Goal: Navigation & Orientation: Find specific page/section

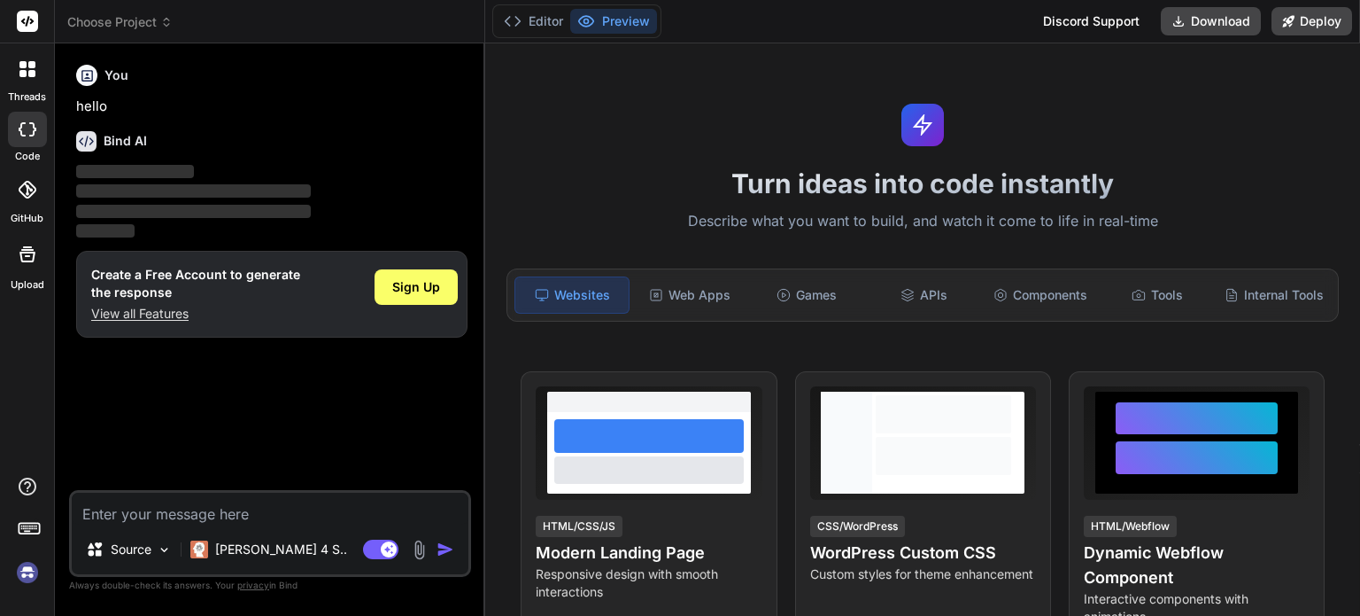
click at [12, 66] on div at bounding box center [27, 68] width 37 height 37
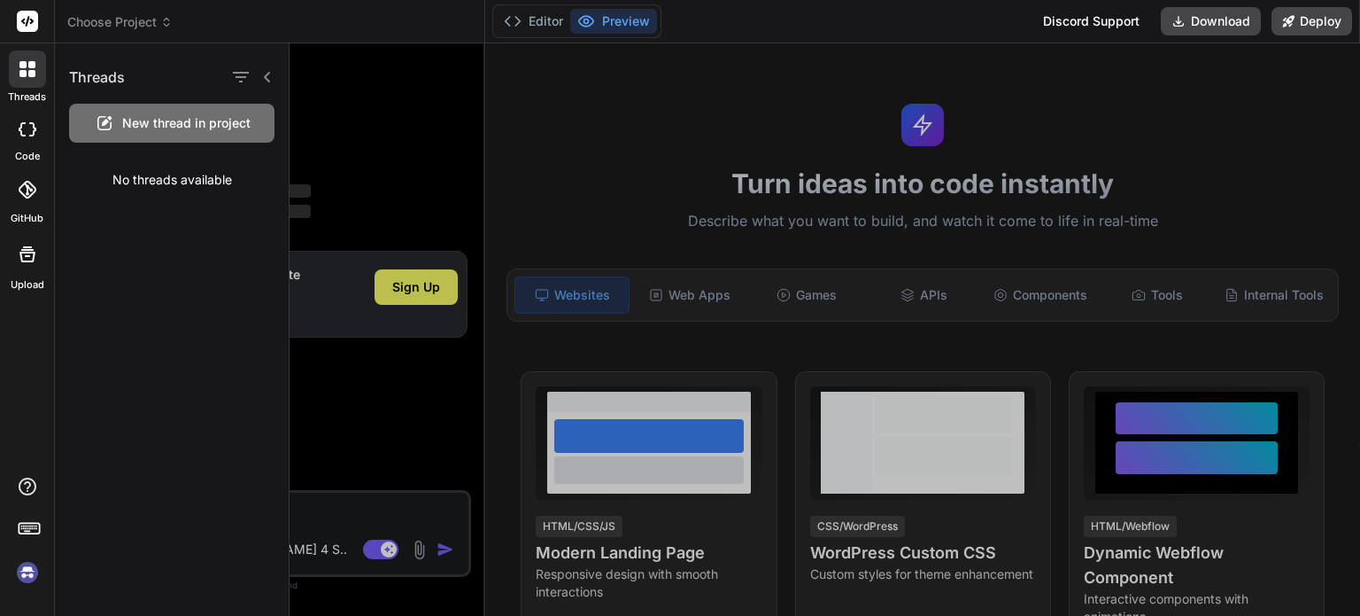
click at [28, 66] on icon at bounding box center [31, 64] width 7 height 7
click at [27, 17] on rect at bounding box center [27, 21] width 21 height 21
click at [266, 74] on icon at bounding box center [267, 77] width 6 height 11
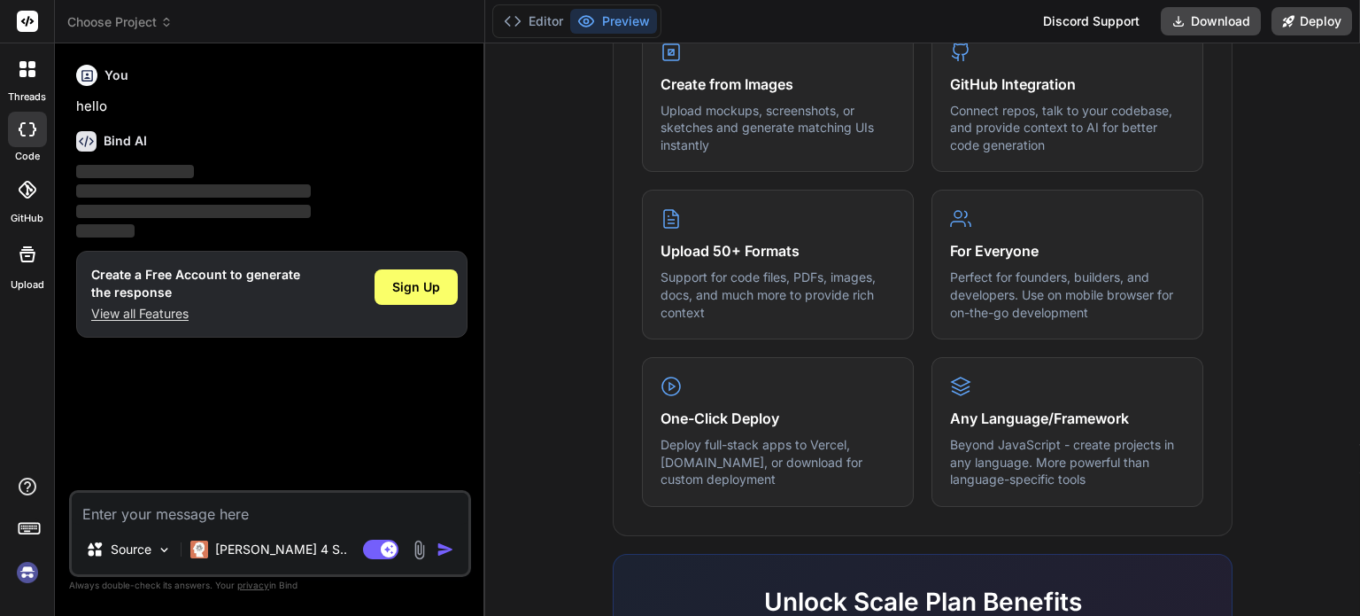
scroll to position [89, 0]
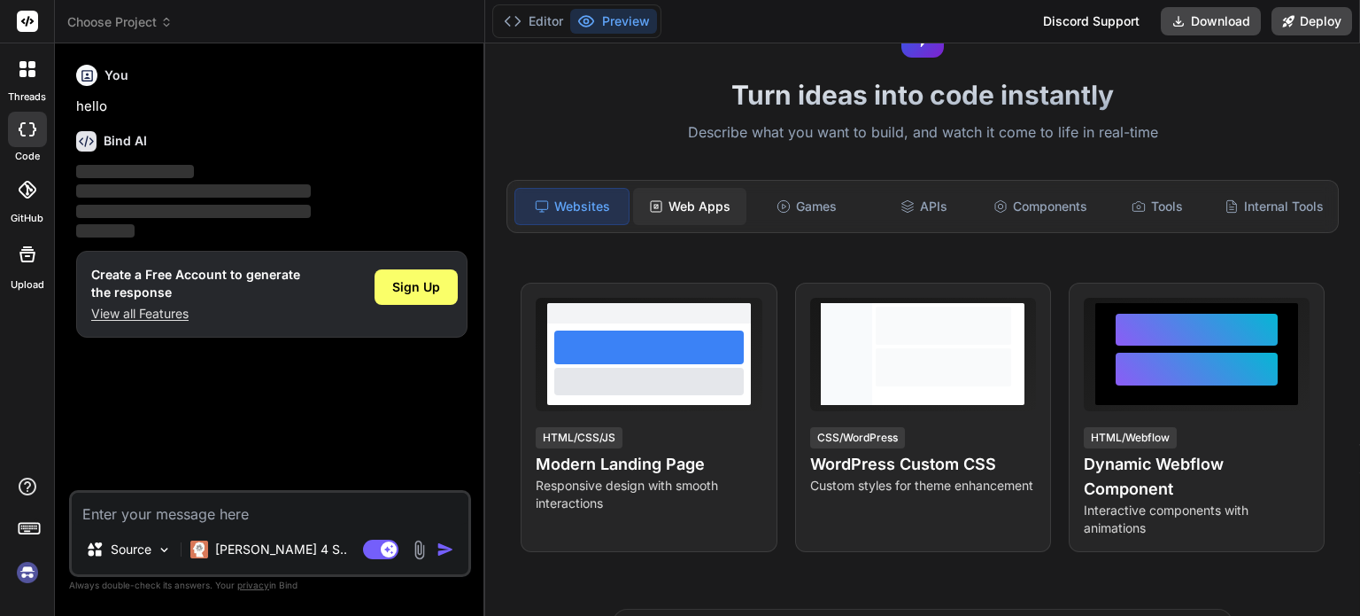
click at [694, 208] on div "Web Apps" at bounding box center [689, 206] width 113 height 37
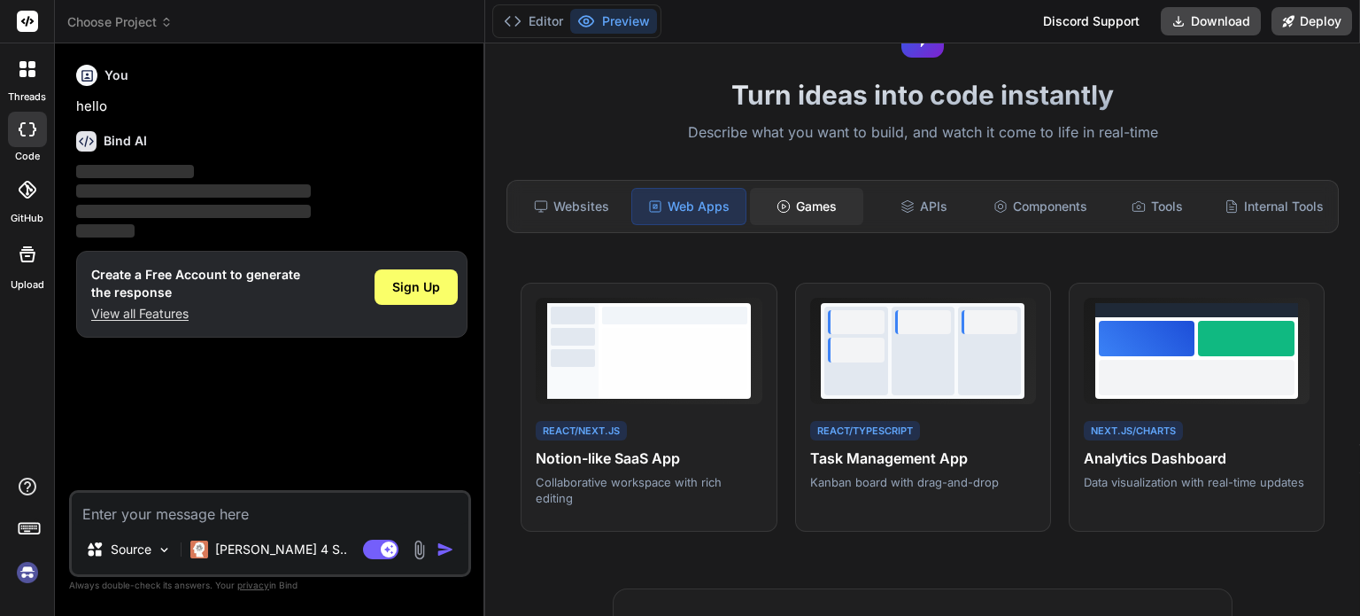
click at [806, 192] on div "Games" at bounding box center [806, 206] width 113 height 37
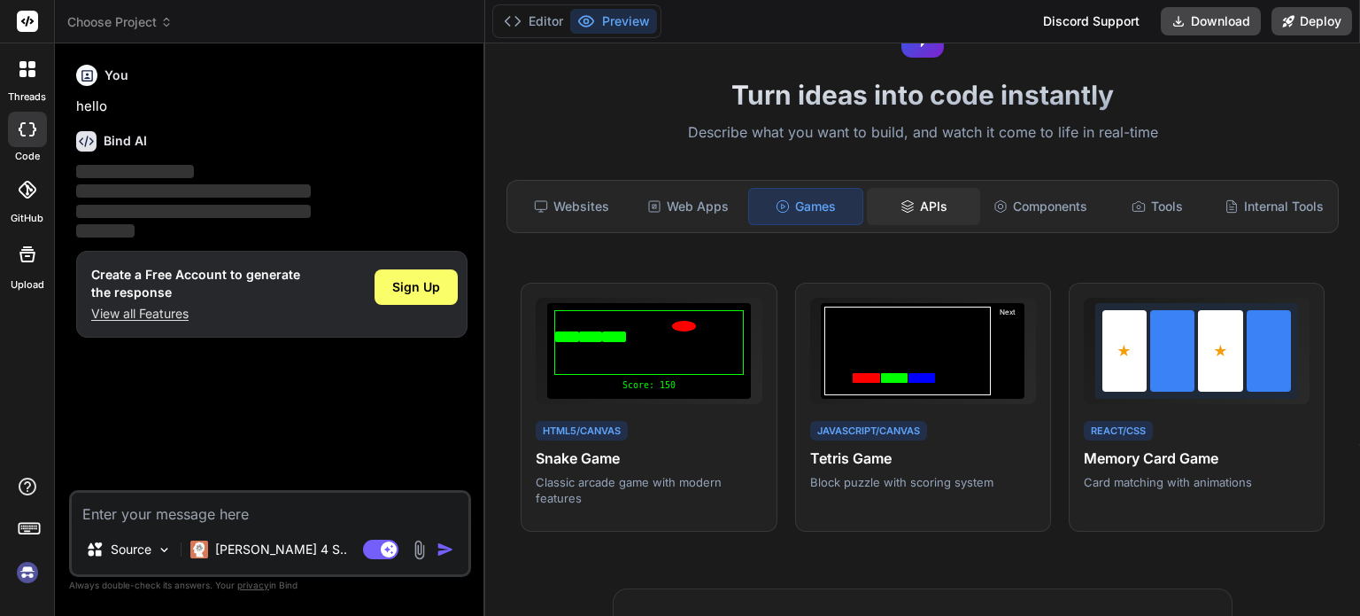
click at [901, 203] on icon at bounding box center [908, 206] width 14 height 14
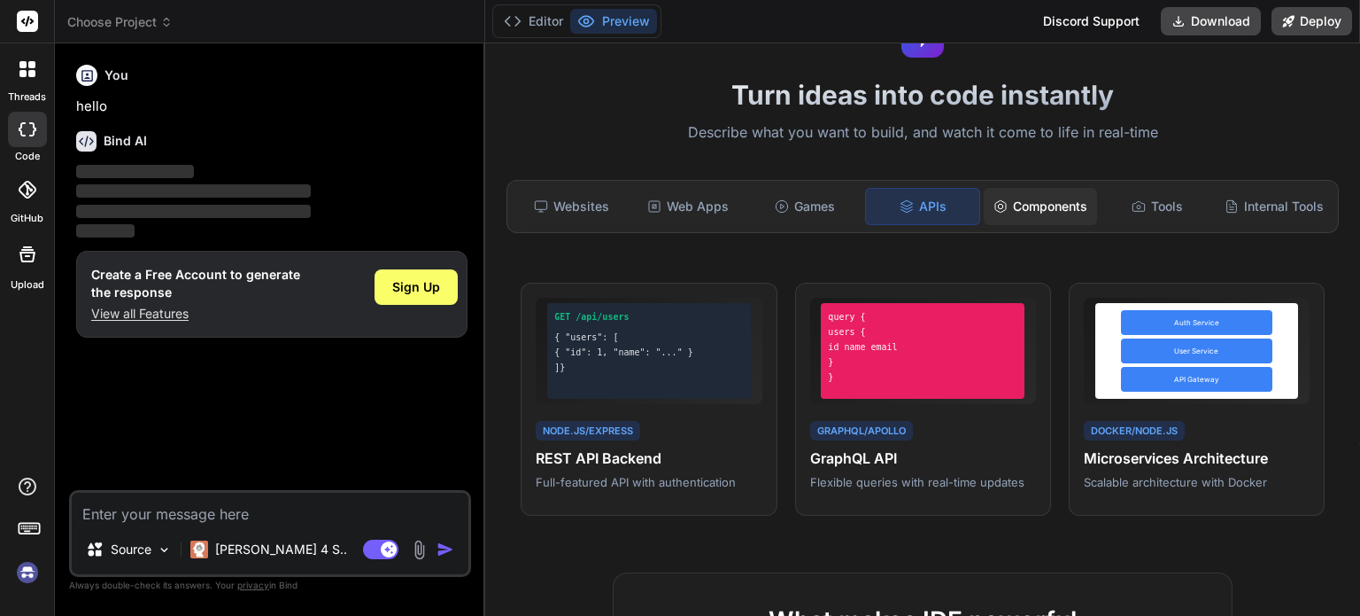
click at [1027, 204] on div "Components" at bounding box center [1040, 206] width 113 height 37
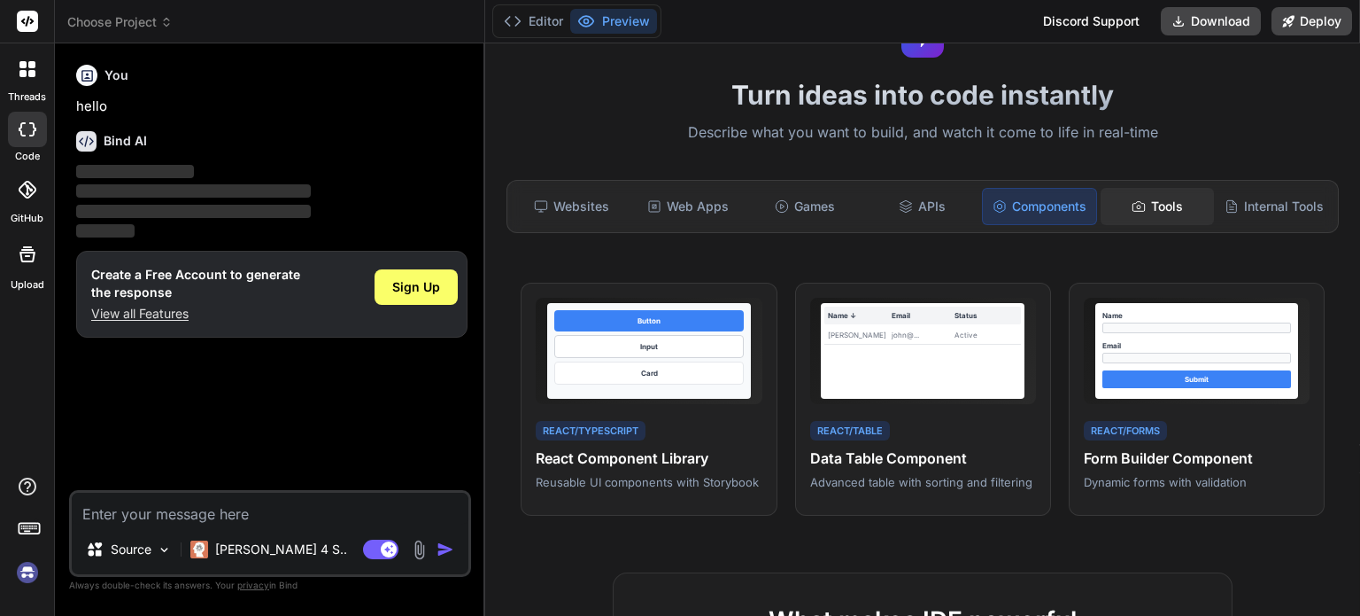
click at [1134, 213] on div "Tools" at bounding box center [1157, 206] width 113 height 37
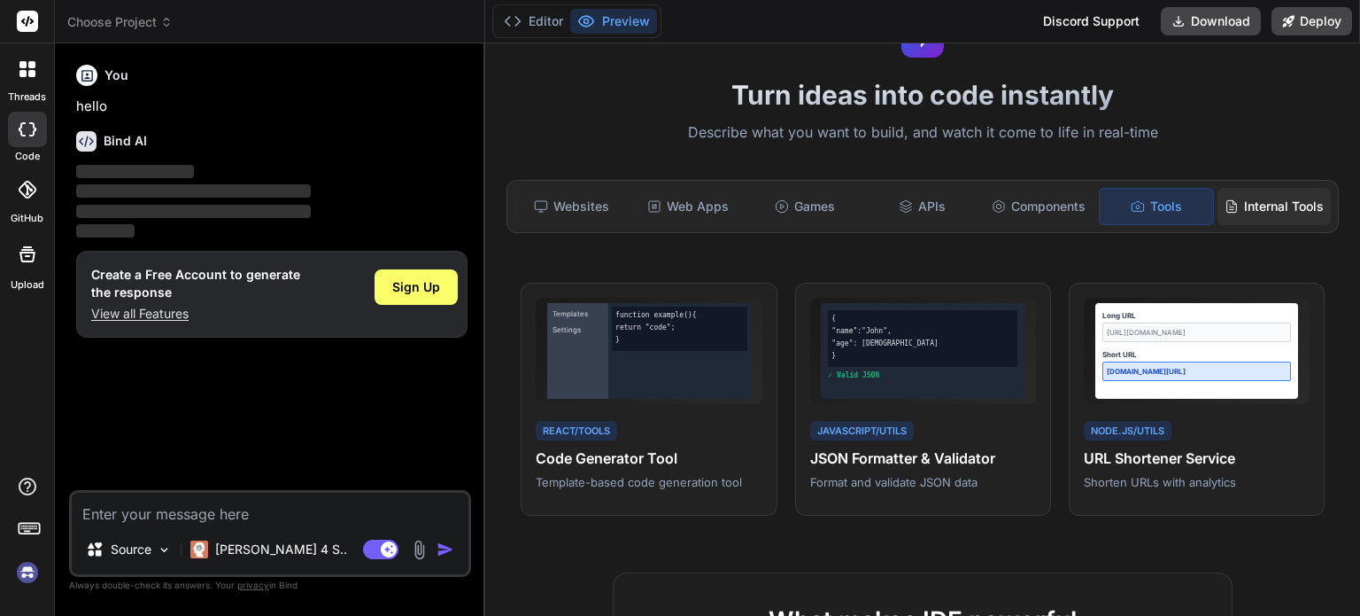
click at [1218, 205] on div "Internal Tools" at bounding box center [1274, 206] width 113 height 37
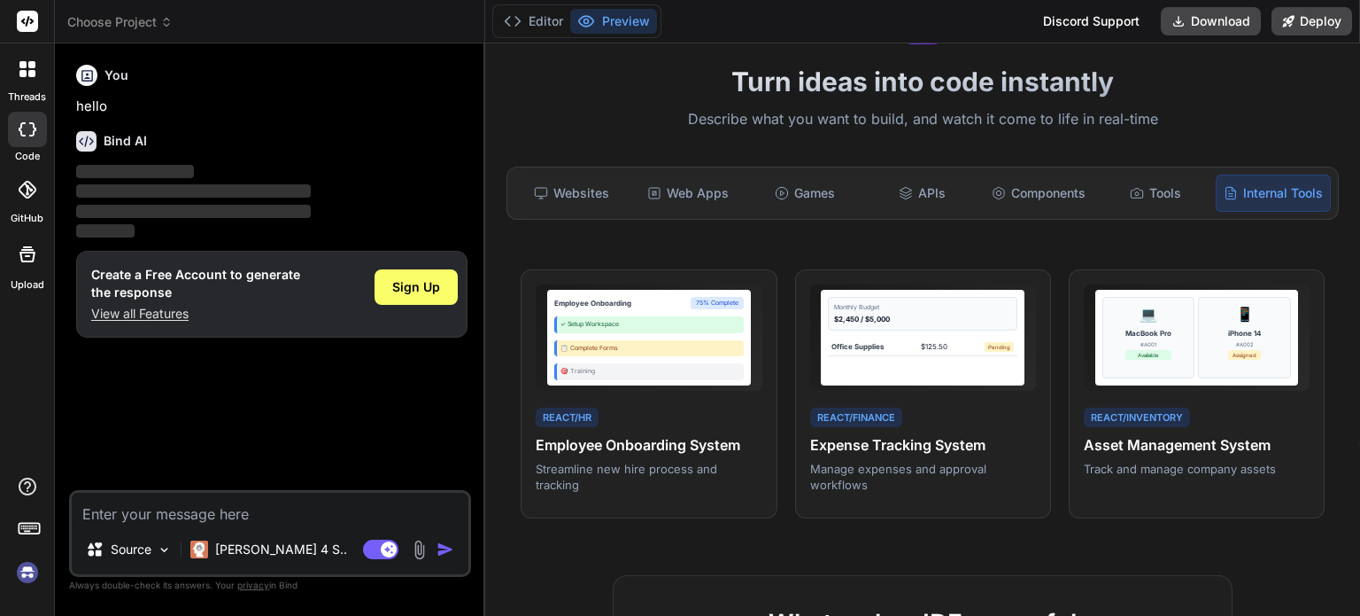
scroll to position [0, 0]
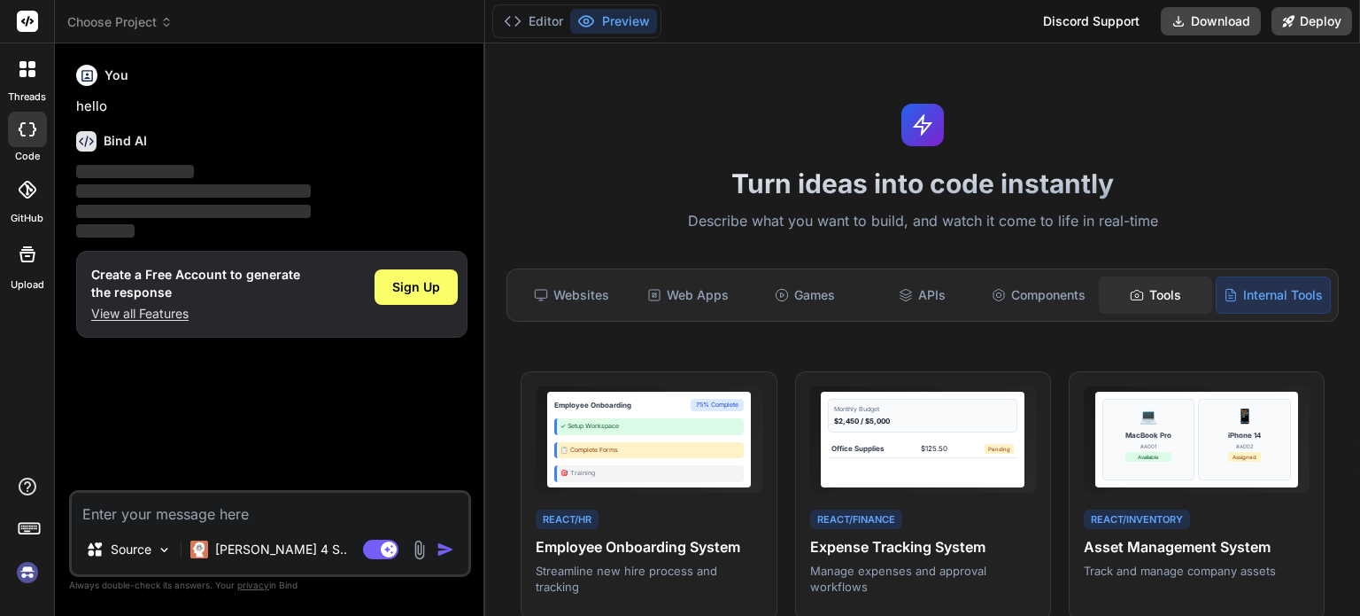
click at [1130, 291] on icon at bounding box center [1137, 295] width 14 height 14
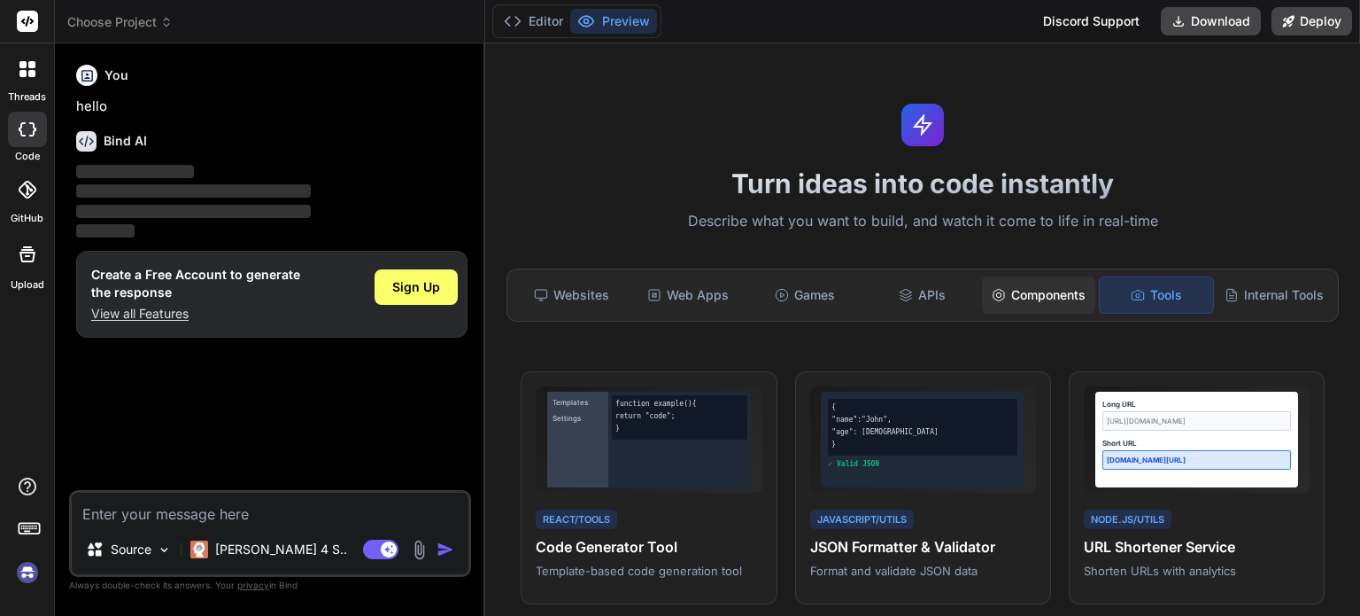
click at [1050, 307] on div "Components" at bounding box center [1038, 294] width 113 height 37
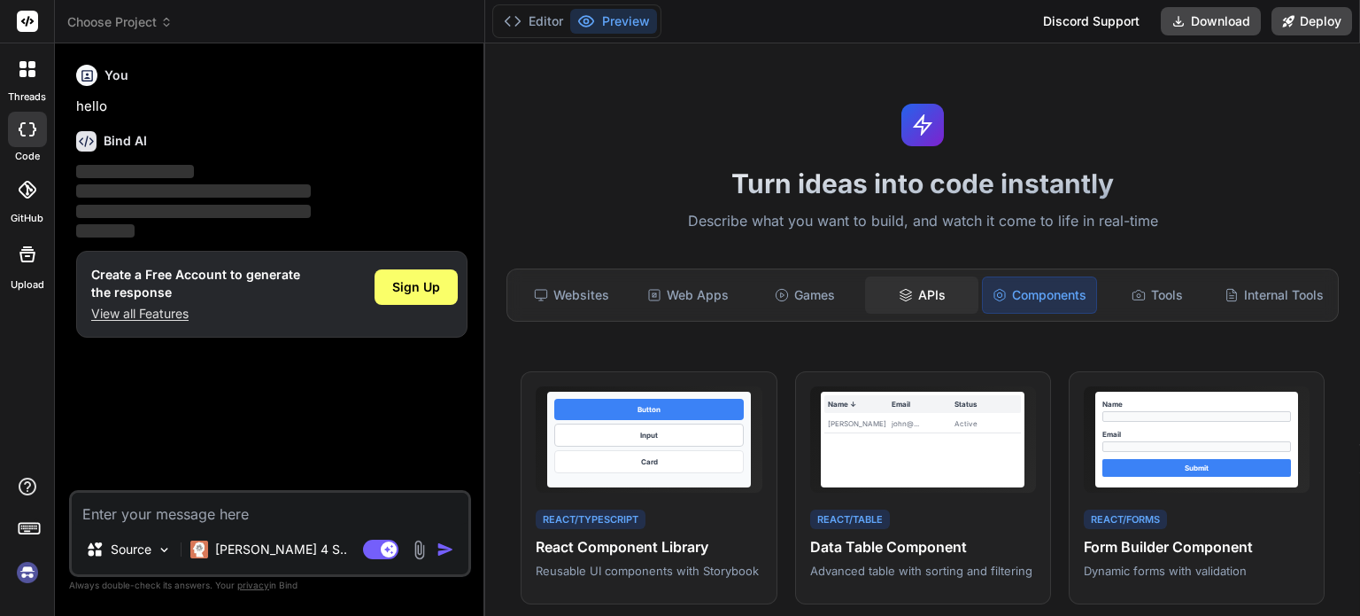
click at [910, 289] on div "APIs" at bounding box center [921, 294] width 113 height 37
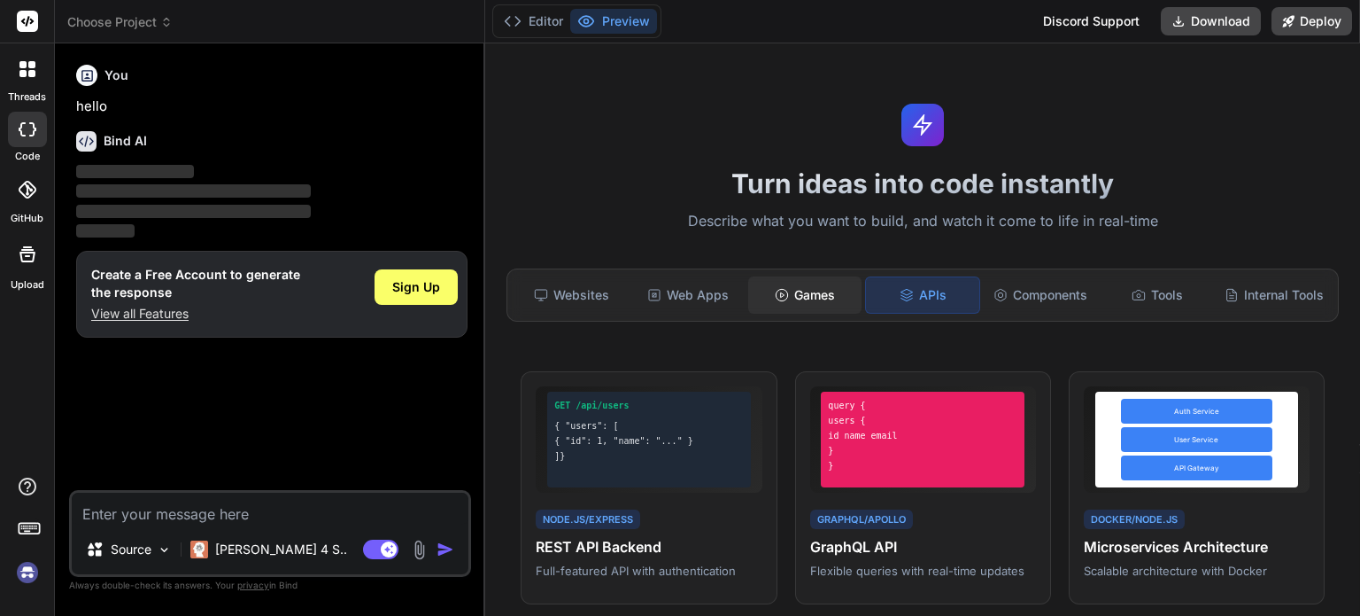
click at [825, 307] on div "Games" at bounding box center [804, 294] width 113 height 37
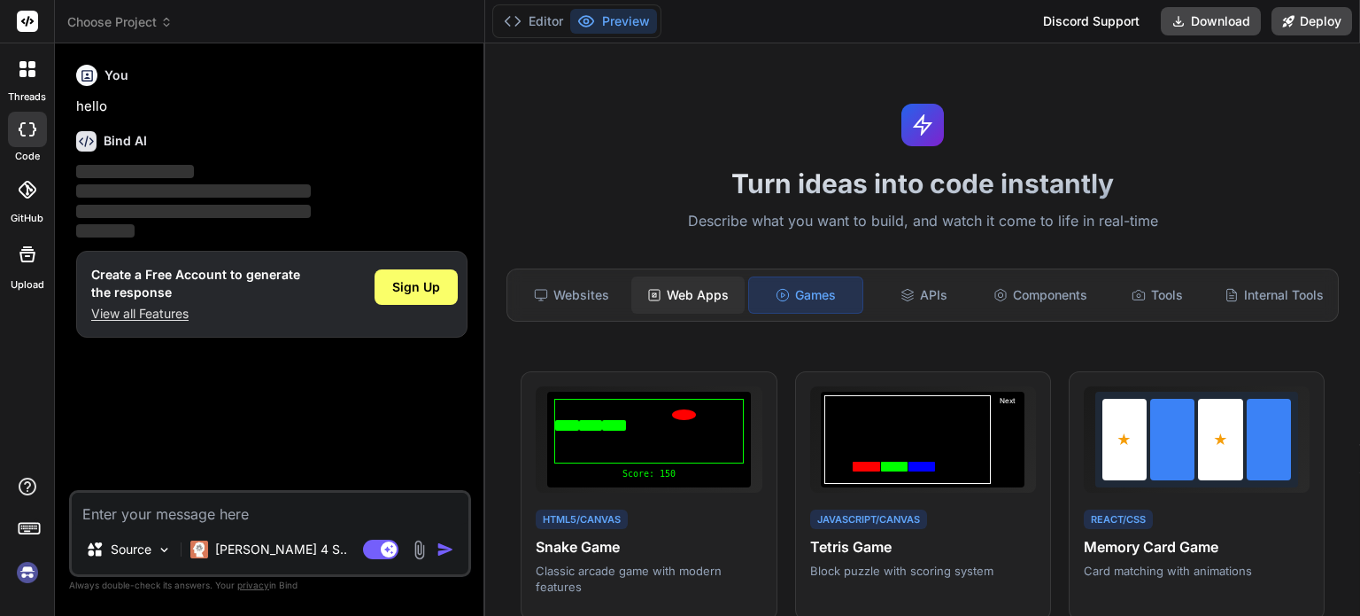
click at [694, 298] on div "Web Apps" at bounding box center [688, 294] width 113 height 37
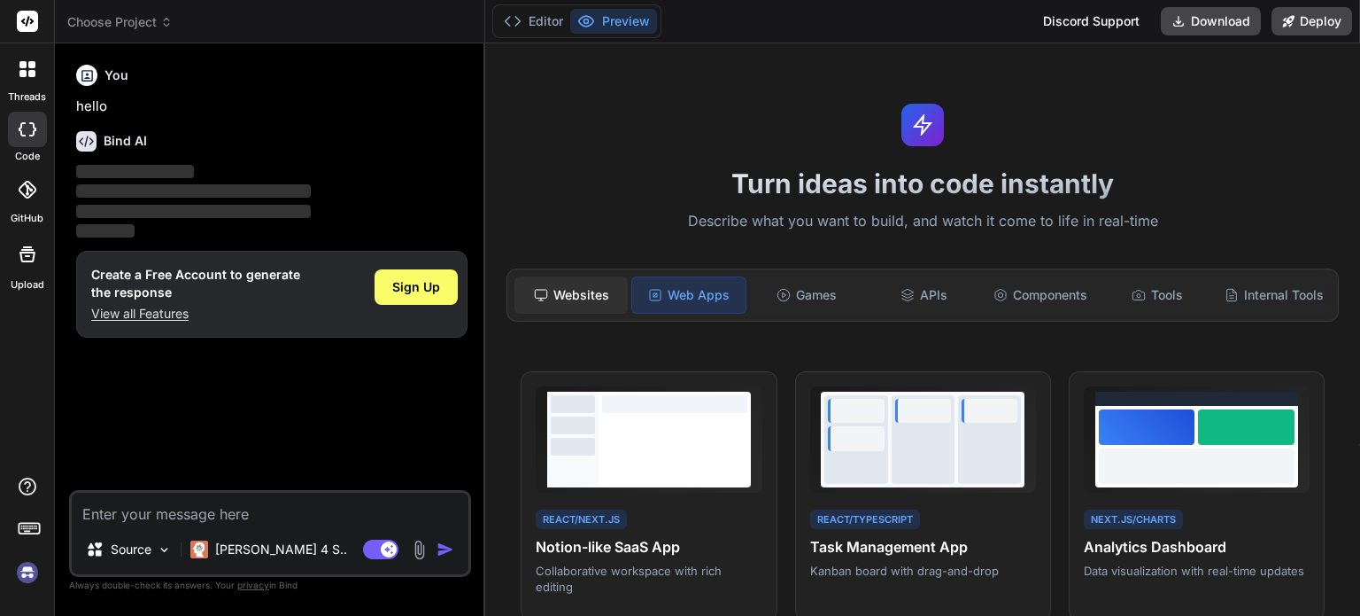
click at [564, 289] on div "Websites" at bounding box center [571, 294] width 113 height 37
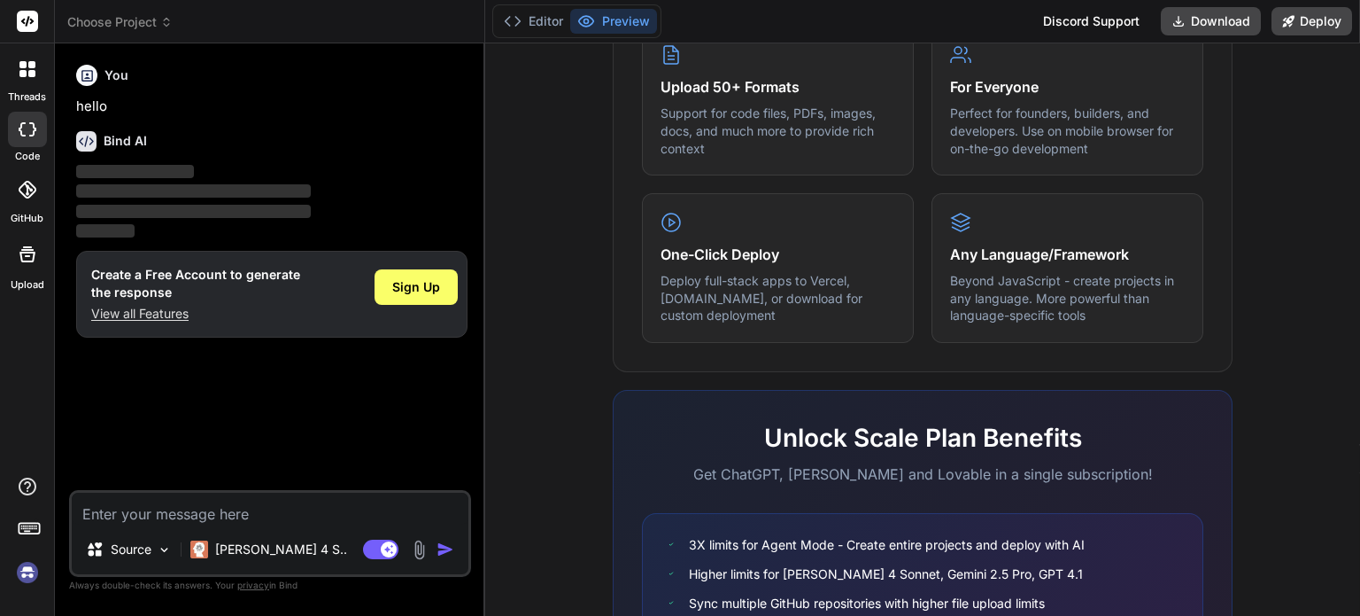
scroll to position [974, 0]
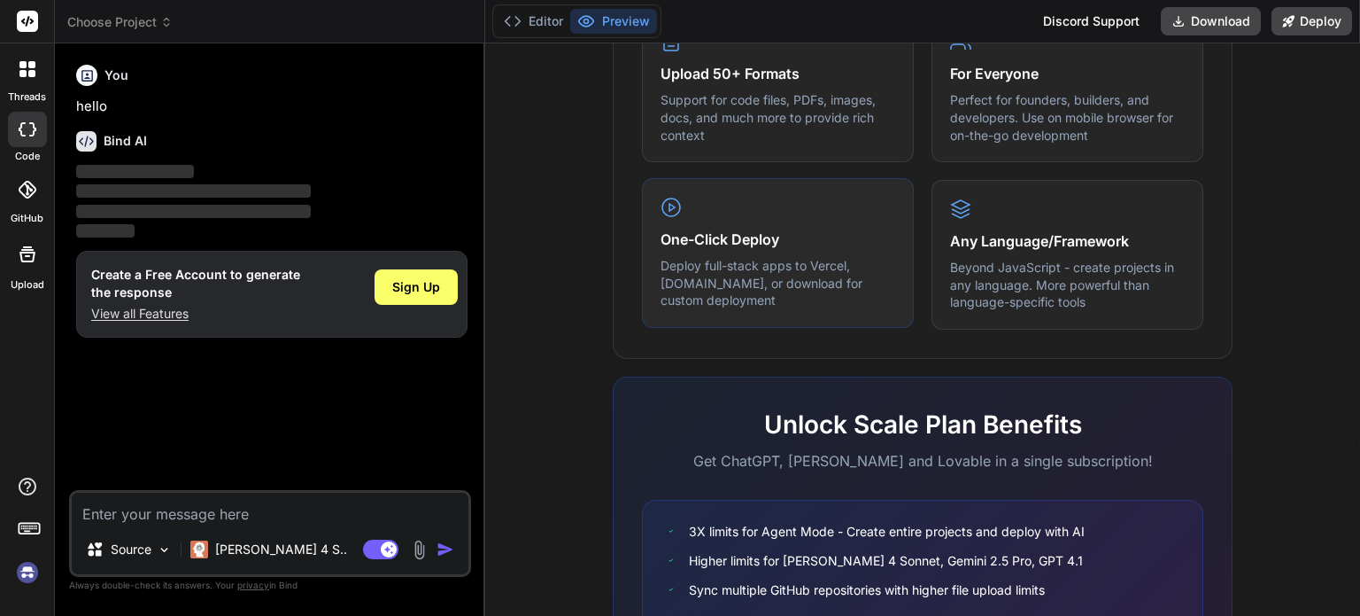
click at [793, 304] on div "One-Click Deploy Deploy full-stack apps to Vercel, Fly.io, or download for cust…" at bounding box center [778, 253] width 272 height 150
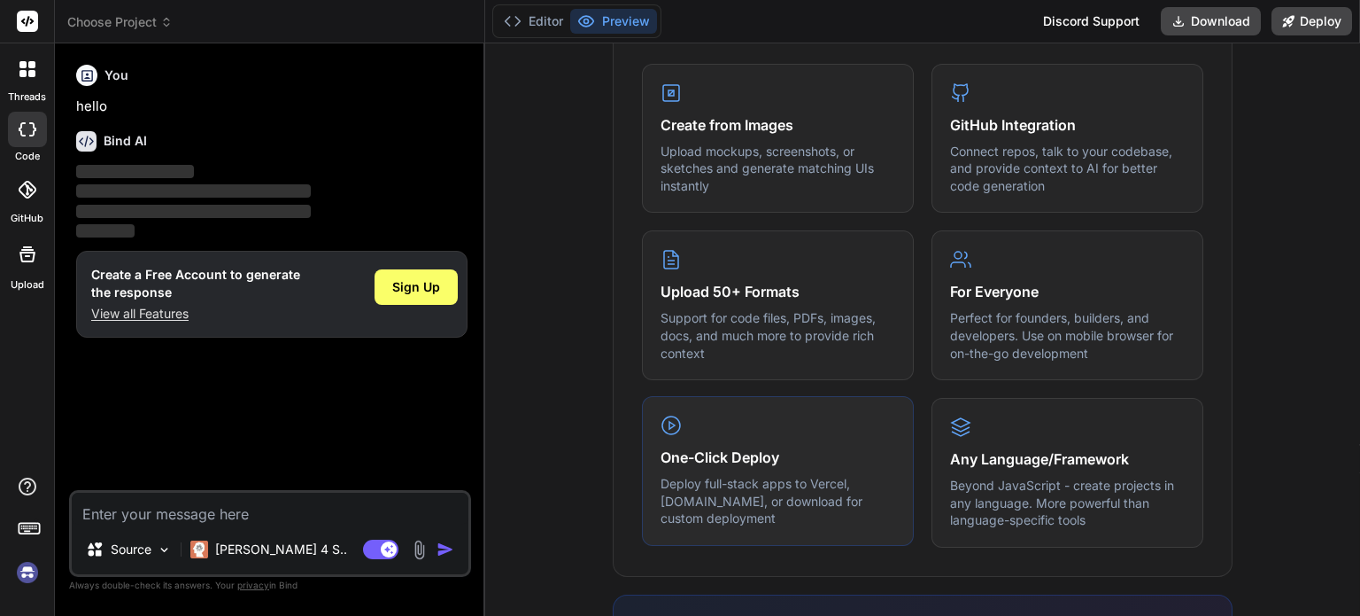
scroll to position [620, 0]
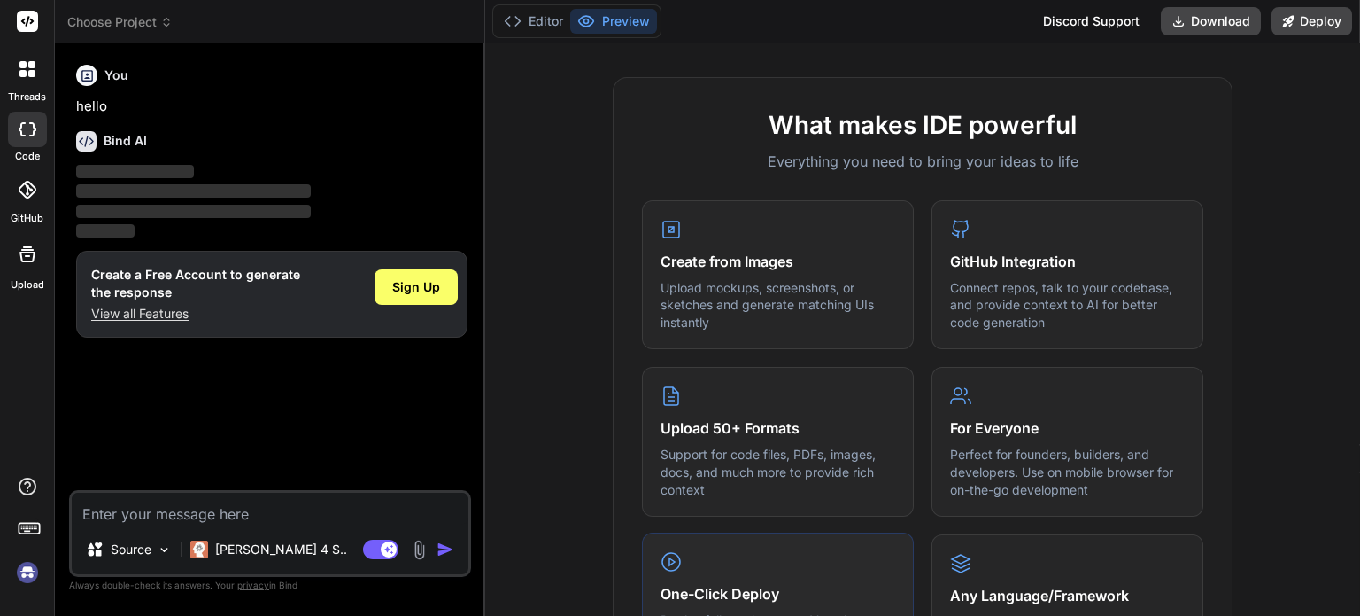
click at [793, 304] on p "Upload mockups, screenshots, or sketches and generate matching UIs instantly" at bounding box center [778, 305] width 235 height 52
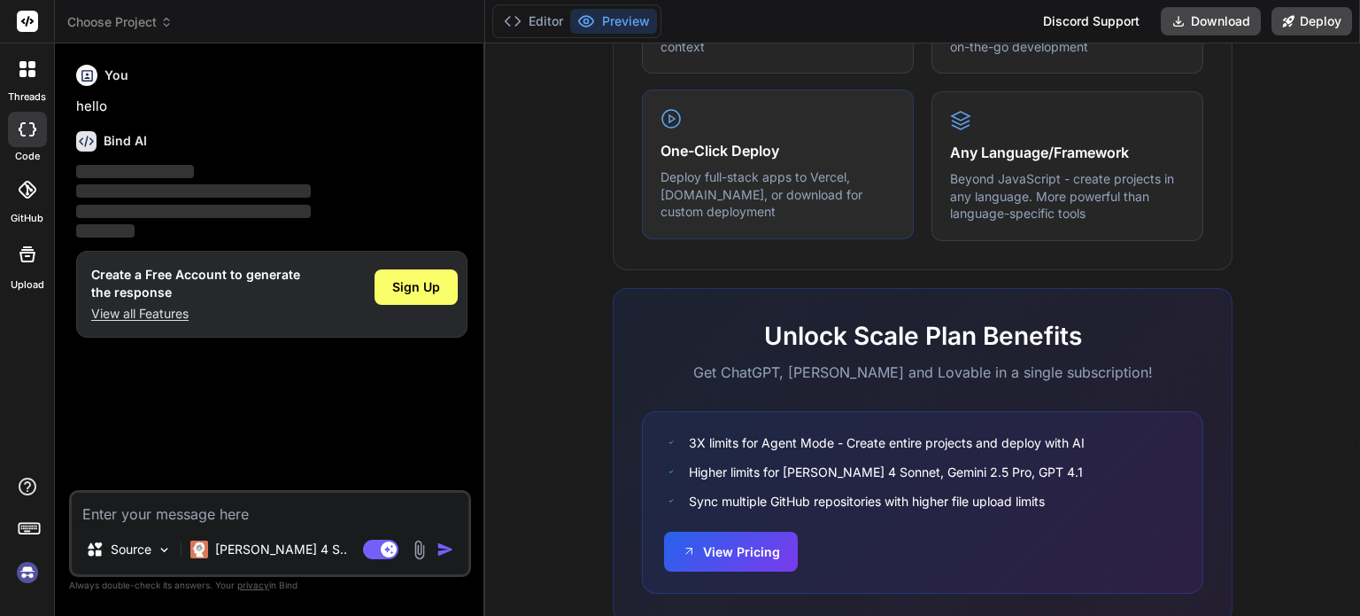
scroll to position [1126, 0]
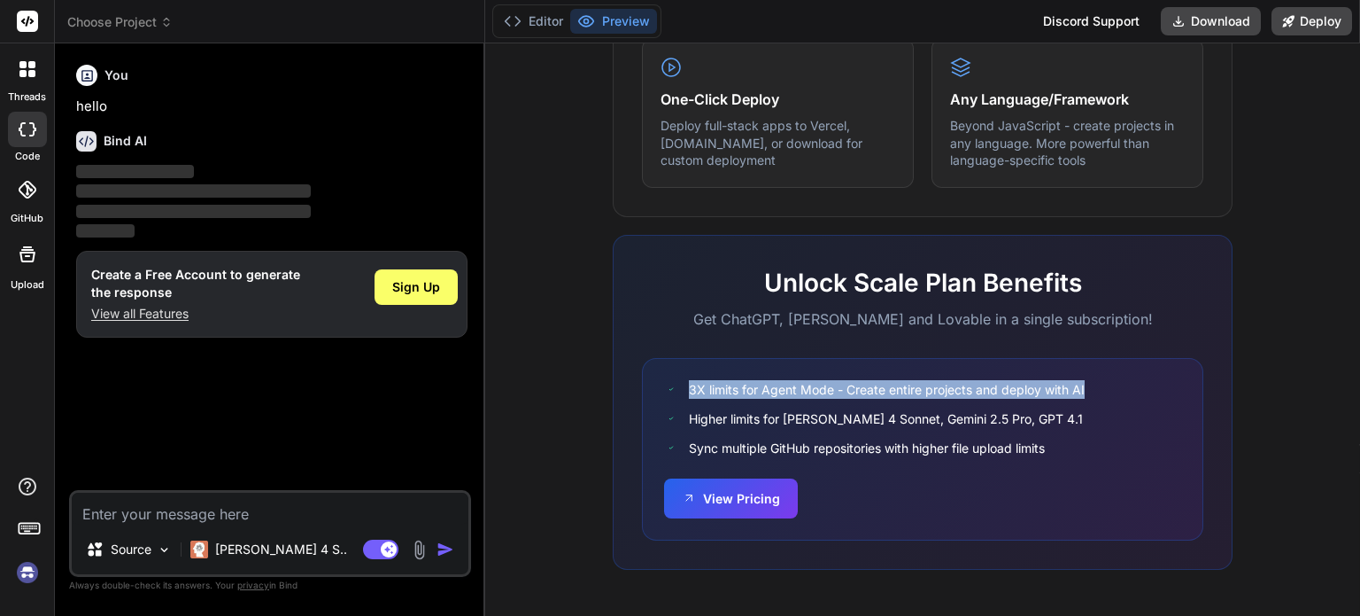
drag, startPoint x: 684, startPoint y: 391, endPoint x: 1098, endPoint y: 389, distance: 414.5
click at [1098, 389] on div "3X limits for Agent Mode - Create entire projects and deploy with AI" at bounding box center [922, 389] width 517 height 19
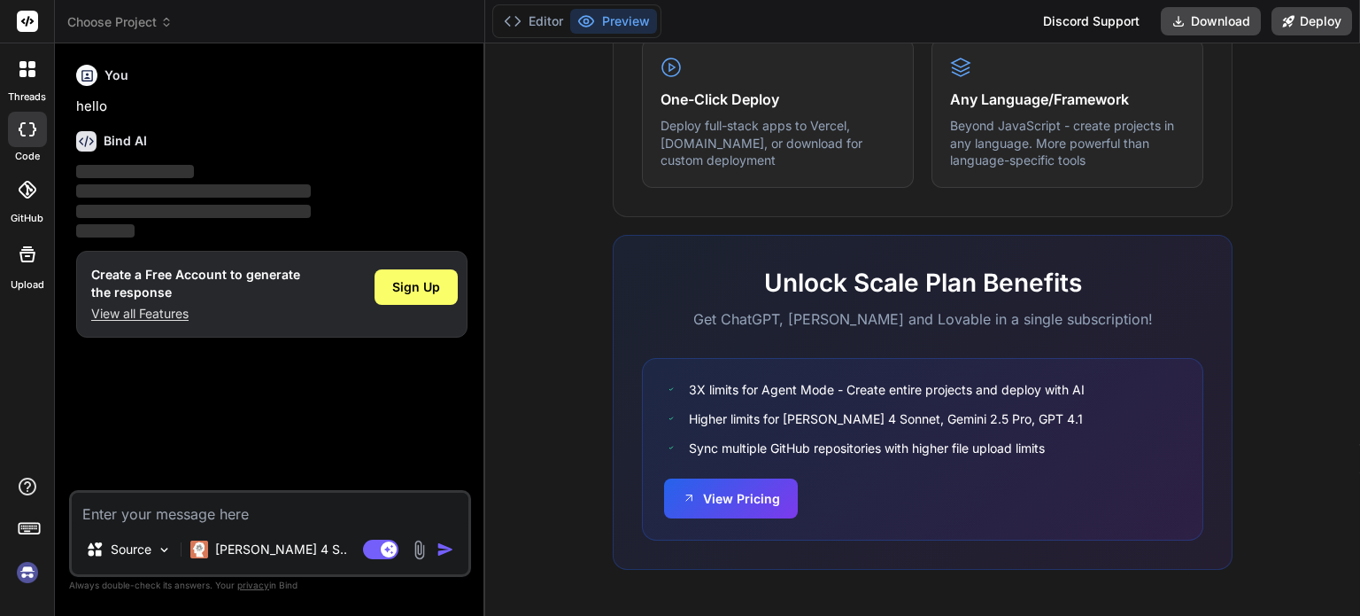
click at [757, 456] on span "Sync multiple GitHub repositories with higher file upload limits" at bounding box center [867, 447] width 356 height 19
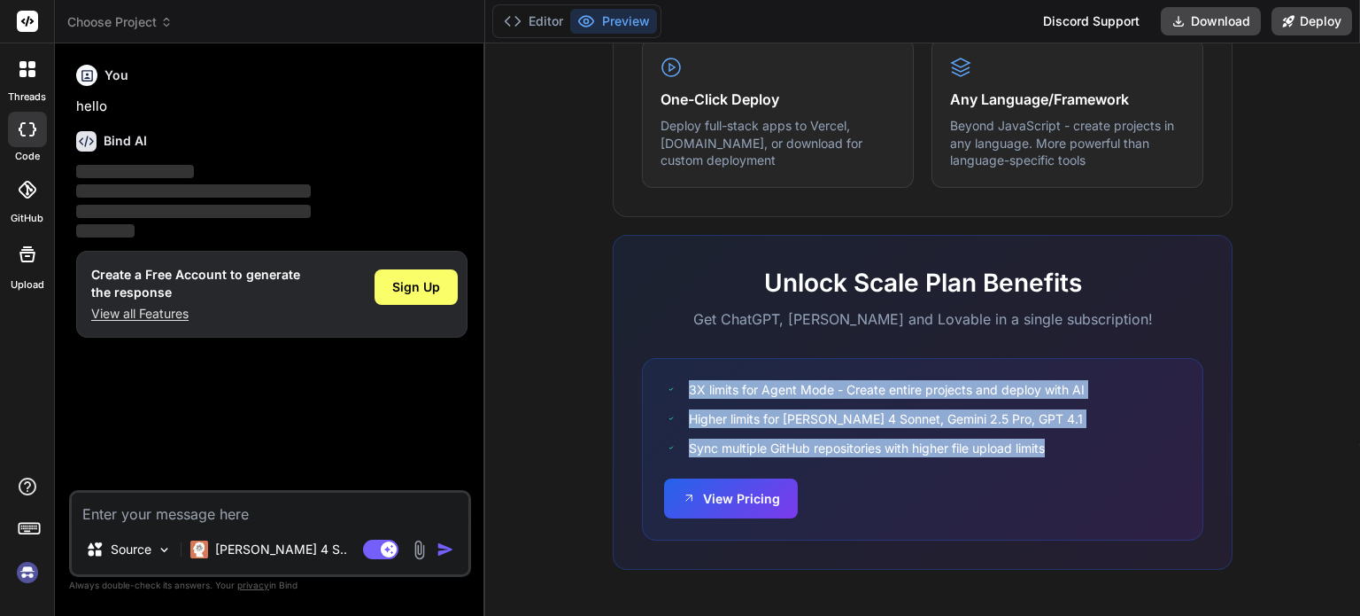
drag, startPoint x: 682, startPoint y: 368, endPoint x: 1074, endPoint y: 457, distance: 401.6
click at [1074, 457] on div "3X limits for Agent Mode - Create entire projects and deploy with AI Higher lim…" at bounding box center [923, 449] width 562 height 182
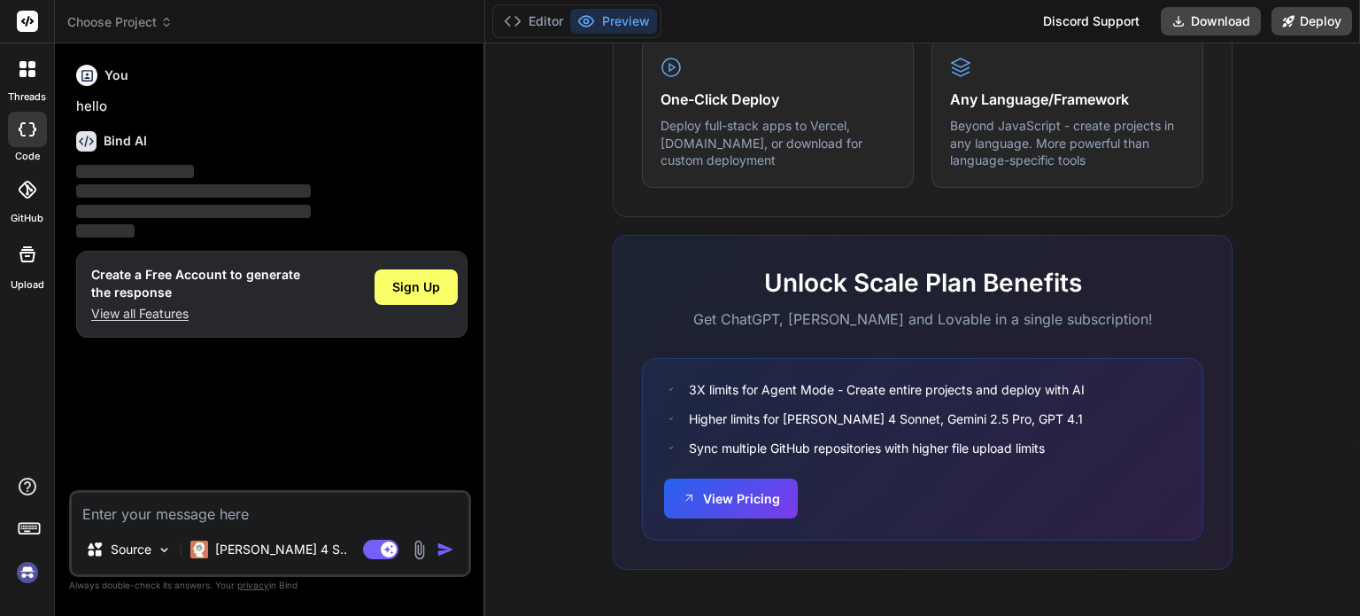
click at [1021, 481] on div "View Pricing" at bounding box center [922, 498] width 517 height 40
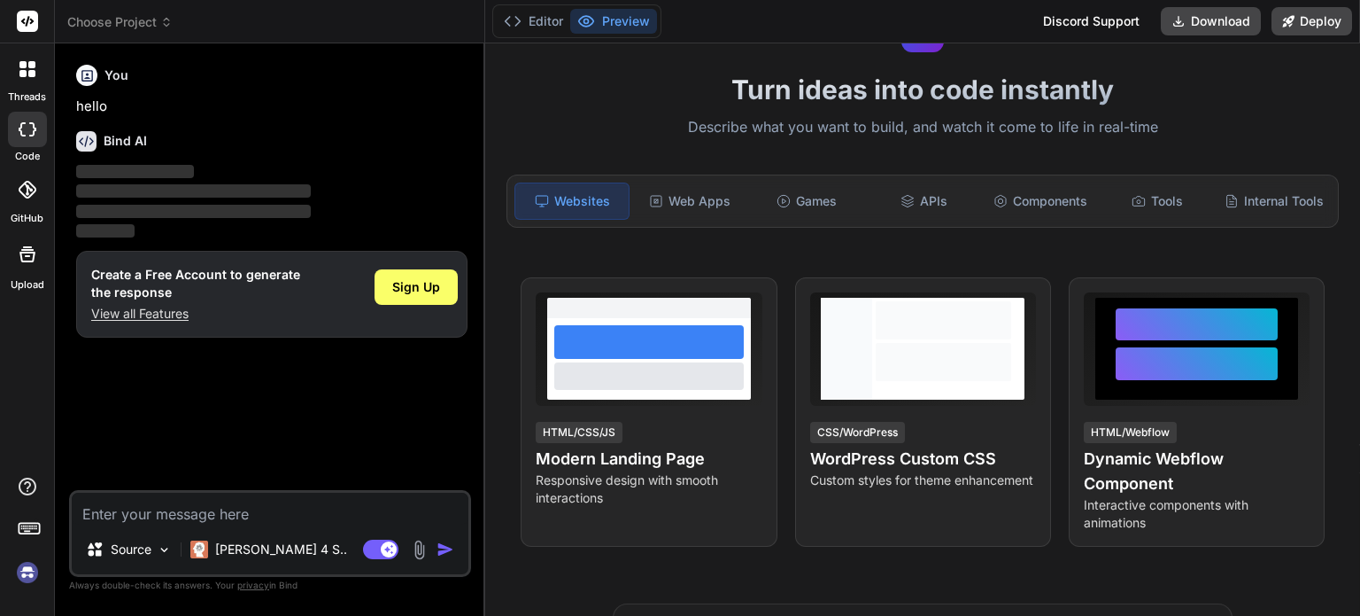
scroll to position [102, 0]
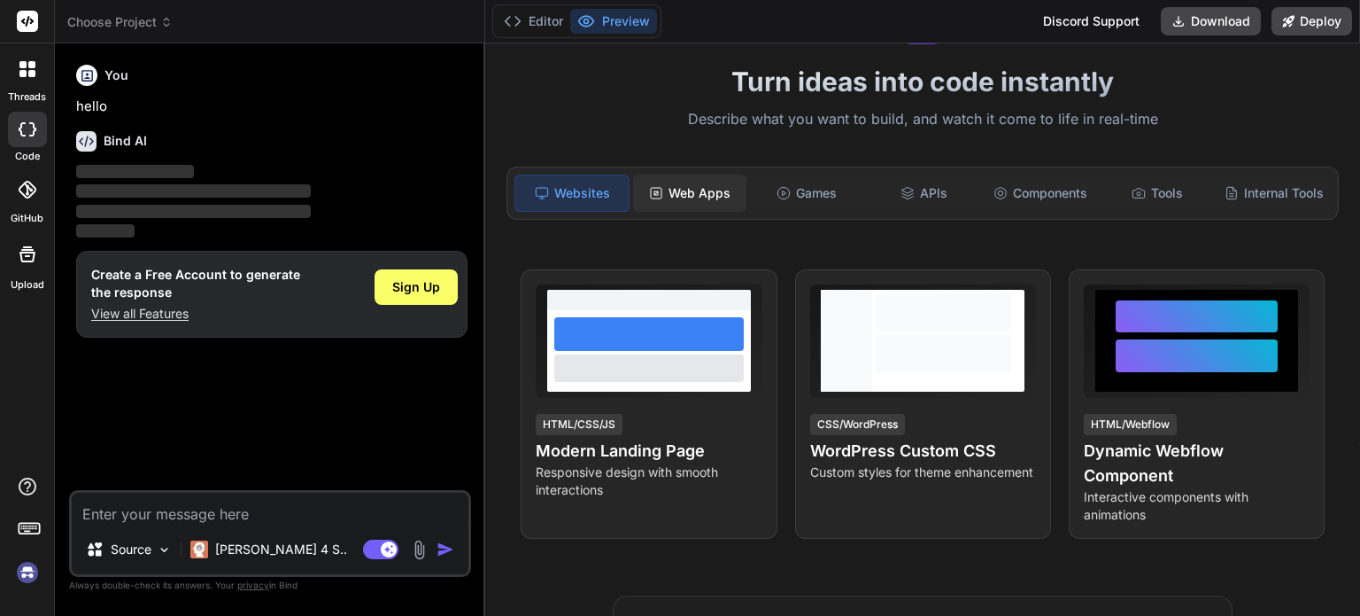
click at [678, 186] on div "Web Apps" at bounding box center [689, 192] width 113 height 37
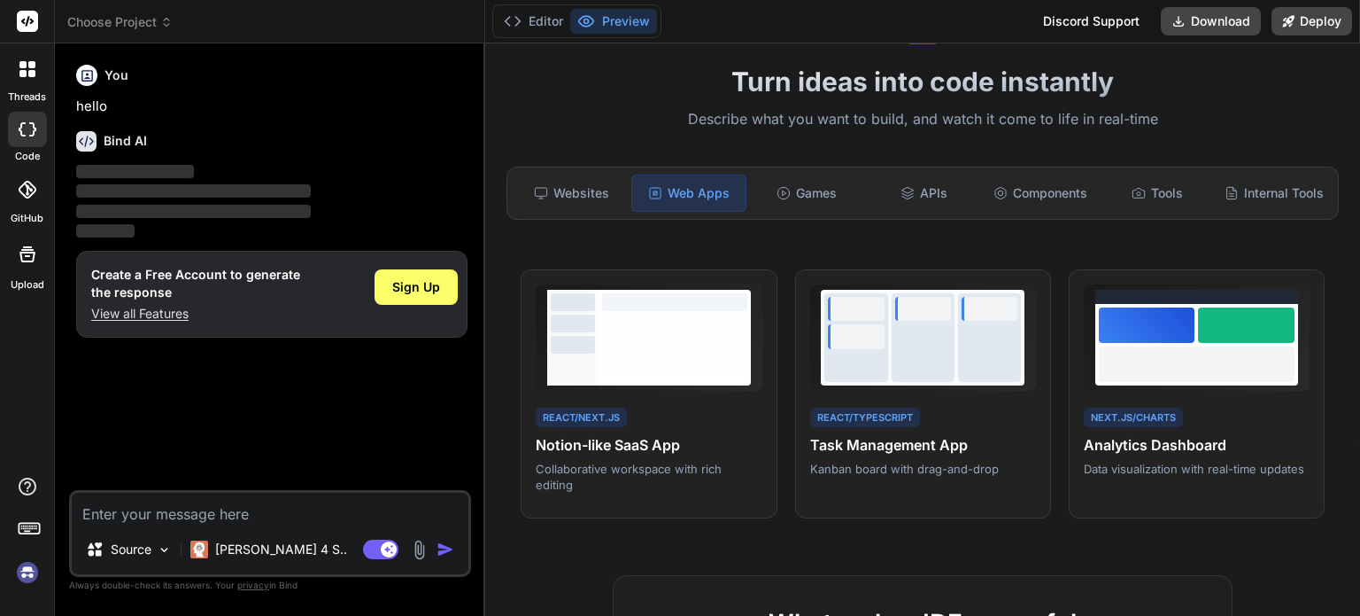
scroll to position [0, 0]
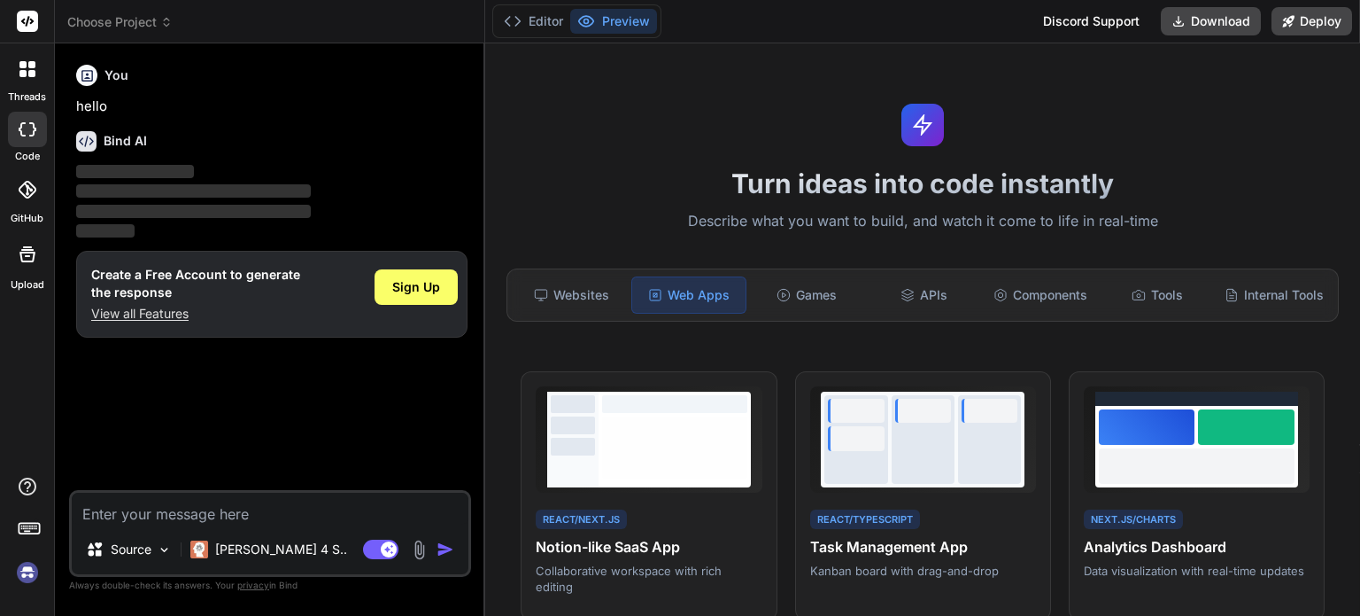
click at [14, 77] on div at bounding box center [27, 68] width 37 height 37
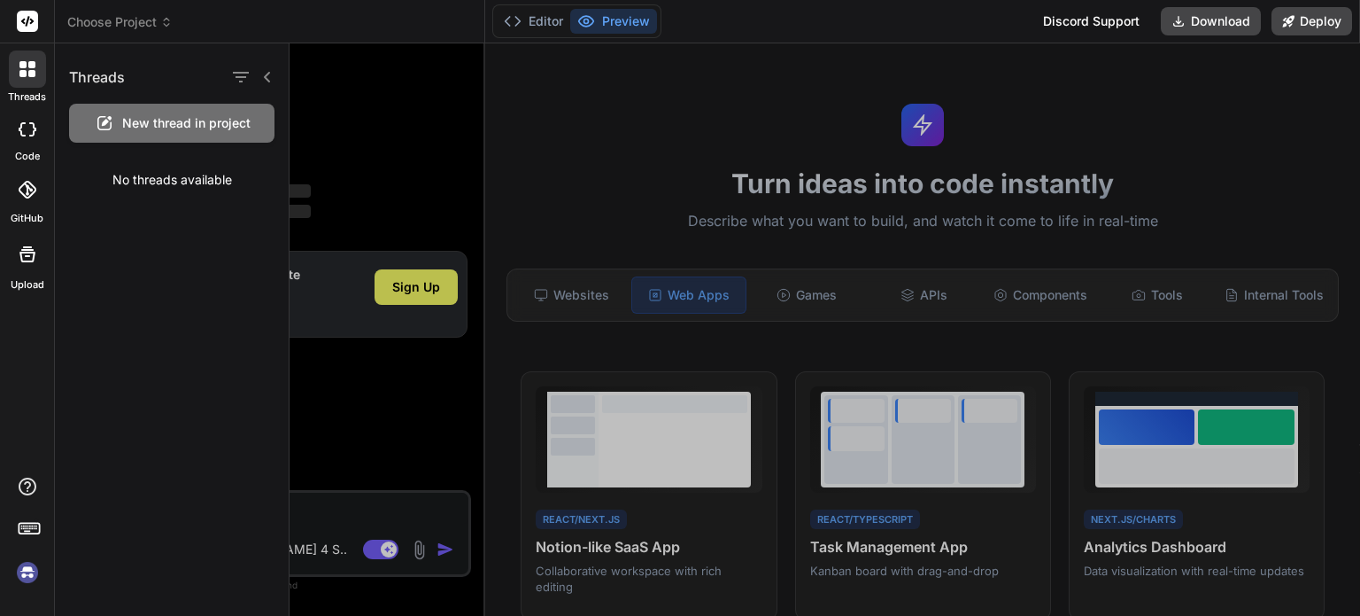
click at [32, 189] on icon at bounding box center [27, 190] width 18 height 18
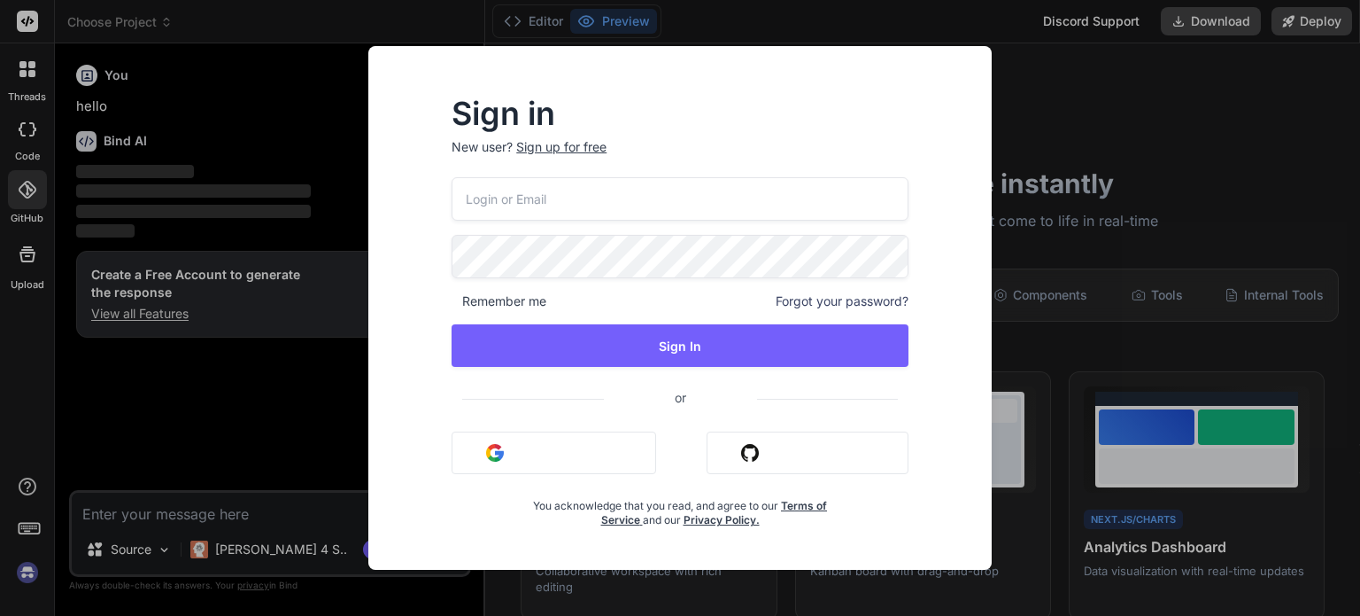
click at [27, 272] on div "Sign in New user? Sign up for free Remember me Forgot your password? Sign In or…" at bounding box center [680, 308] width 1360 height 616
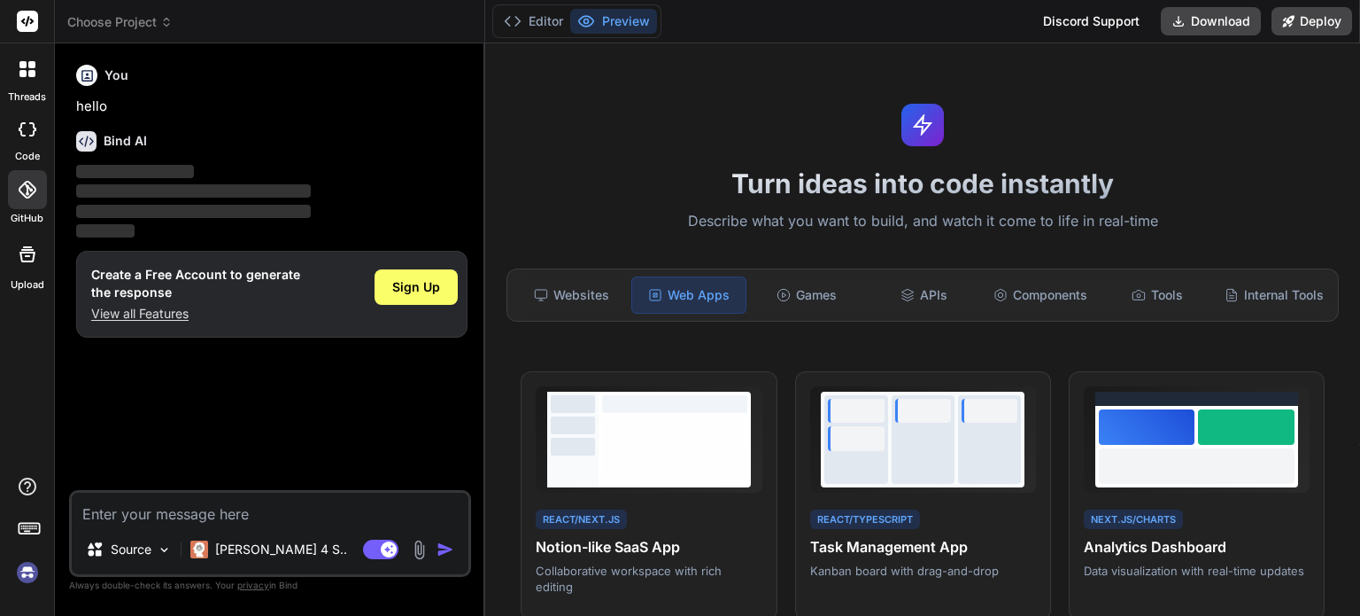
click at [27, 272] on div at bounding box center [27, 254] width 43 height 43
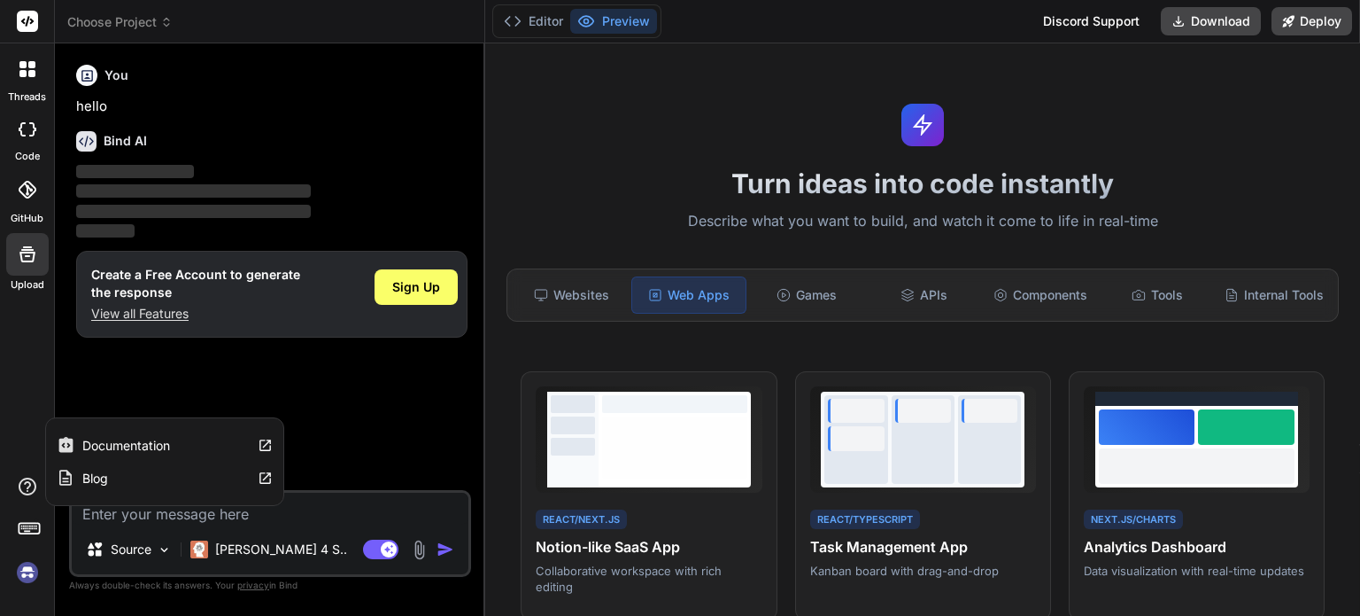
click at [34, 491] on icon at bounding box center [28, 486] width 18 height 18
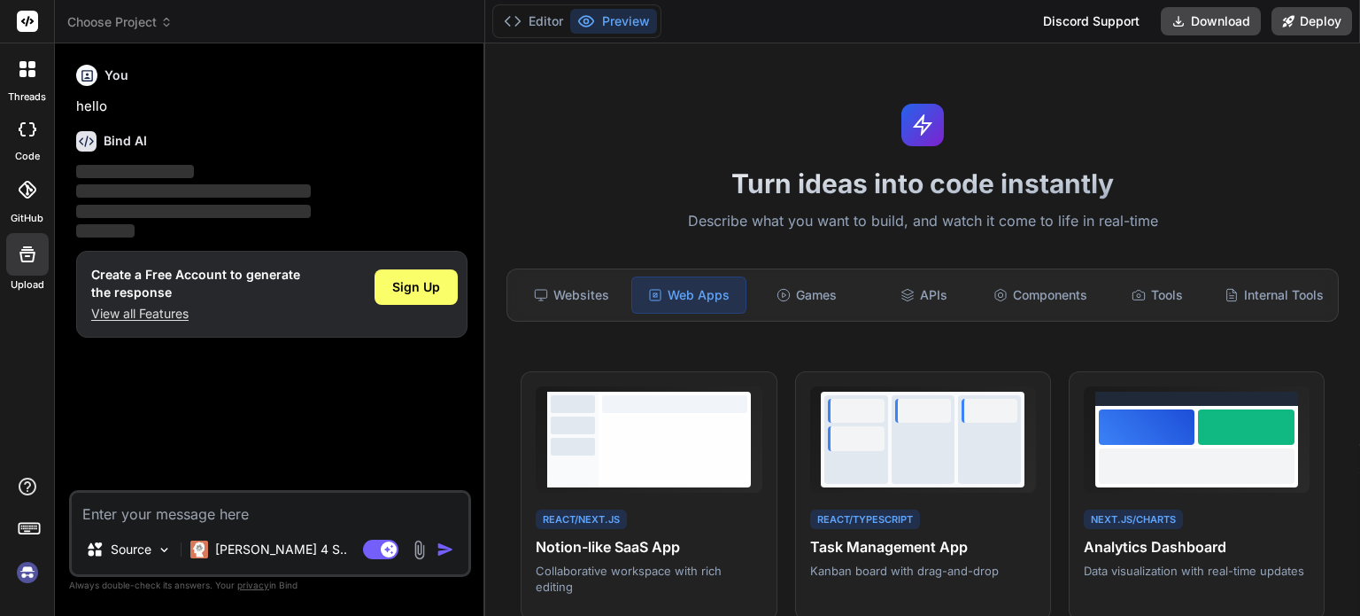
click at [31, 24] on icon at bounding box center [27, 21] width 13 height 11
click at [14, 81] on div at bounding box center [27, 68] width 37 height 37
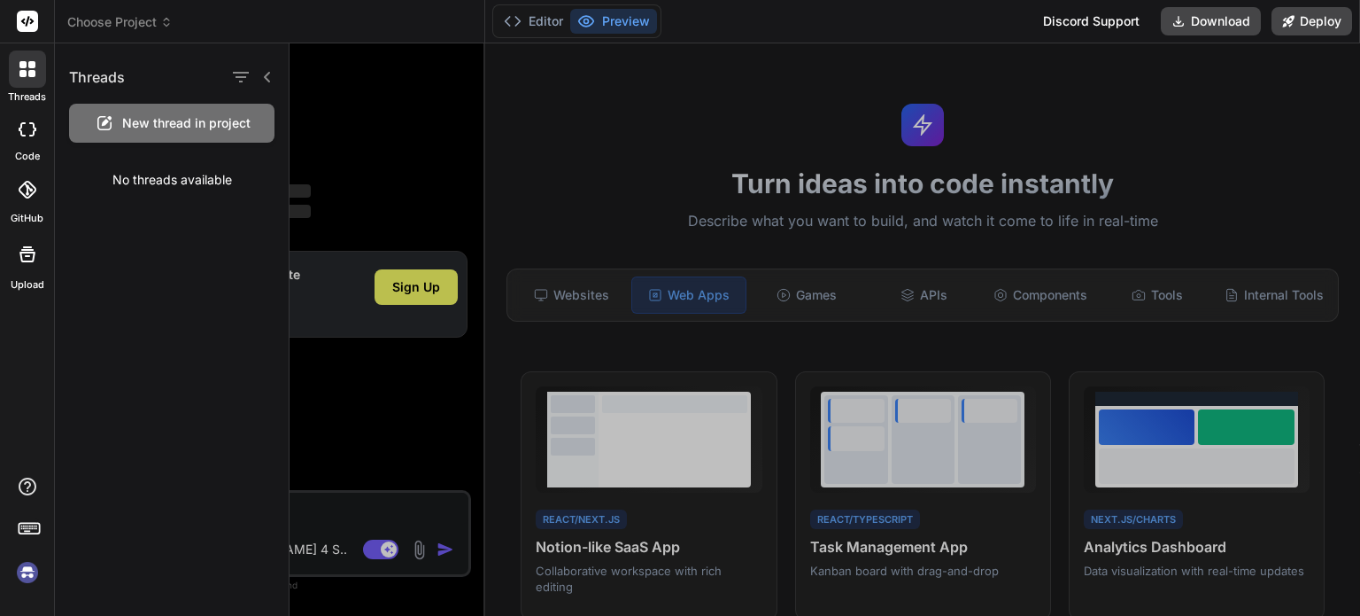
click at [14, 81] on div at bounding box center [27, 68] width 37 height 37
click at [601, 297] on div at bounding box center [825, 329] width 1071 height 572
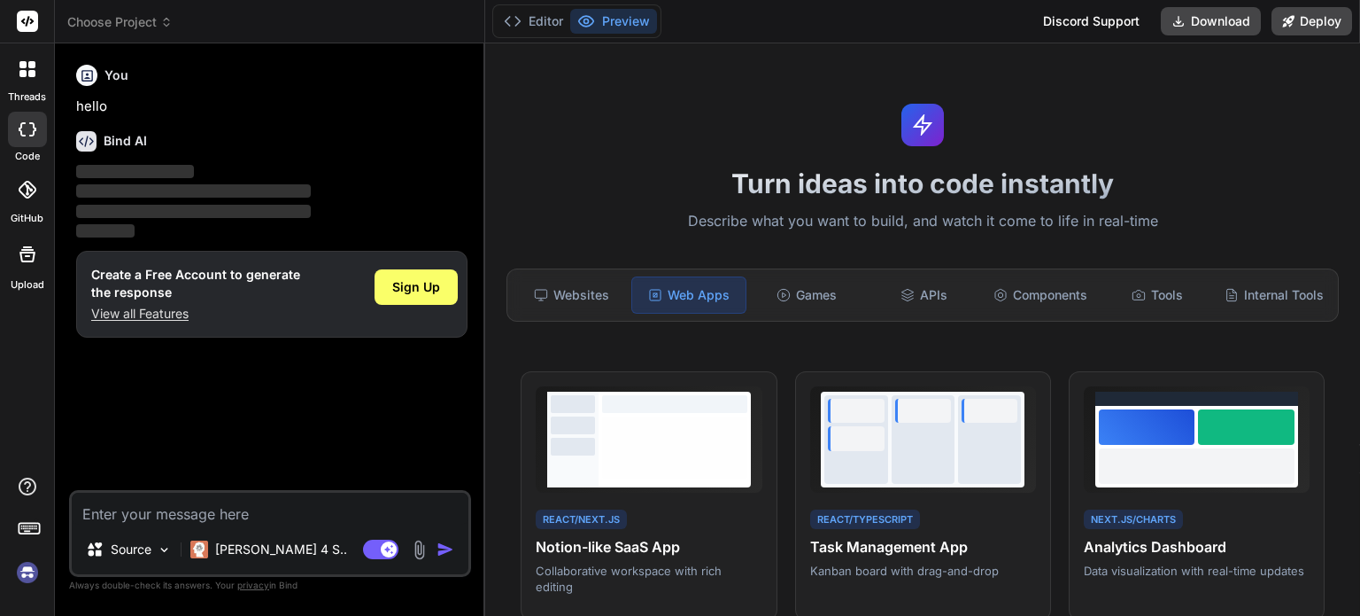
click at [601, 297] on div "Websites" at bounding box center [571, 294] width 113 height 37
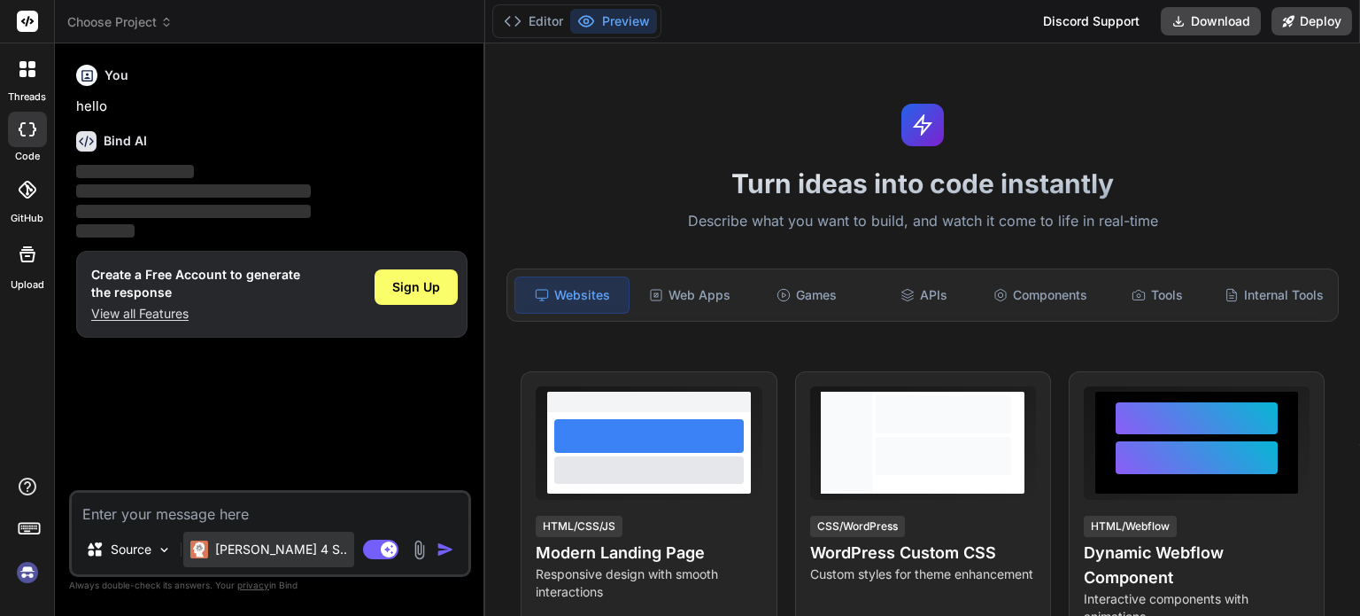
click at [222, 546] on p "Claude 4 S.." at bounding box center [281, 549] width 132 height 18
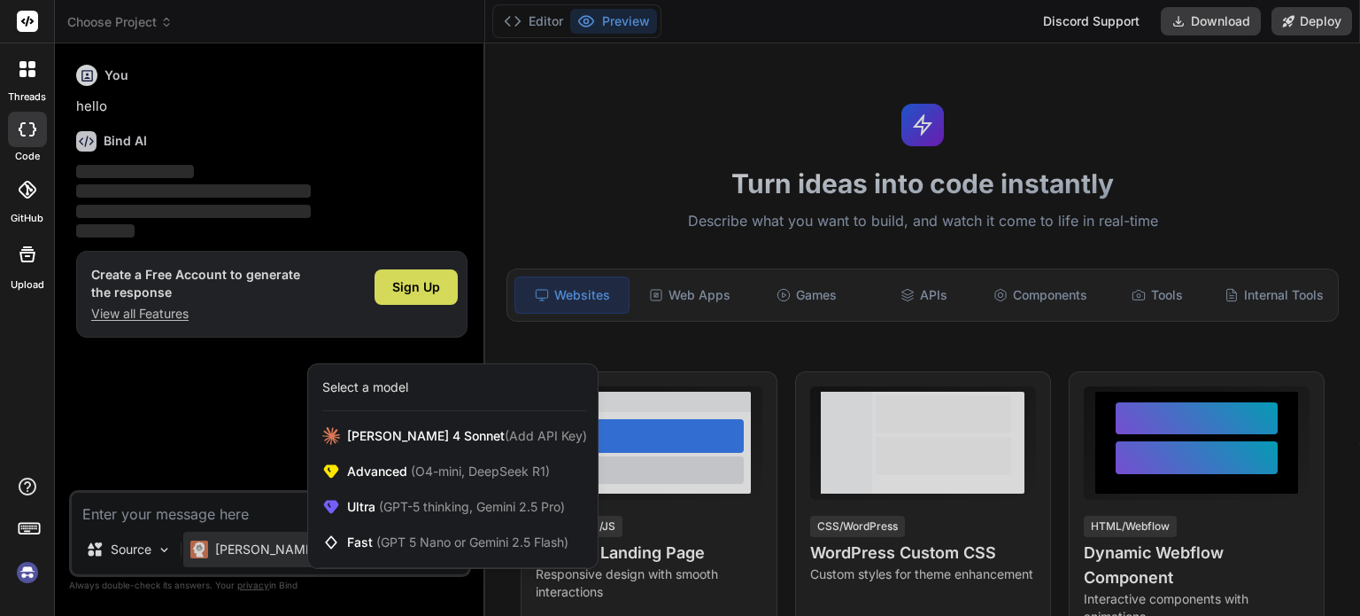
click at [35, 81] on div at bounding box center [27, 68] width 37 height 37
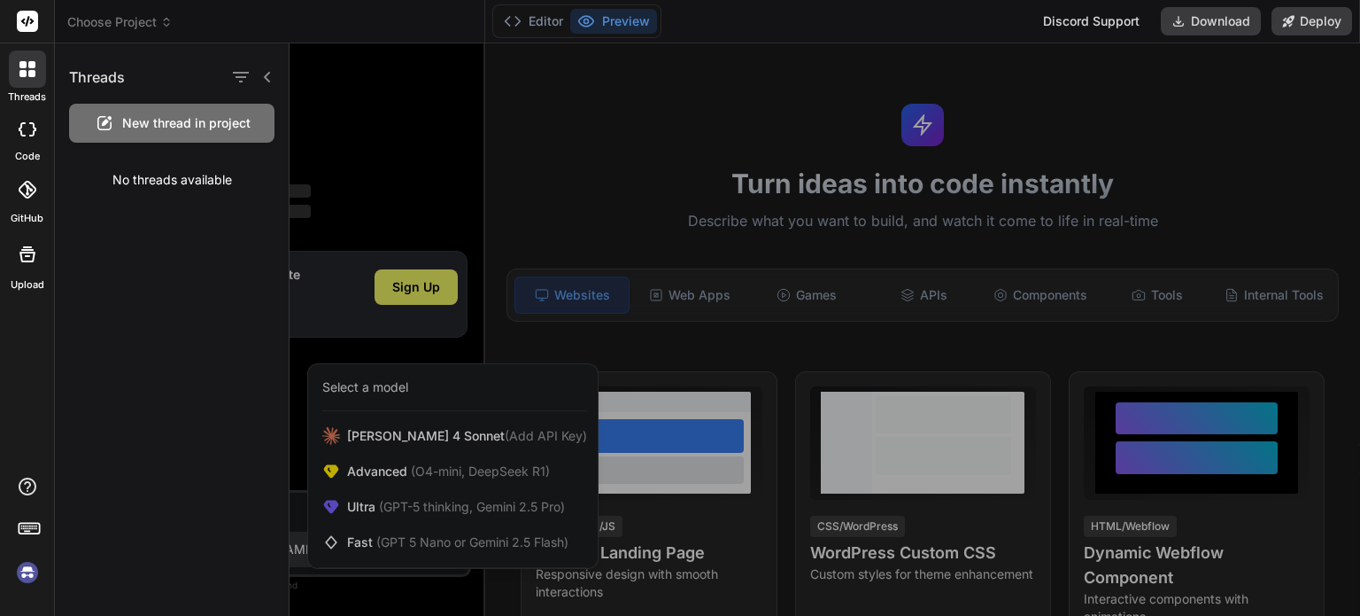
click at [23, 159] on label "code" at bounding box center [27, 156] width 25 height 15
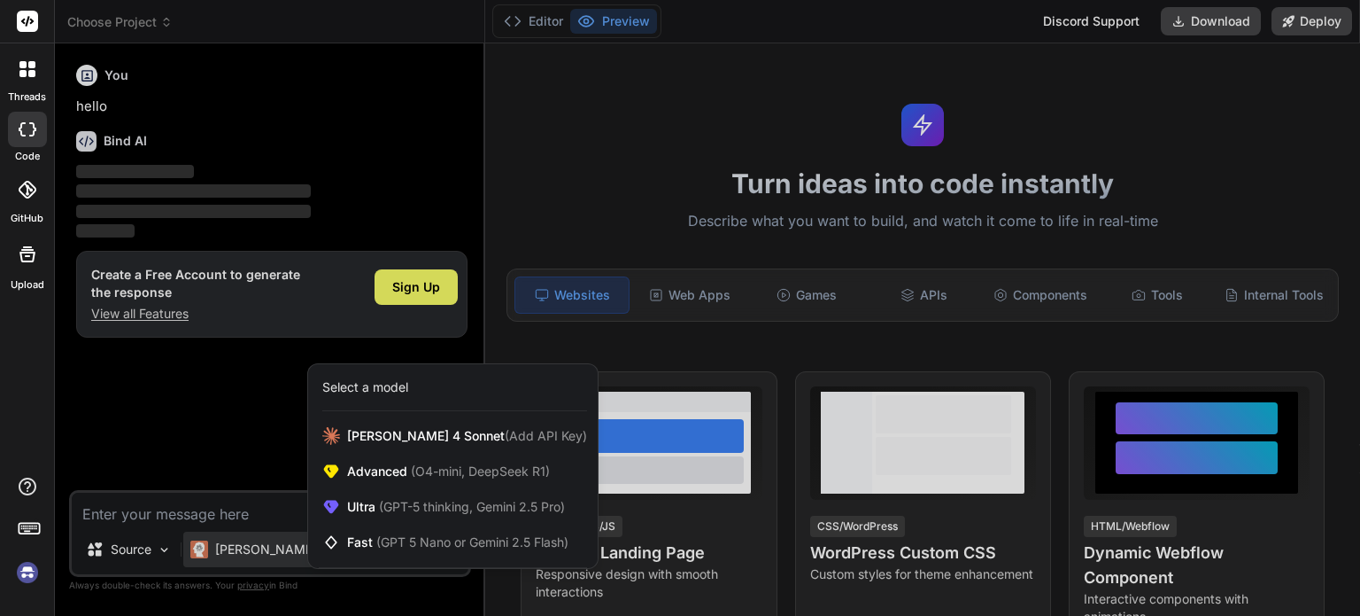
click at [22, 198] on div at bounding box center [27, 189] width 39 height 39
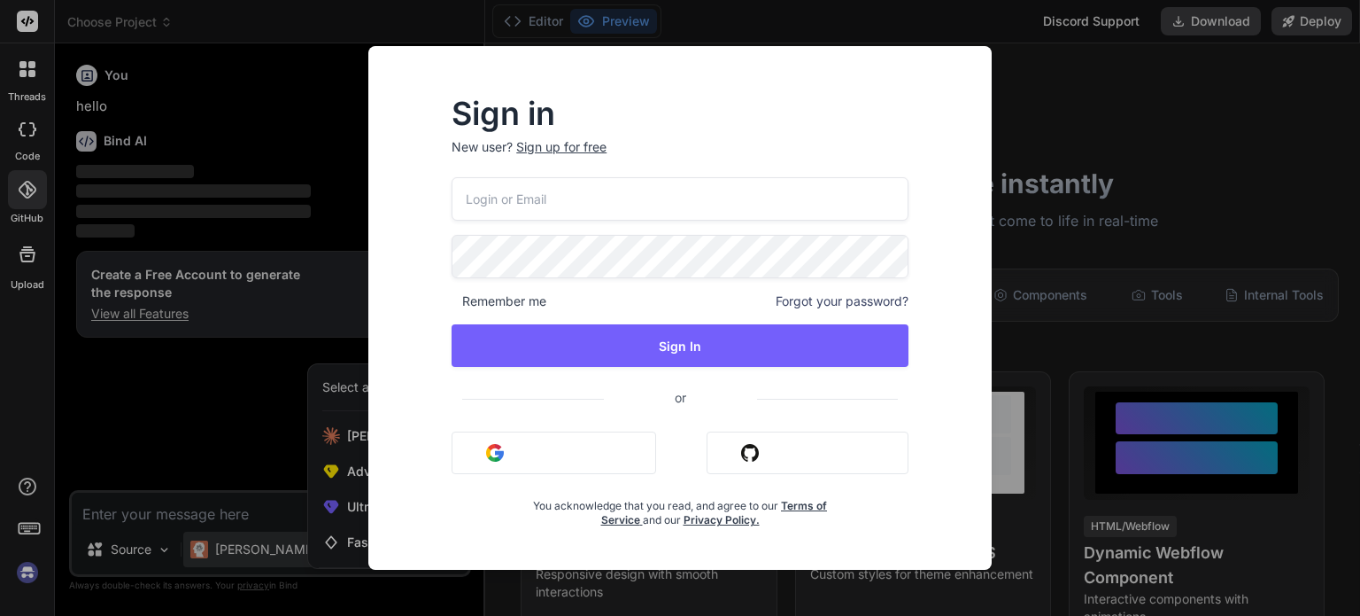
click at [1081, 82] on div "Sign in New user? Sign up for free Remember me Forgot your password? Sign In or…" at bounding box center [680, 308] width 1360 height 616
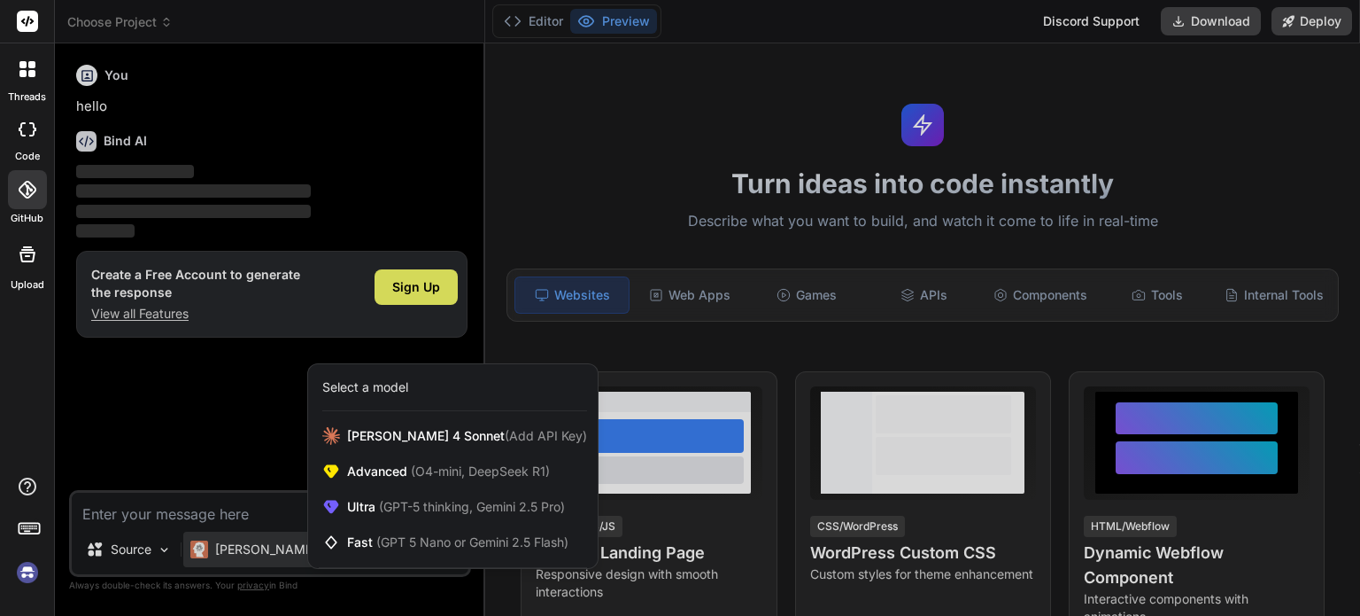
click at [34, 252] on icon at bounding box center [27, 254] width 16 height 16
click at [717, 283] on div at bounding box center [680, 308] width 1360 height 616
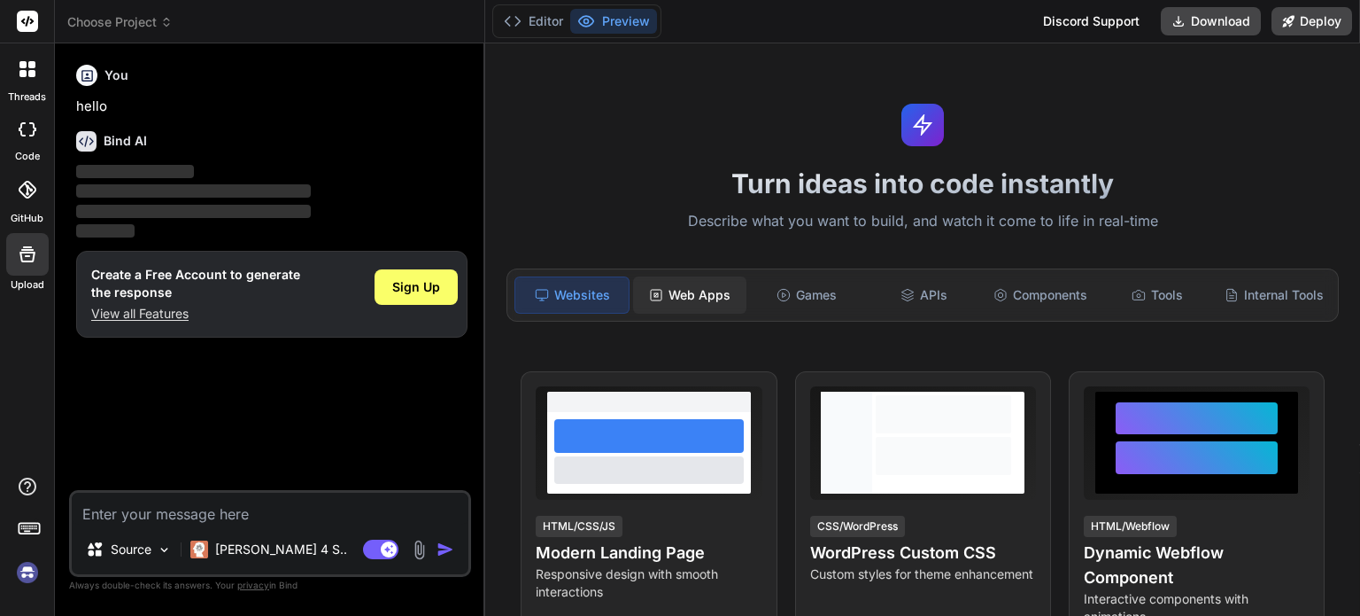
click at [699, 291] on div "Web Apps" at bounding box center [689, 294] width 113 height 37
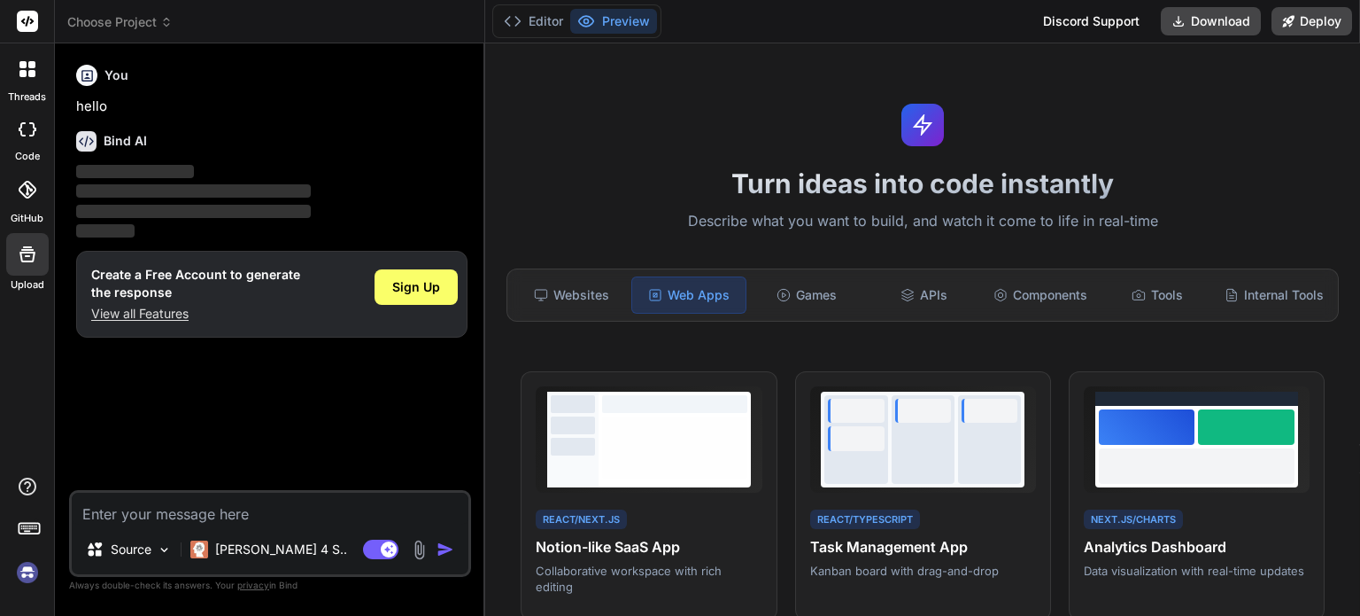
click at [30, 182] on icon at bounding box center [28, 190] width 18 height 18
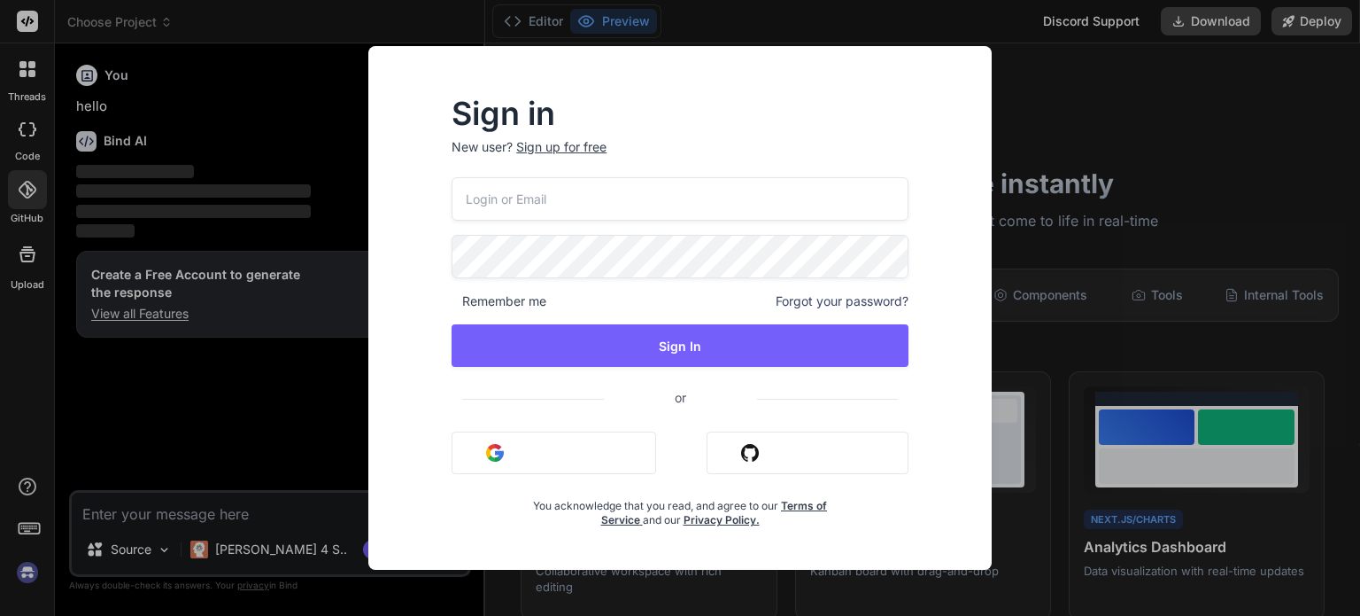
click at [31, 140] on div "Sign in New user? Sign up for free Remember me Forgot your password? Sign In or…" at bounding box center [680, 308] width 1360 height 616
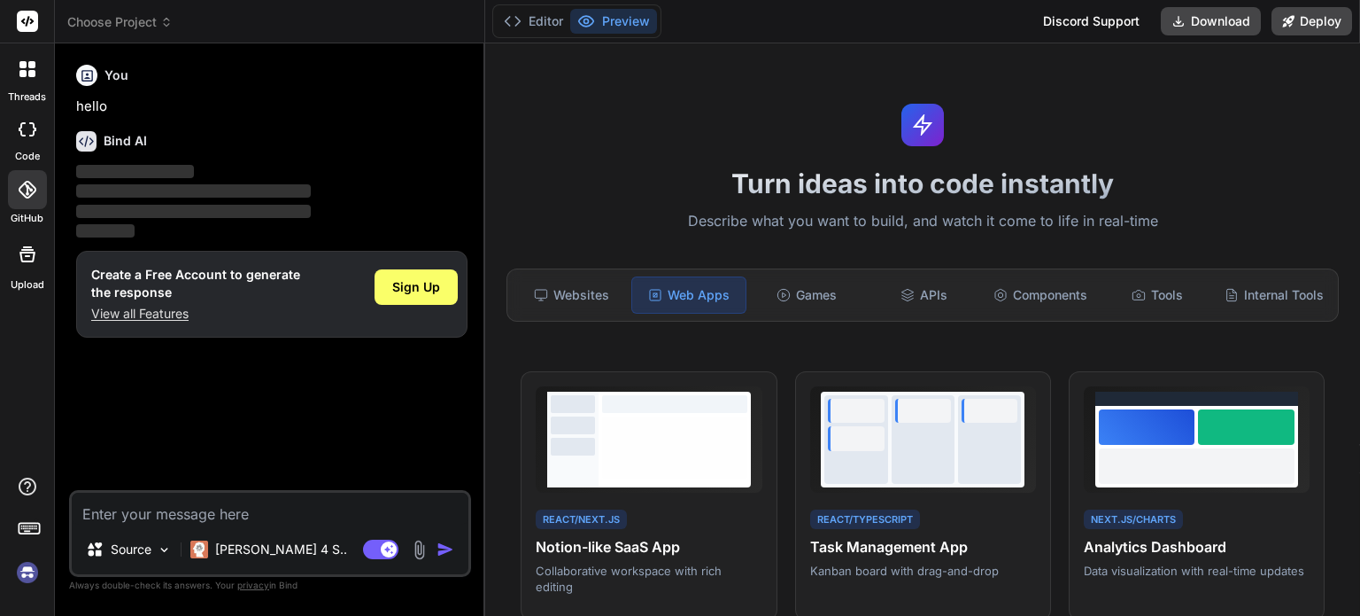
click at [31, 140] on div at bounding box center [27, 129] width 39 height 35
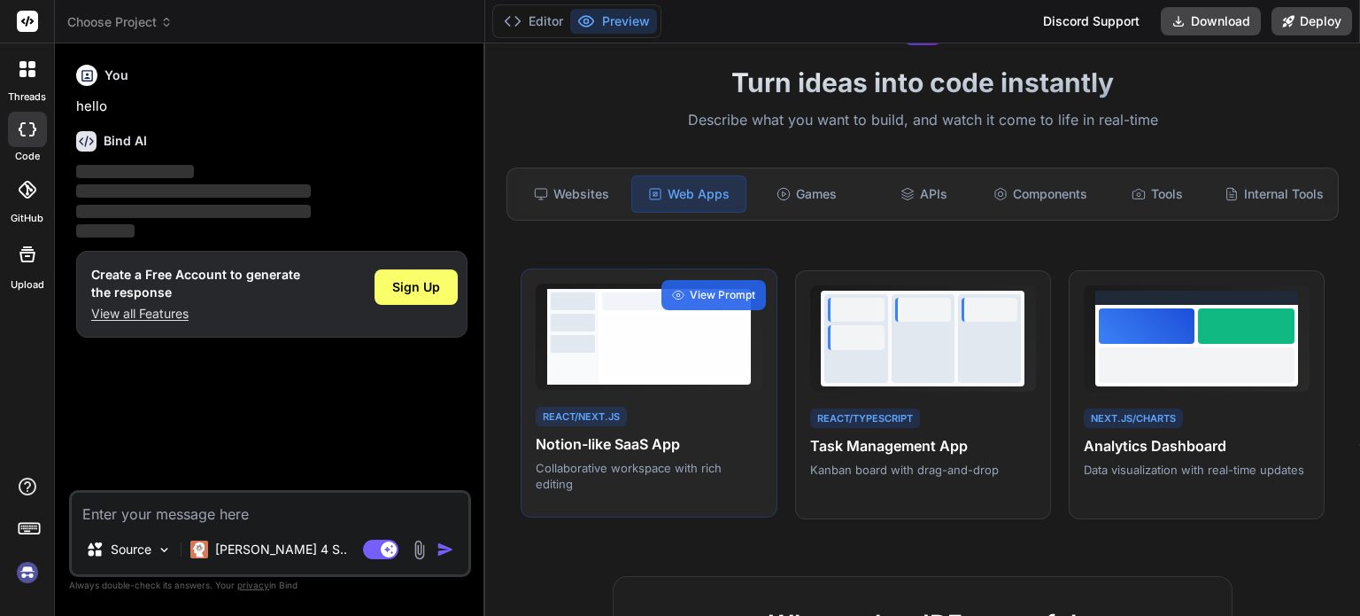
scroll to position [103, 0]
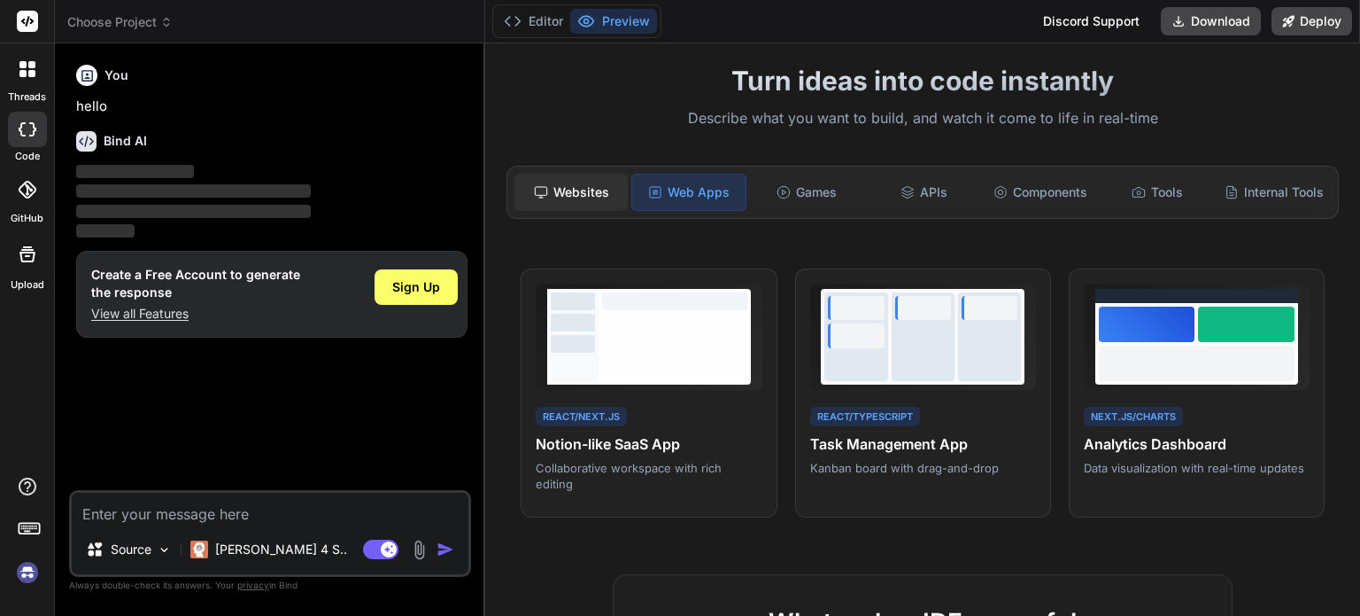
click at [606, 208] on div "Websites" at bounding box center [571, 192] width 113 height 37
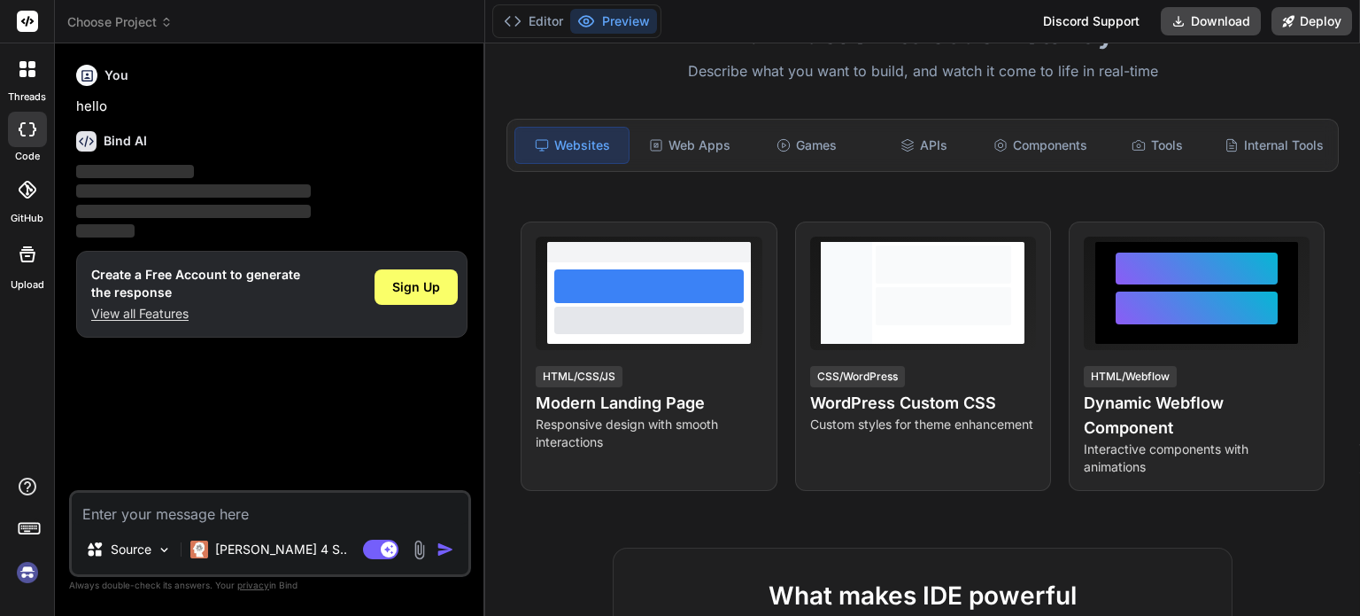
scroll to position [0, 0]
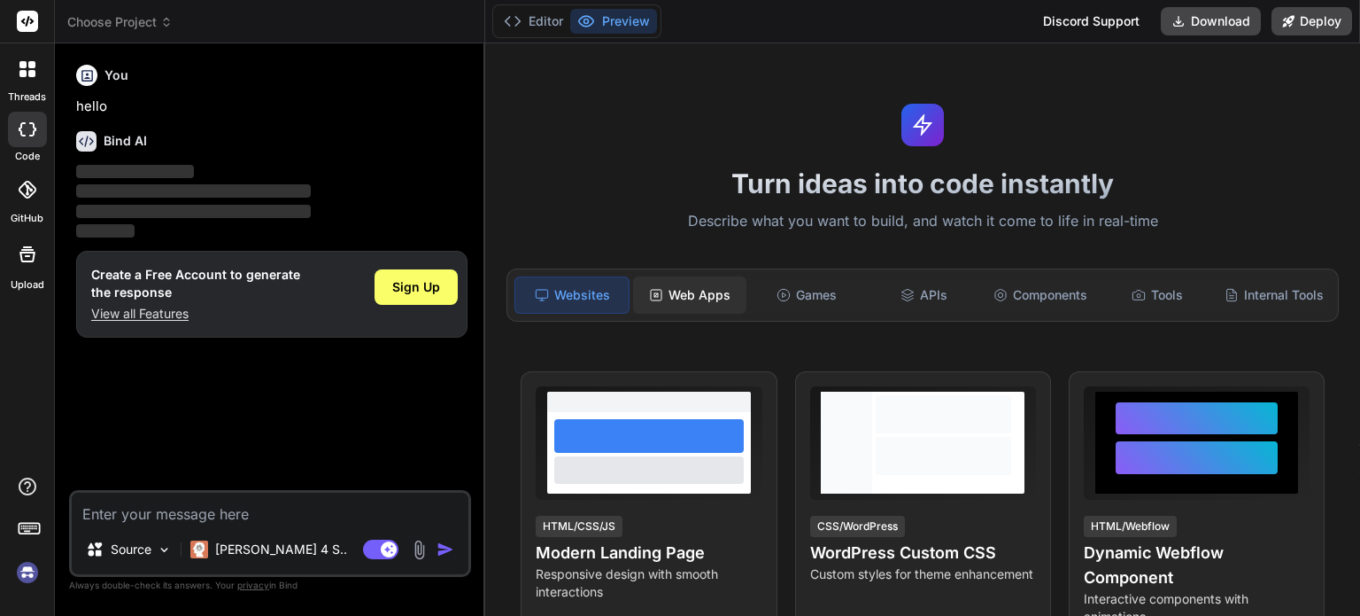
click at [667, 298] on div "Web Apps" at bounding box center [689, 294] width 113 height 37
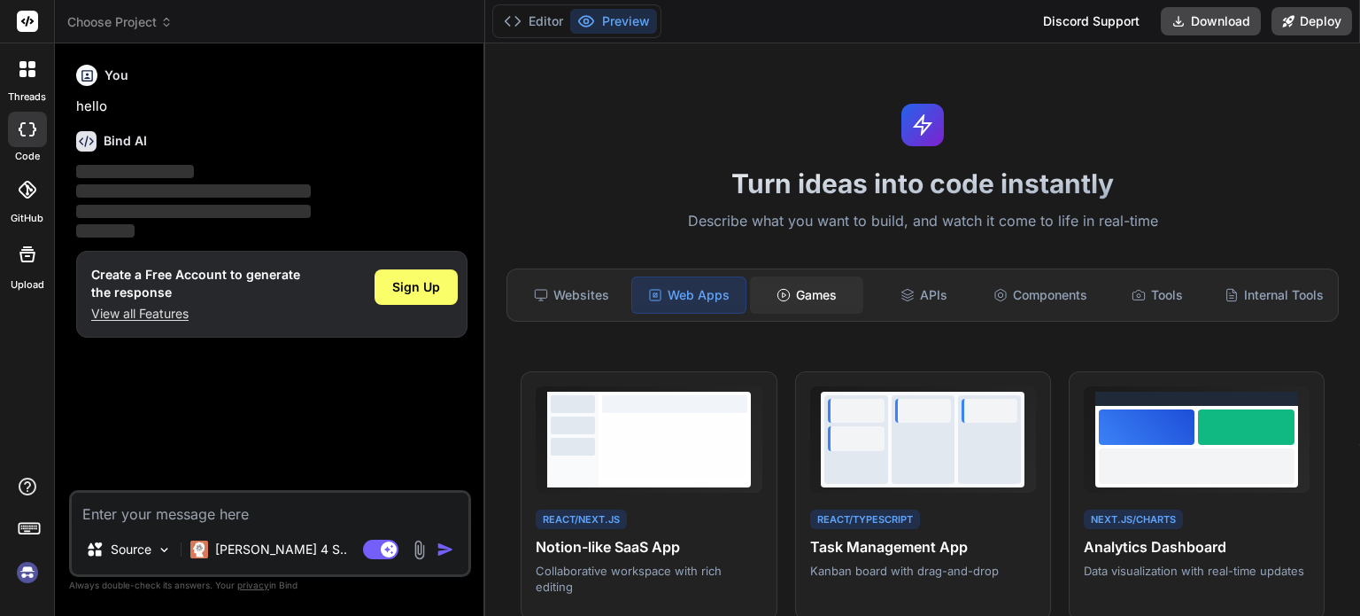
click at [801, 291] on div "Games" at bounding box center [806, 294] width 113 height 37
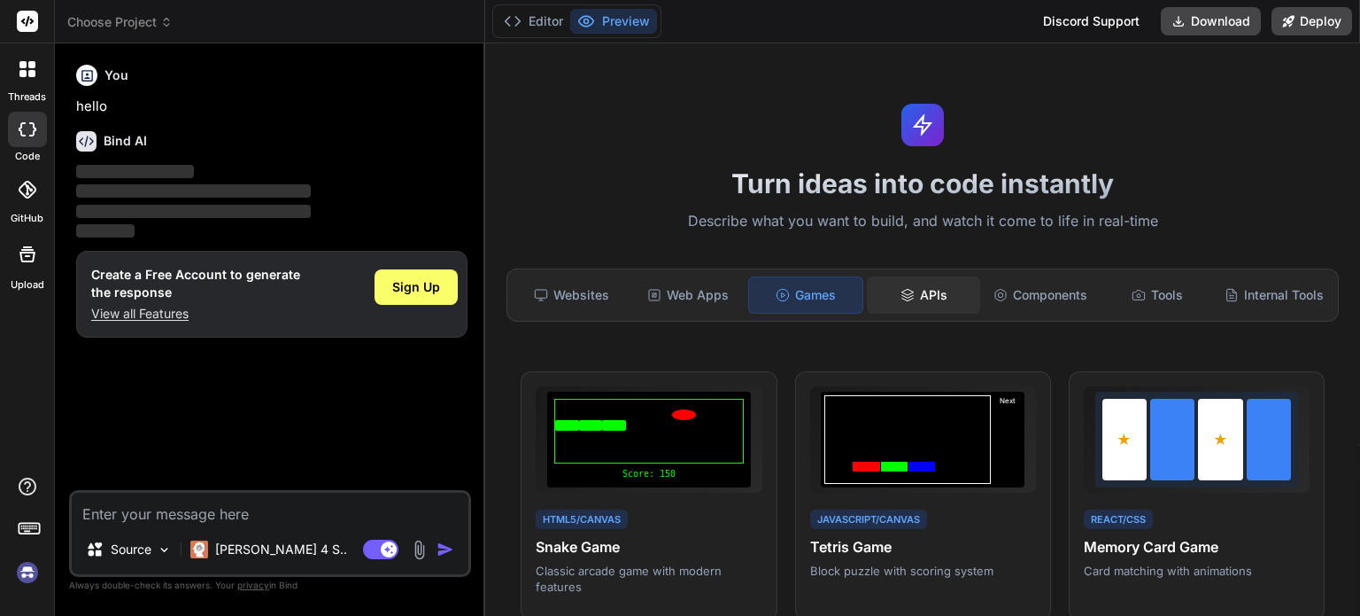
click at [908, 287] on div "APIs" at bounding box center [923, 294] width 113 height 37
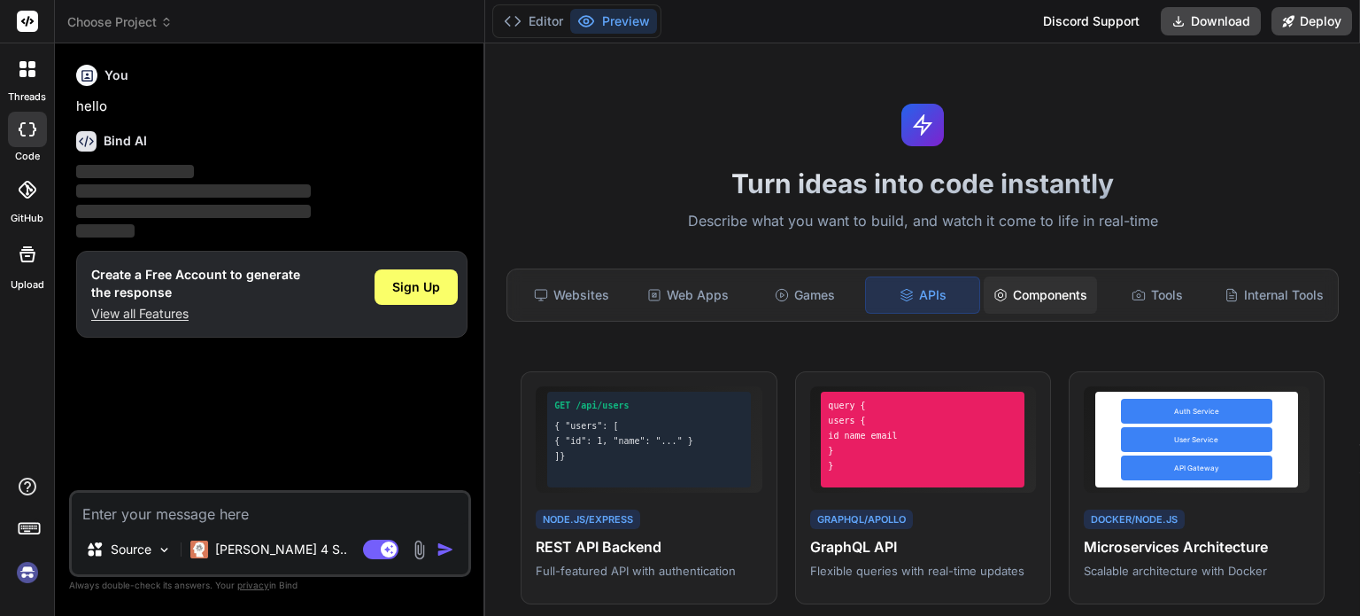
click at [1017, 288] on div "Components" at bounding box center [1040, 294] width 113 height 37
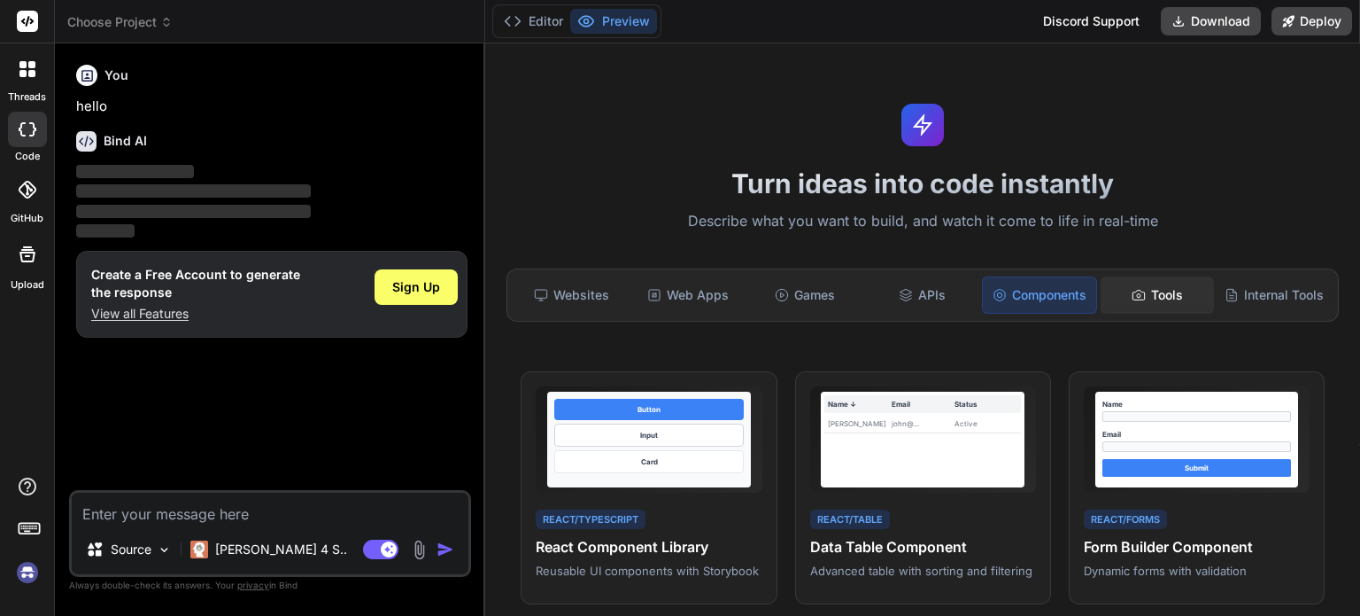
click at [1167, 300] on div "Tools" at bounding box center [1157, 294] width 113 height 37
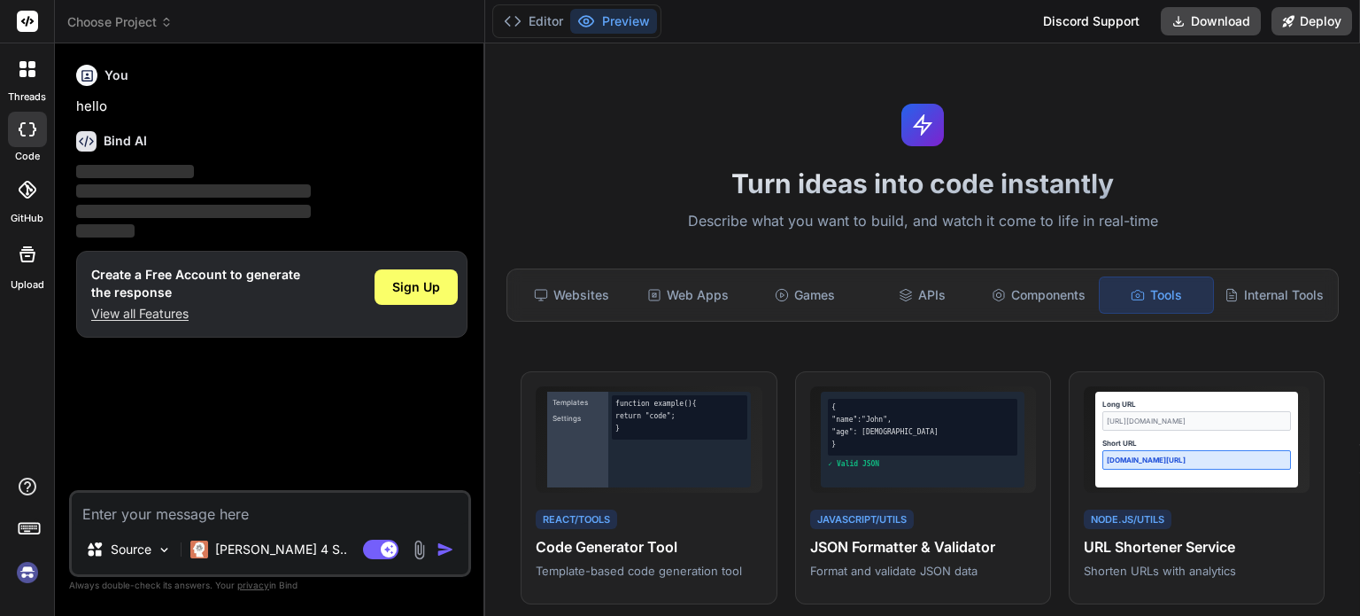
click at [41, 71] on div at bounding box center [27, 68] width 37 height 37
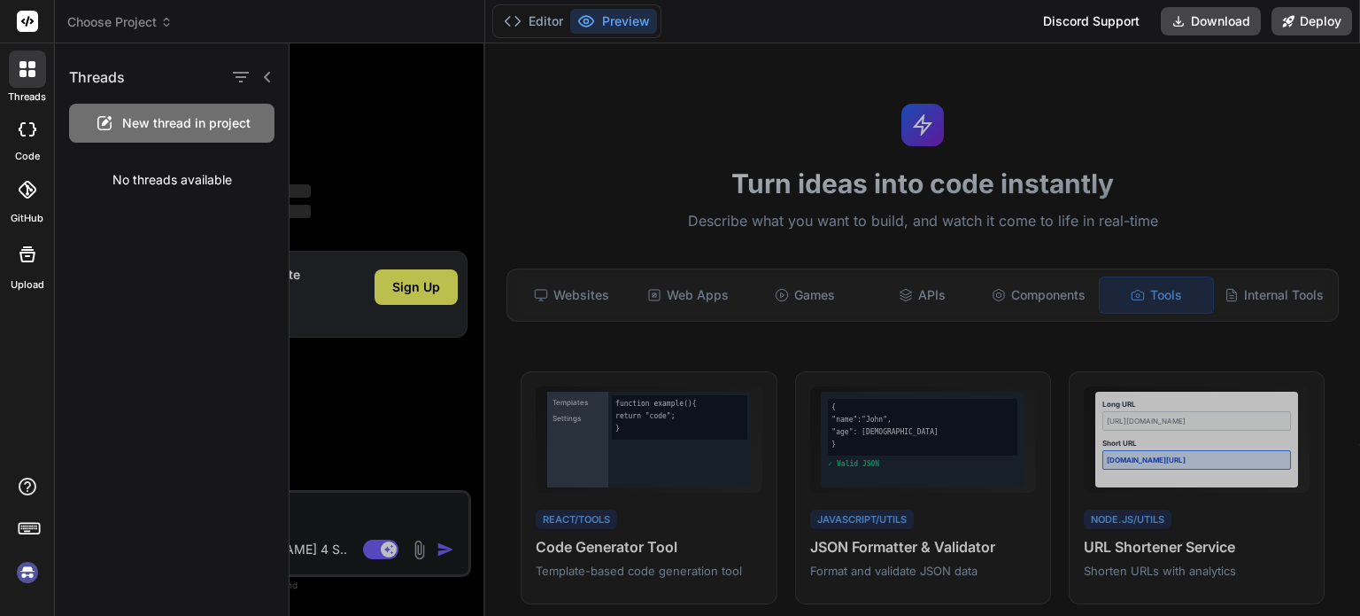
click at [32, 14] on rect at bounding box center [27, 21] width 21 height 21
click at [19, 24] on rect at bounding box center [27, 21] width 21 height 21
click at [273, 81] on icon at bounding box center [267, 77] width 14 height 14
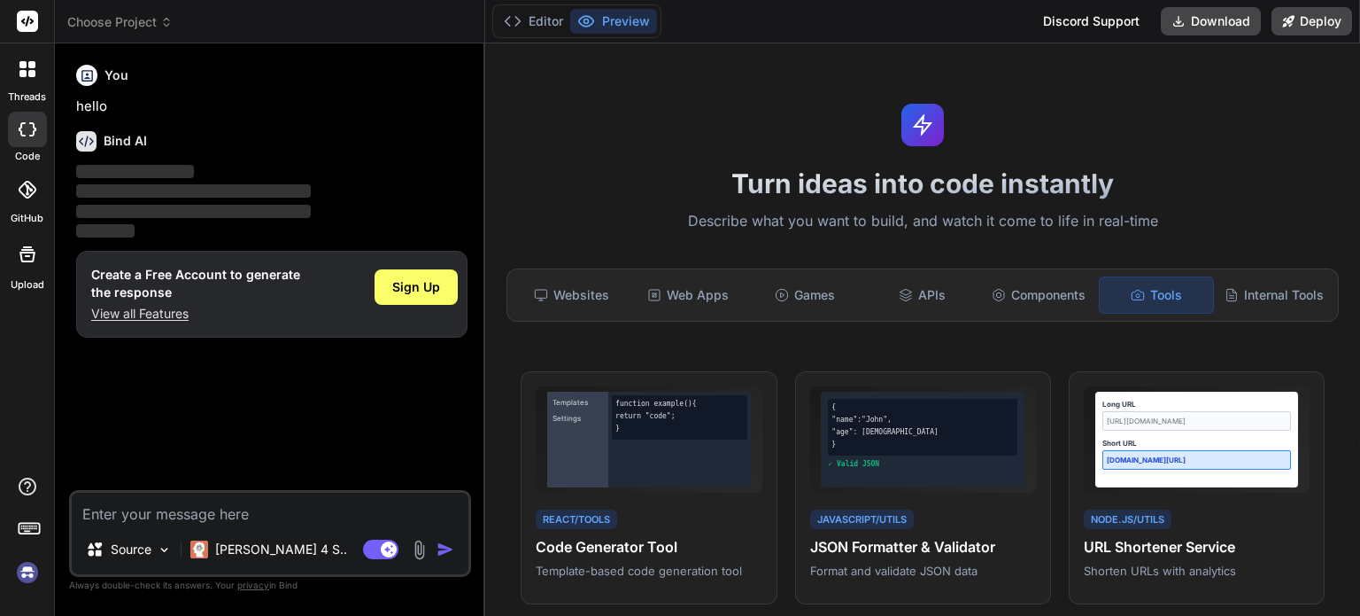
click at [23, 76] on icon at bounding box center [22, 73] width 7 height 7
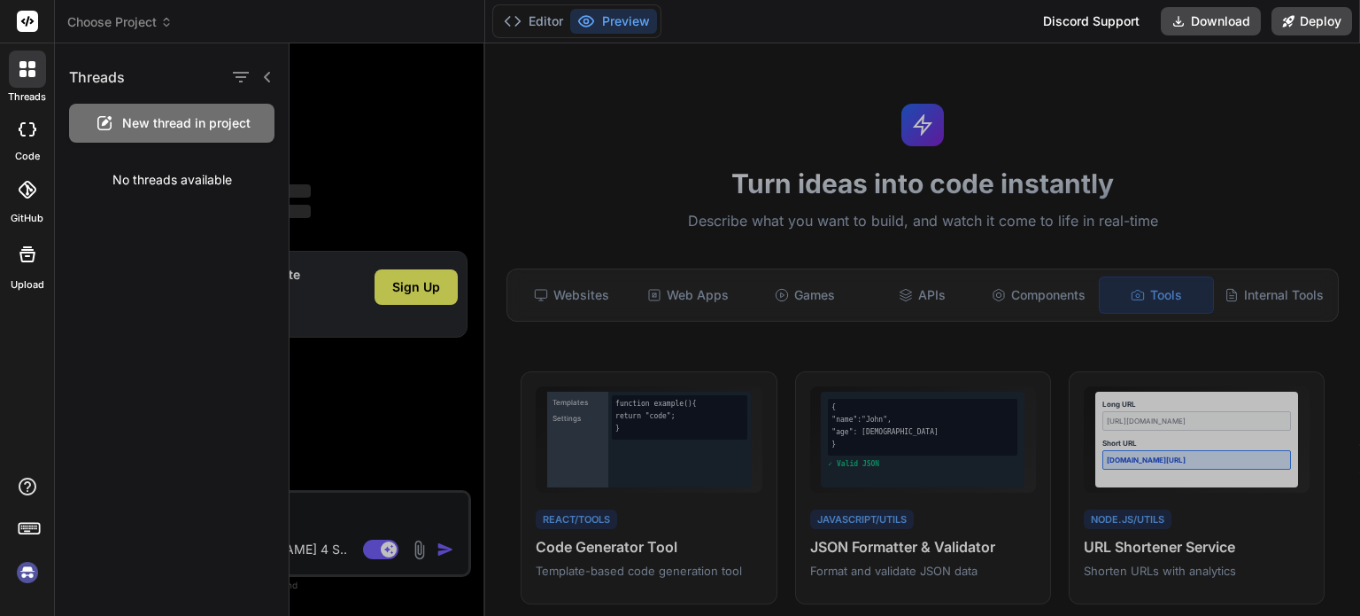
click at [1102, 24] on div "Discord Support" at bounding box center [1092, 21] width 118 height 28
click at [28, 81] on div at bounding box center [27, 68] width 37 height 37
click at [23, 136] on icon at bounding box center [22, 129] width 7 height 14
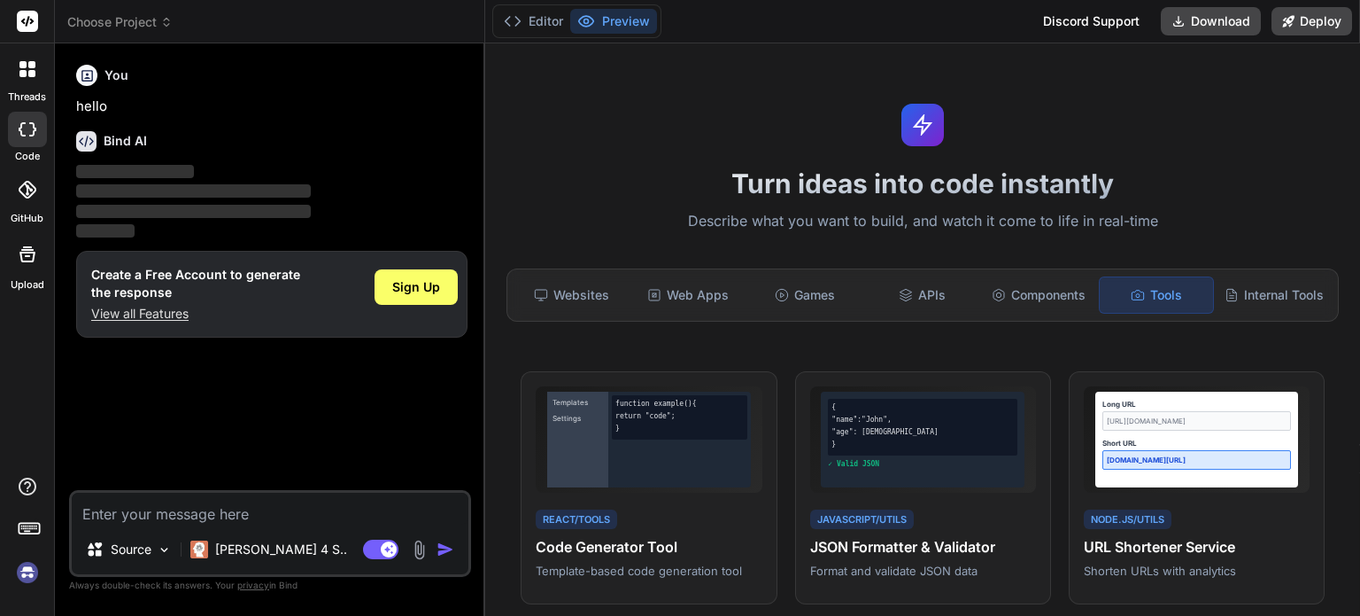
click at [23, 136] on icon at bounding box center [22, 129] width 7 height 14
click at [24, 272] on div at bounding box center [27, 254] width 43 height 43
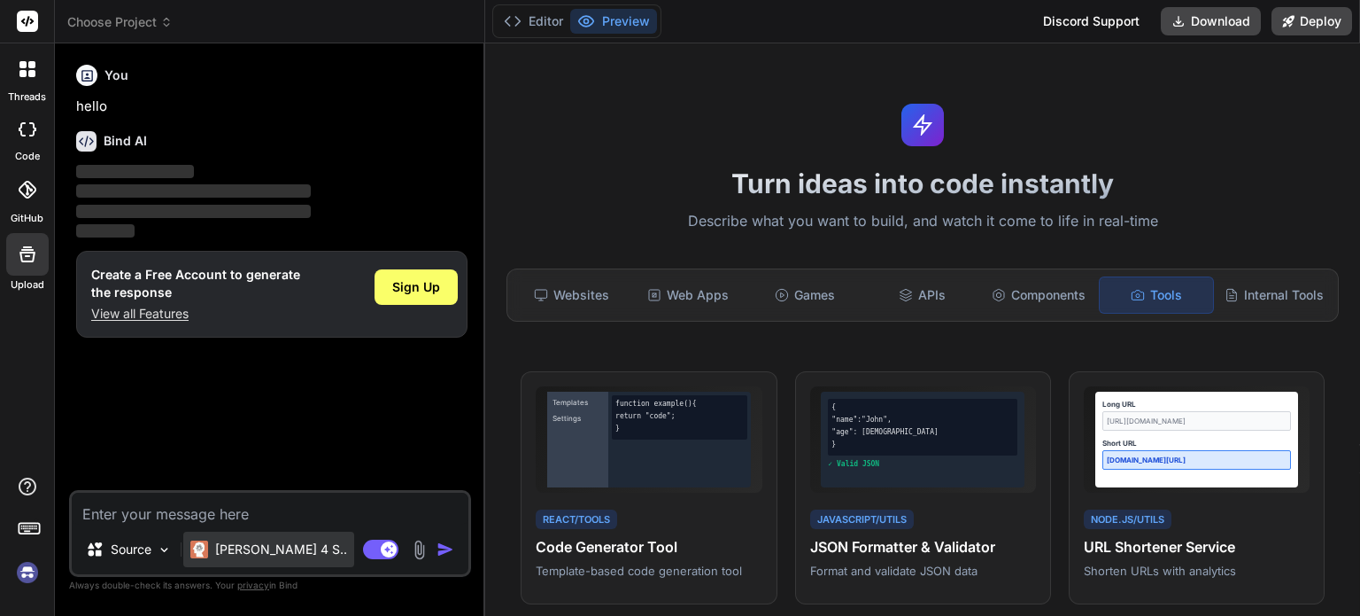
click at [266, 553] on p "Claude 4 S.." at bounding box center [281, 549] width 132 height 18
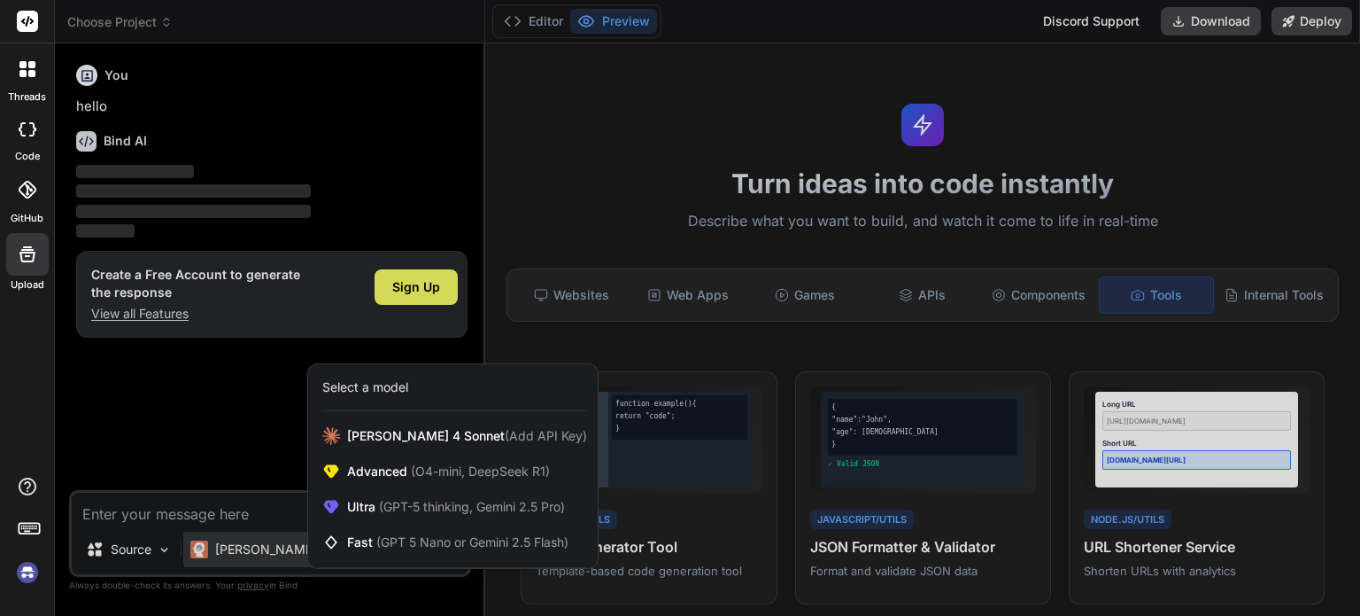
click at [626, 197] on div at bounding box center [680, 308] width 1360 height 616
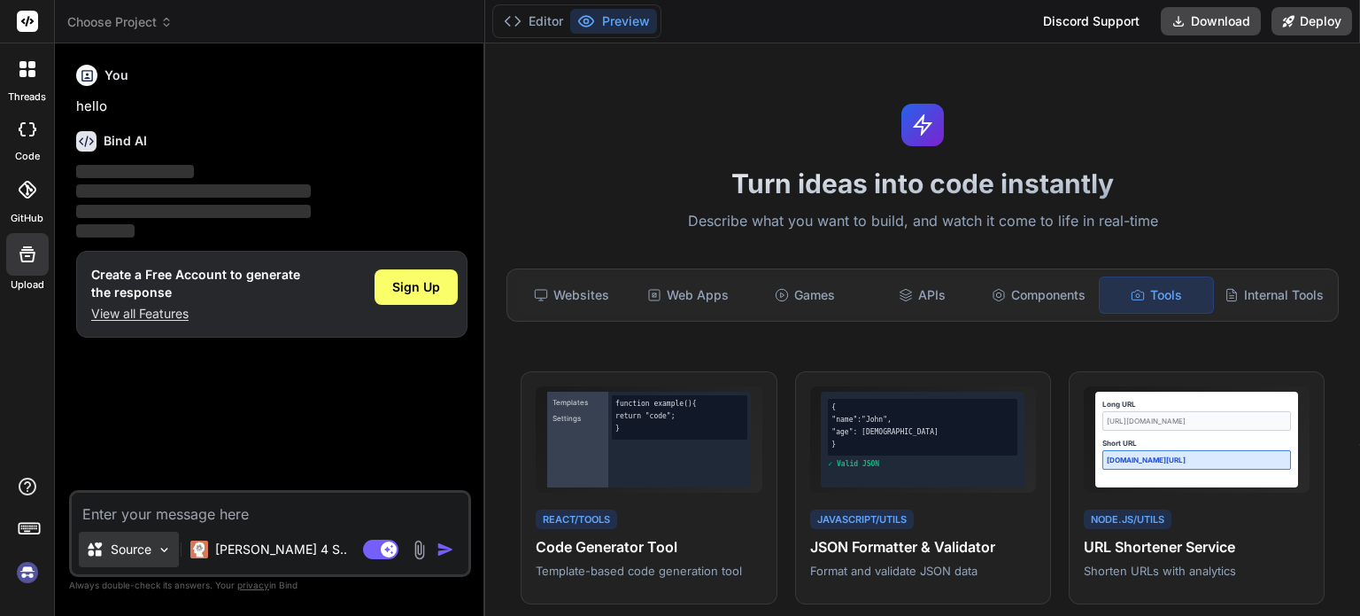
click at [152, 544] on div "Source" at bounding box center [129, 548] width 100 height 35
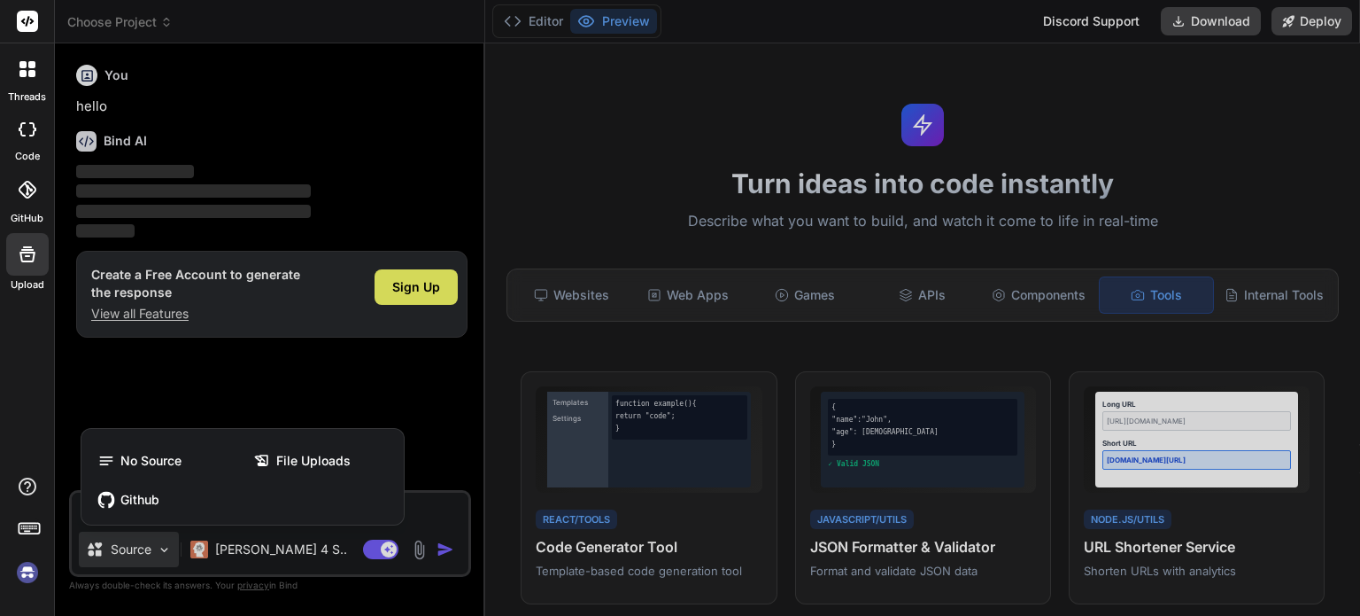
click at [574, 265] on div at bounding box center [680, 308] width 1360 height 616
type textarea "x"
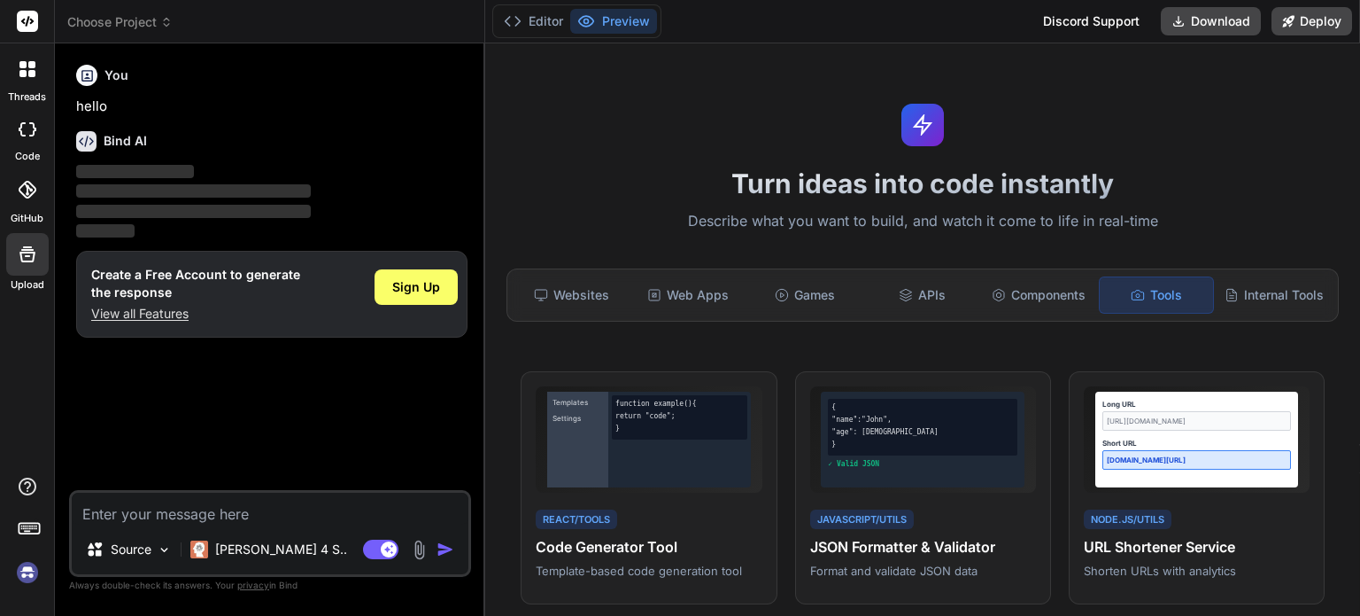
click at [12, 84] on div at bounding box center [27, 68] width 37 height 37
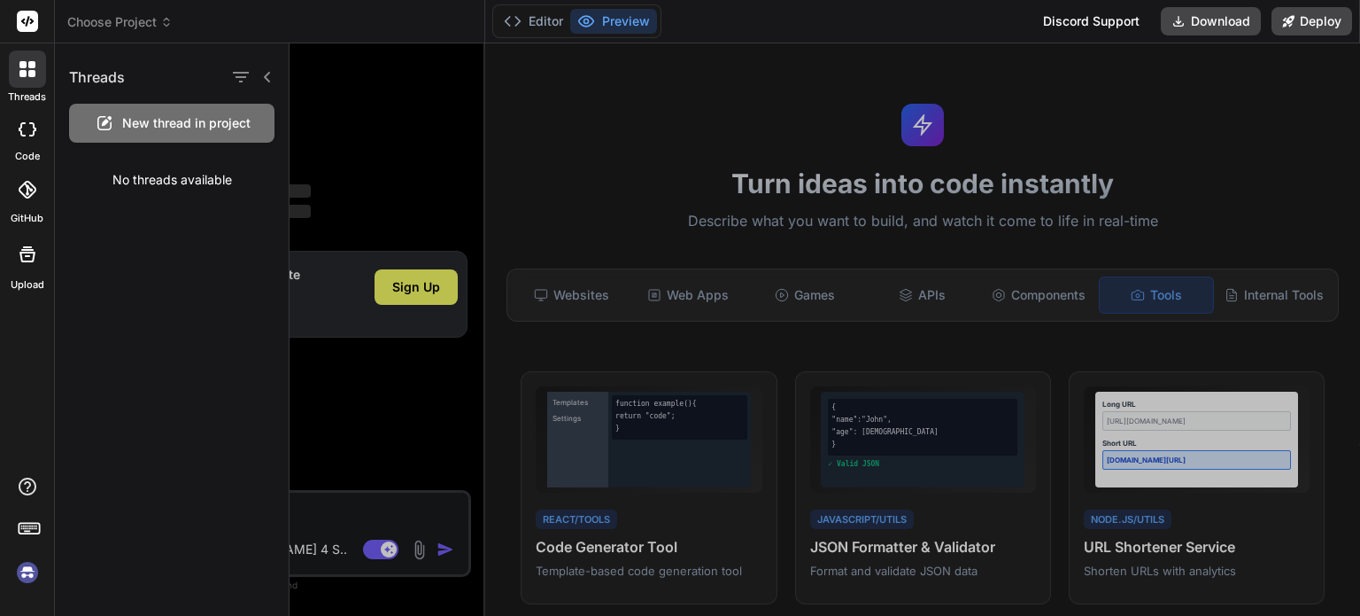
click at [394, 136] on div at bounding box center [825, 329] width 1071 height 572
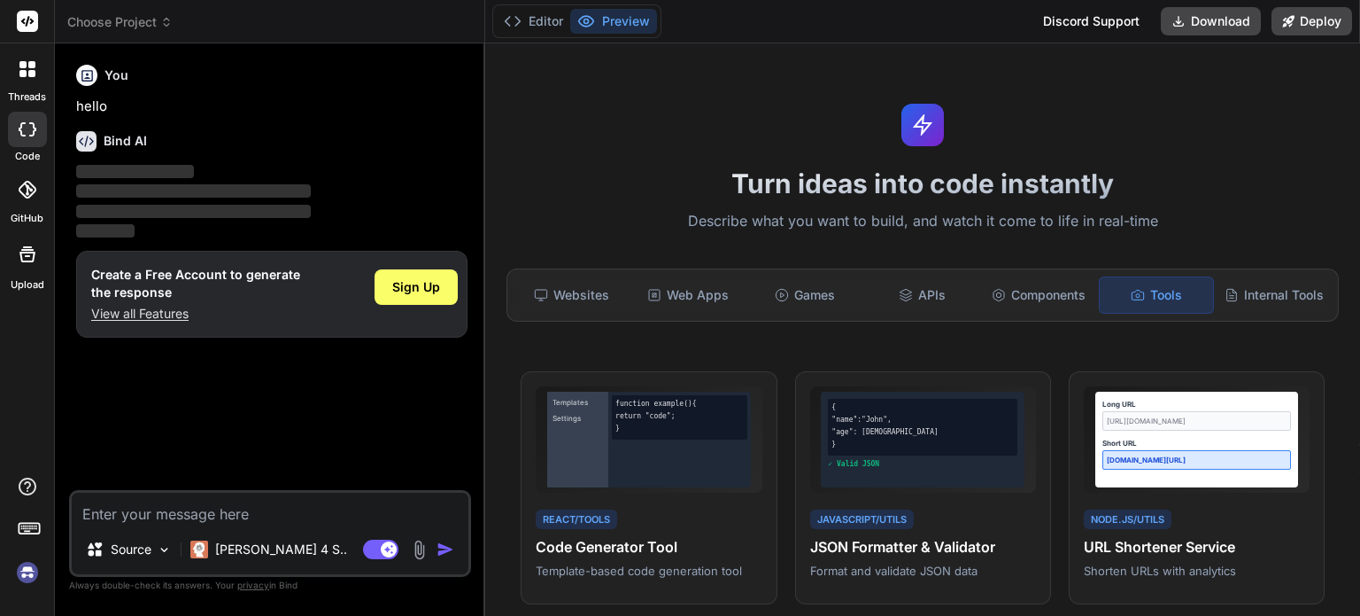
click at [44, 94] on label "threads" at bounding box center [27, 96] width 38 height 15
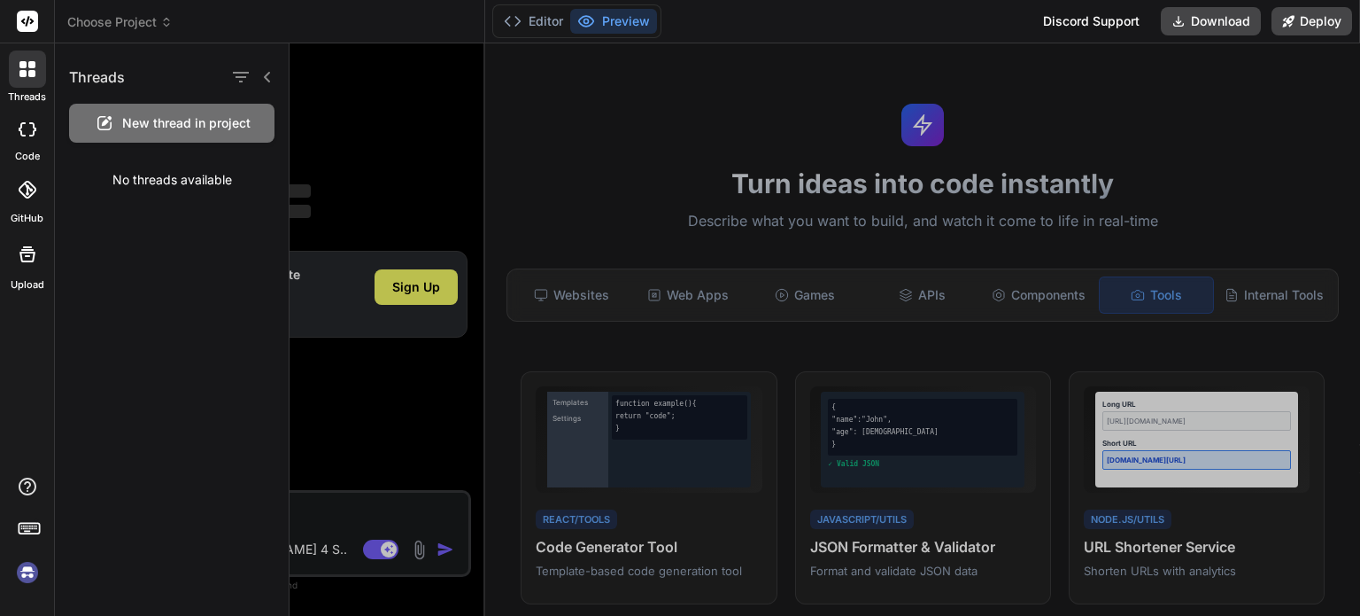
click at [574, 287] on div at bounding box center [825, 329] width 1071 height 572
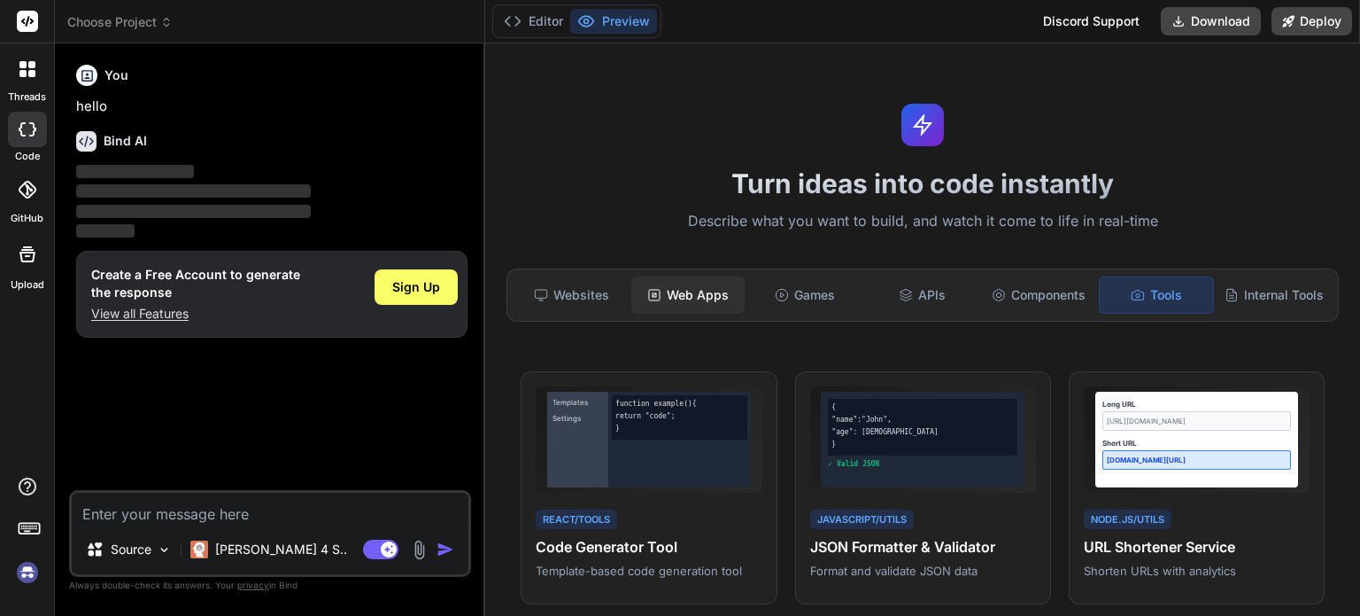
click at [706, 284] on div "Web Apps" at bounding box center [688, 294] width 113 height 37
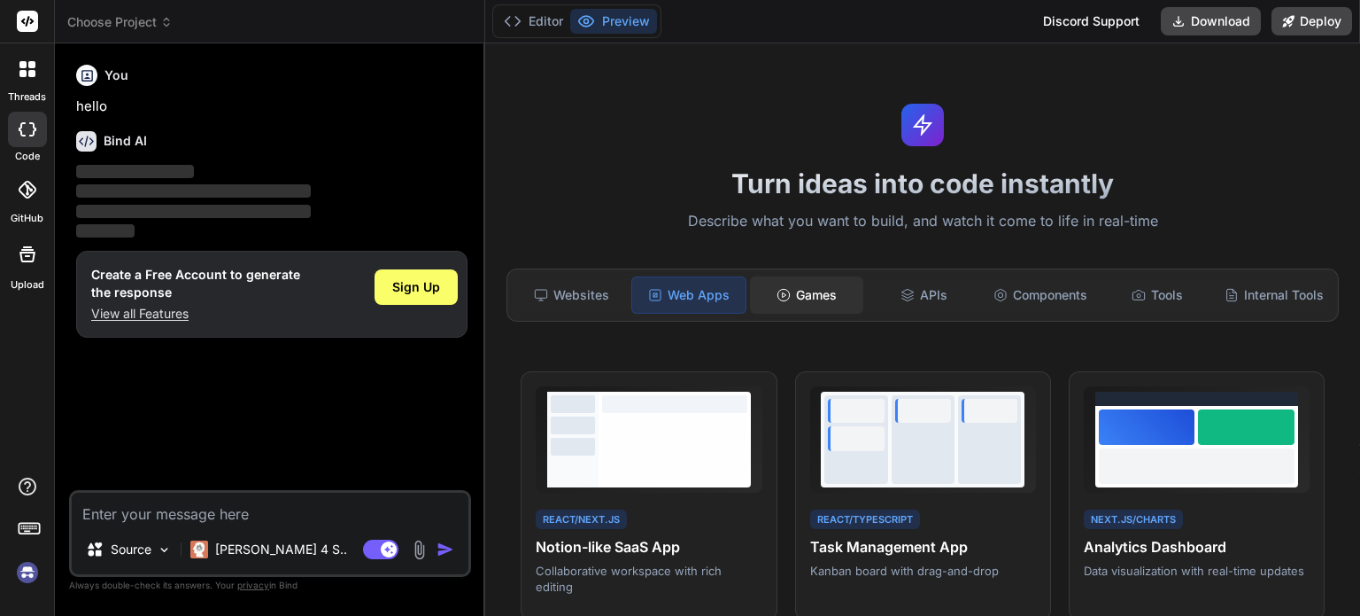
click at [793, 276] on div "Games" at bounding box center [806, 294] width 113 height 37
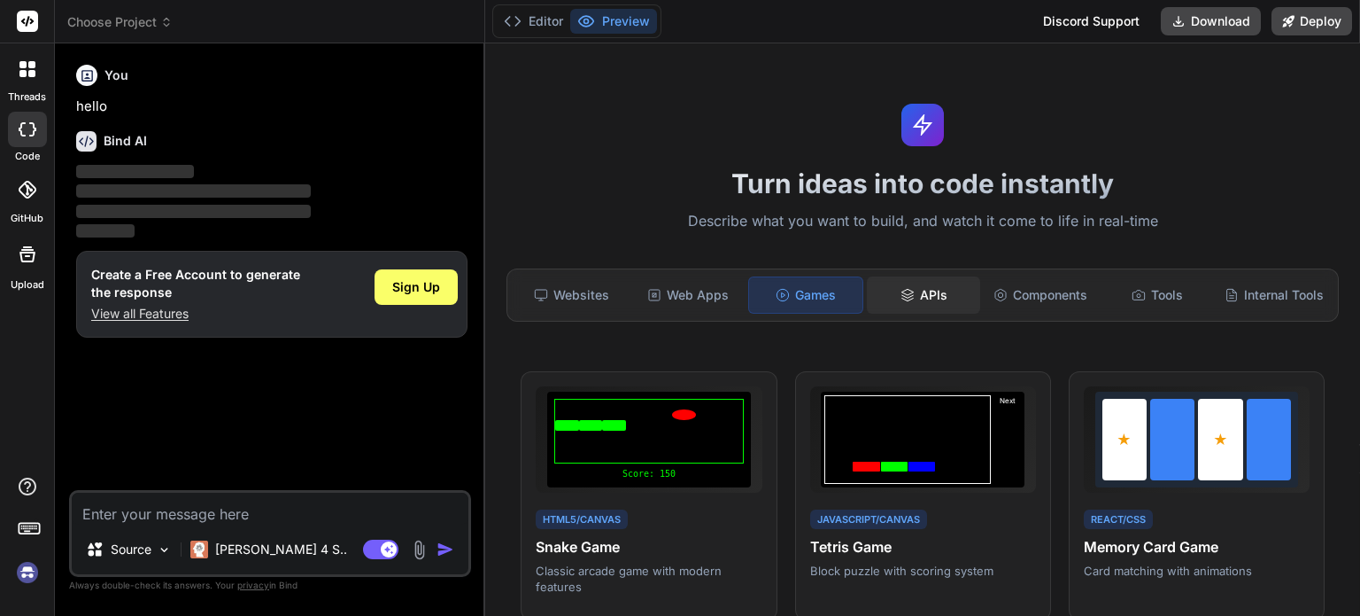
click at [901, 291] on icon at bounding box center [908, 295] width 14 height 14
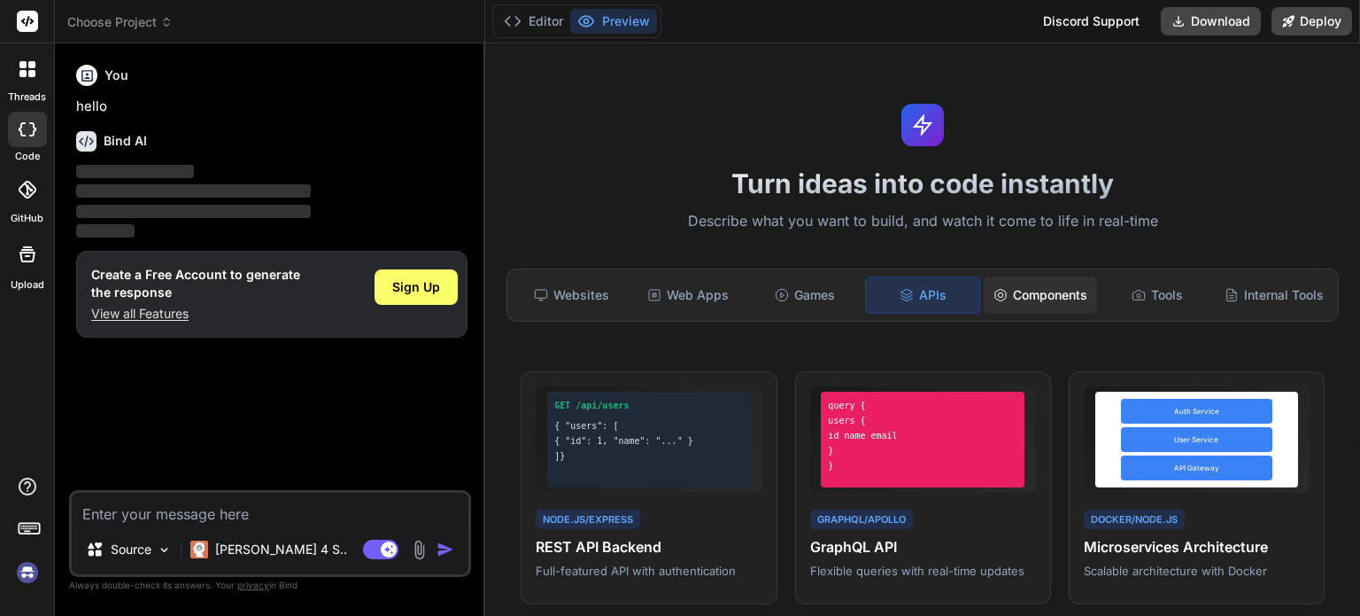
click at [1031, 297] on div "Components" at bounding box center [1040, 294] width 113 height 37
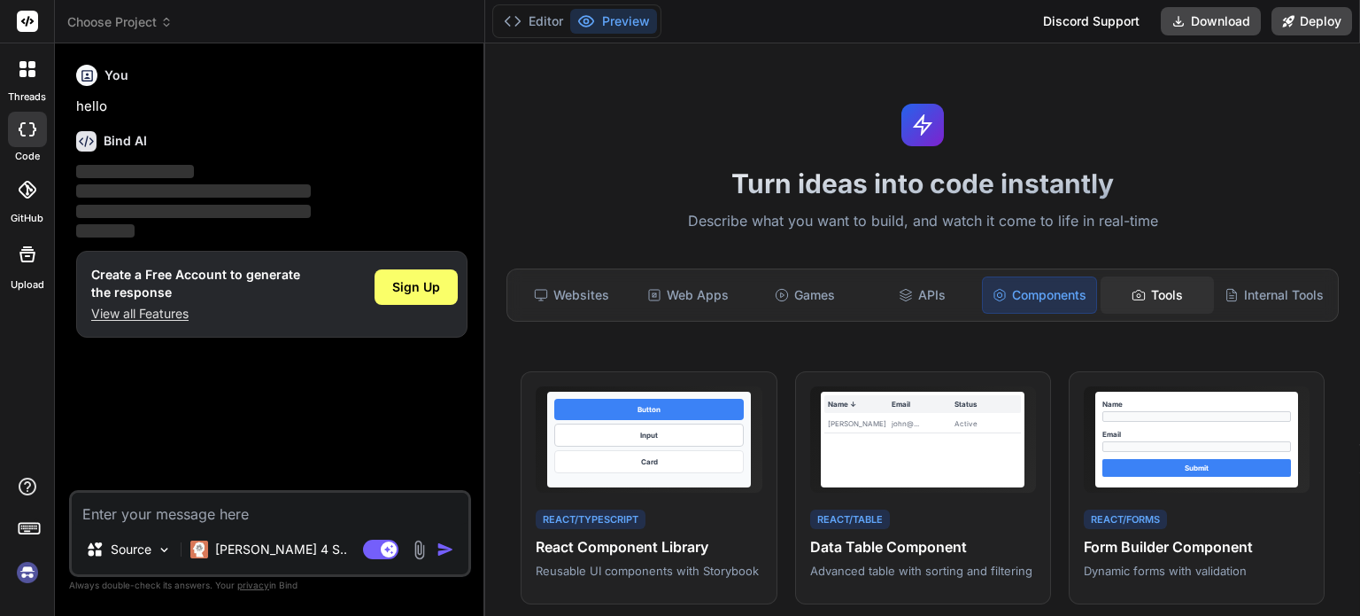
click at [1115, 281] on div "Tools" at bounding box center [1157, 294] width 113 height 37
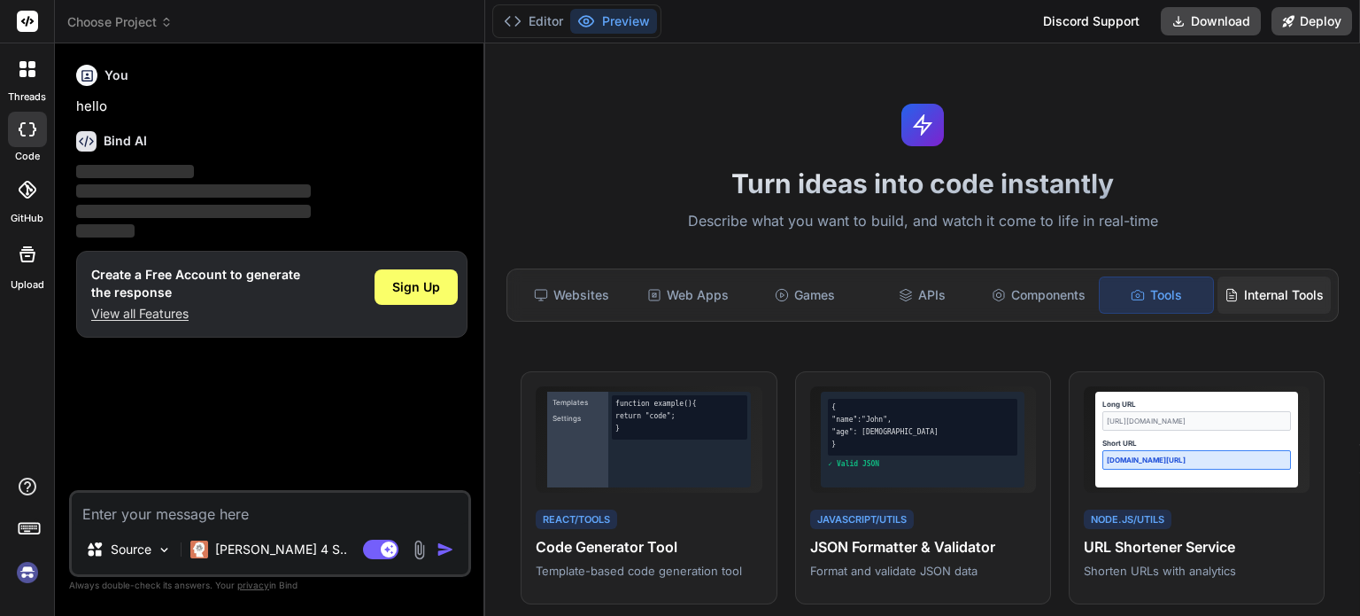
click at [1222, 279] on div "Internal Tools" at bounding box center [1274, 294] width 113 height 37
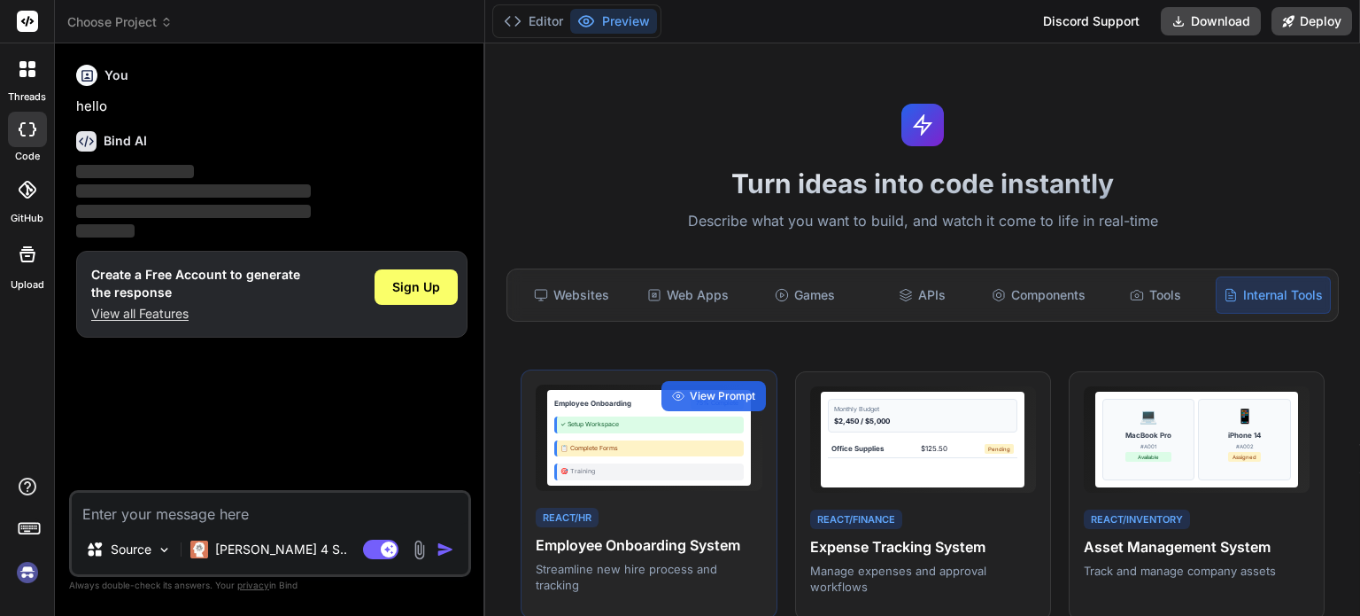
scroll to position [74, 0]
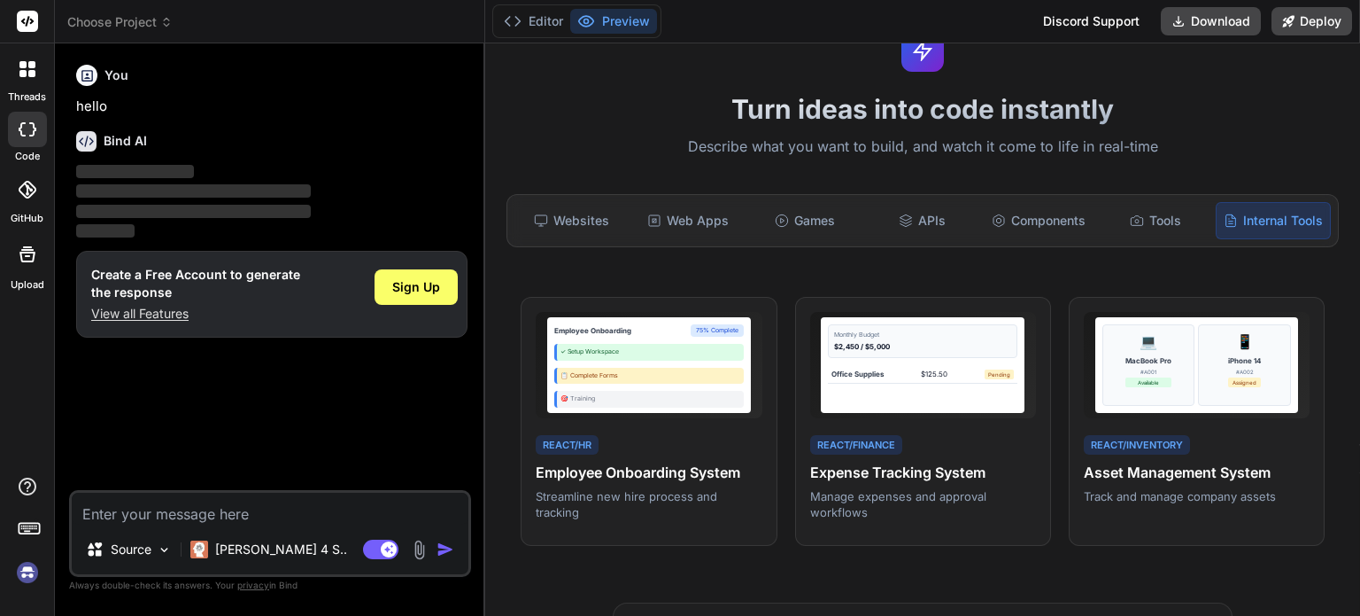
click at [368, 74] on div "You" at bounding box center [271, 75] width 391 height 21
click at [33, 19] on rect at bounding box center [27, 21] width 21 height 21
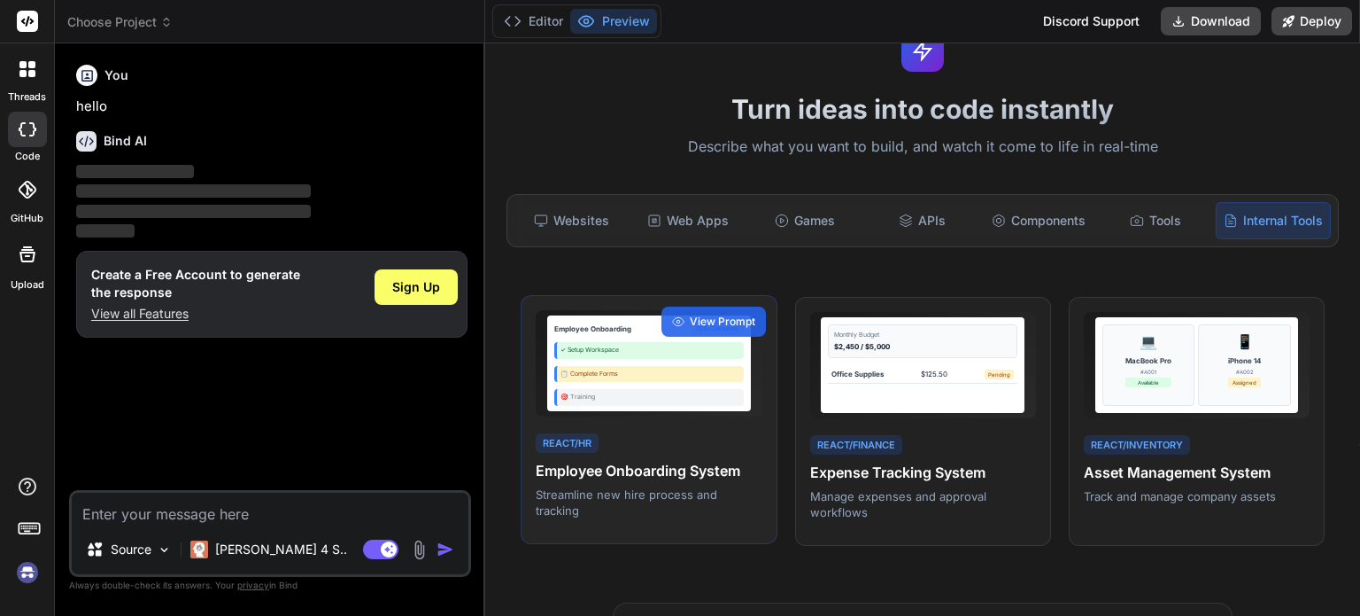
click at [725, 481] on h4 "Employee Onboarding System" at bounding box center [649, 470] width 226 height 21
click at [743, 329] on span "View Prompt" at bounding box center [723, 322] width 66 height 16
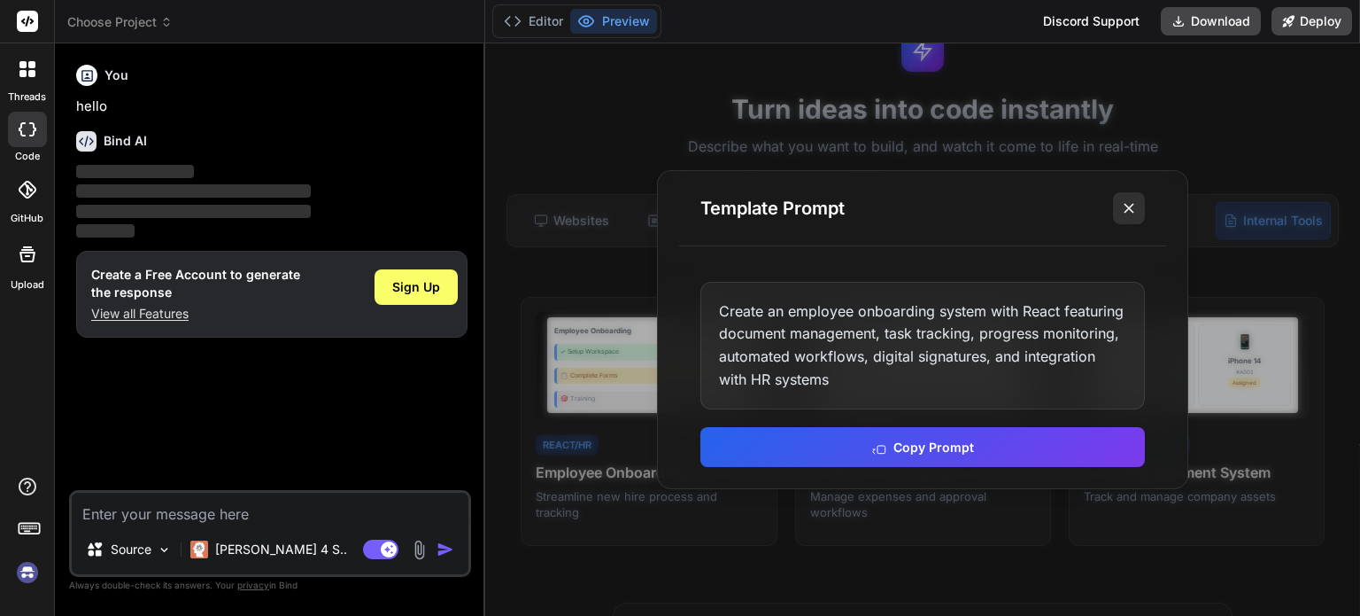
click at [1129, 207] on line at bounding box center [1129, 208] width 9 height 9
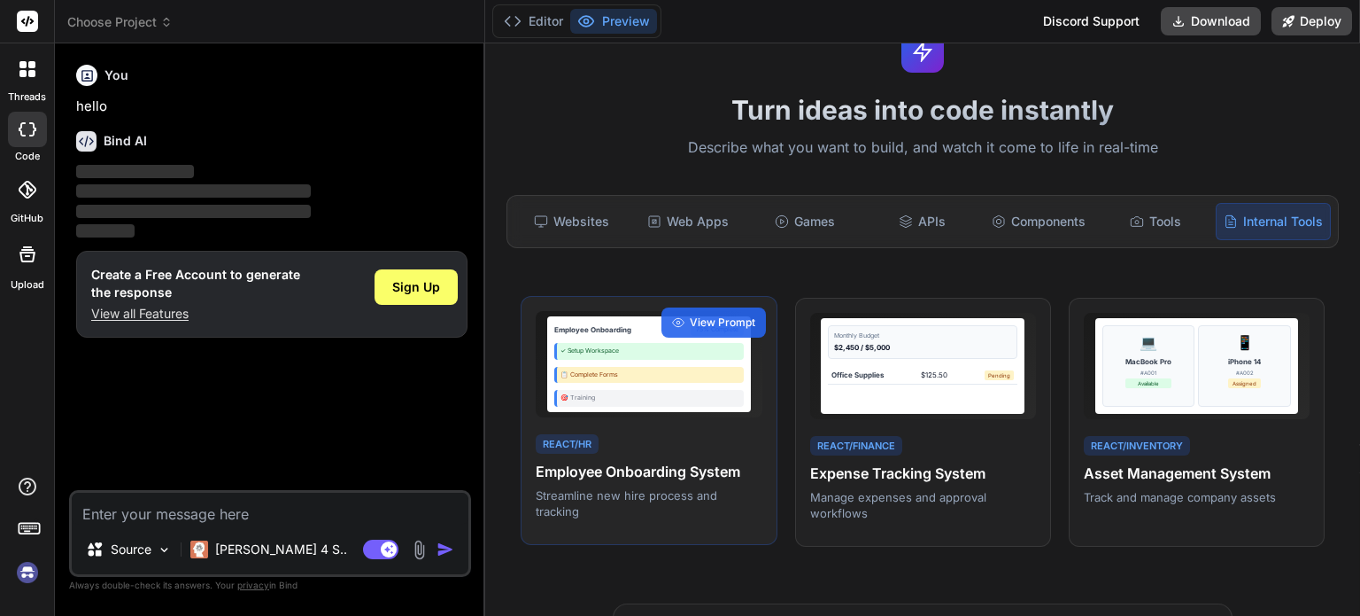
scroll to position [0, 0]
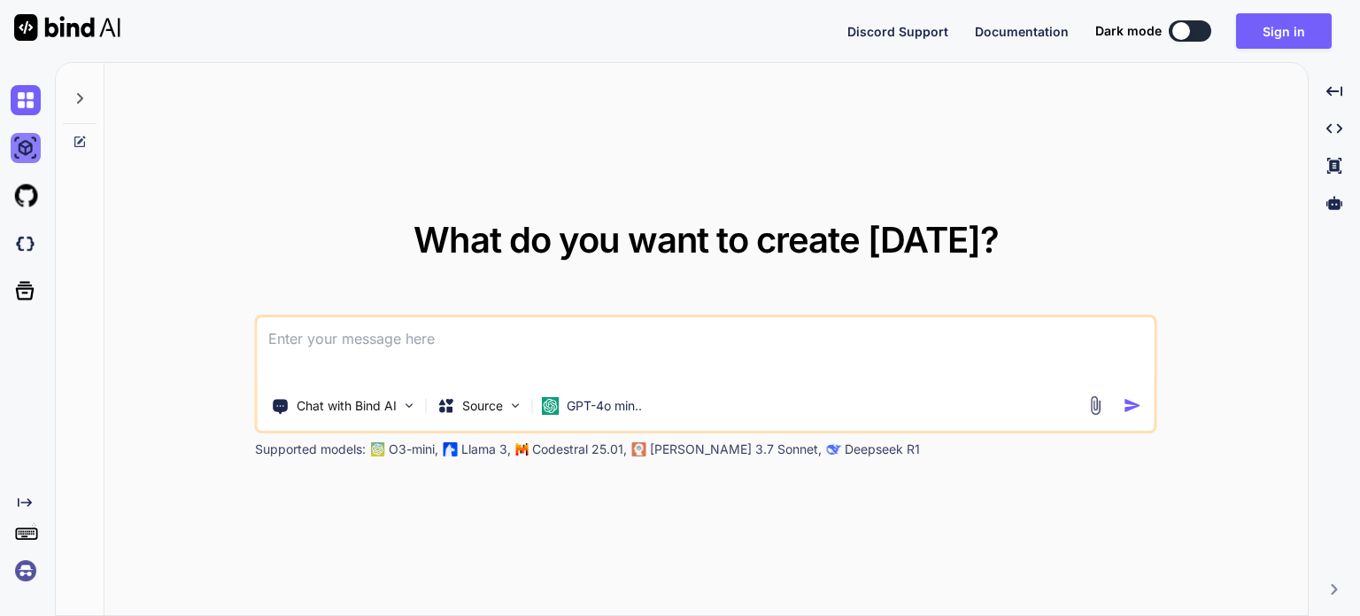
click at [26, 151] on img at bounding box center [26, 148] width 30 height 30
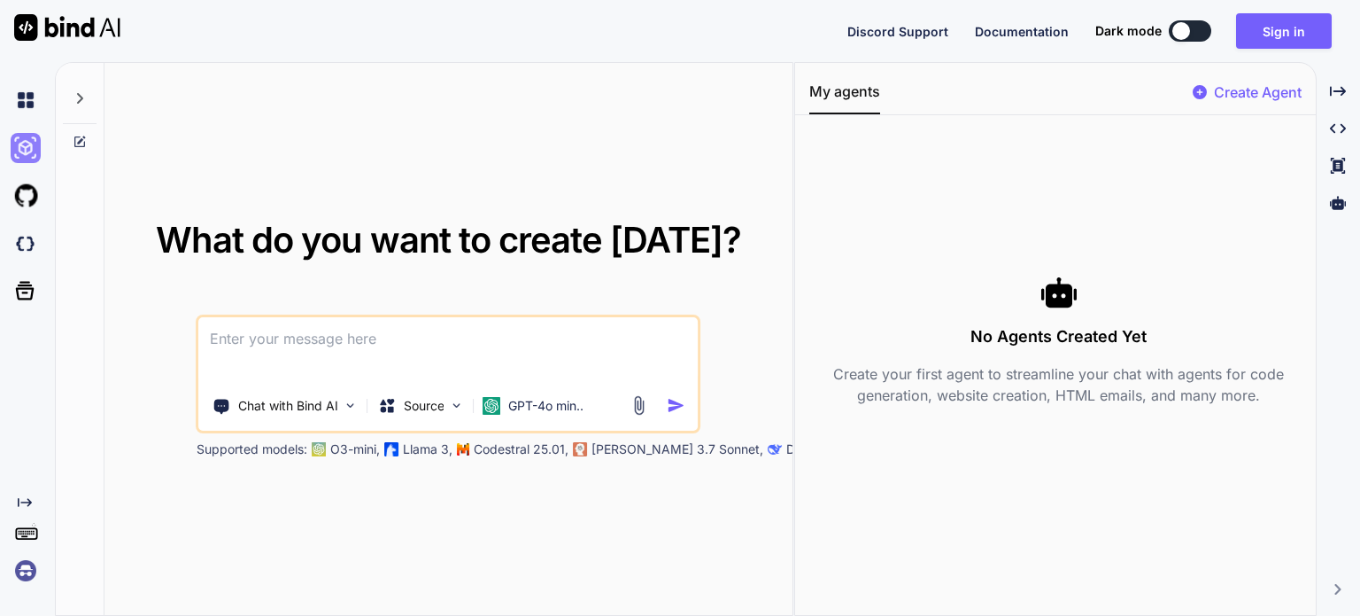
type textarea "x"
click at [1335, 93] on icon "Created with Pixso." at bounding box center [1338, 91] width 16 height 16
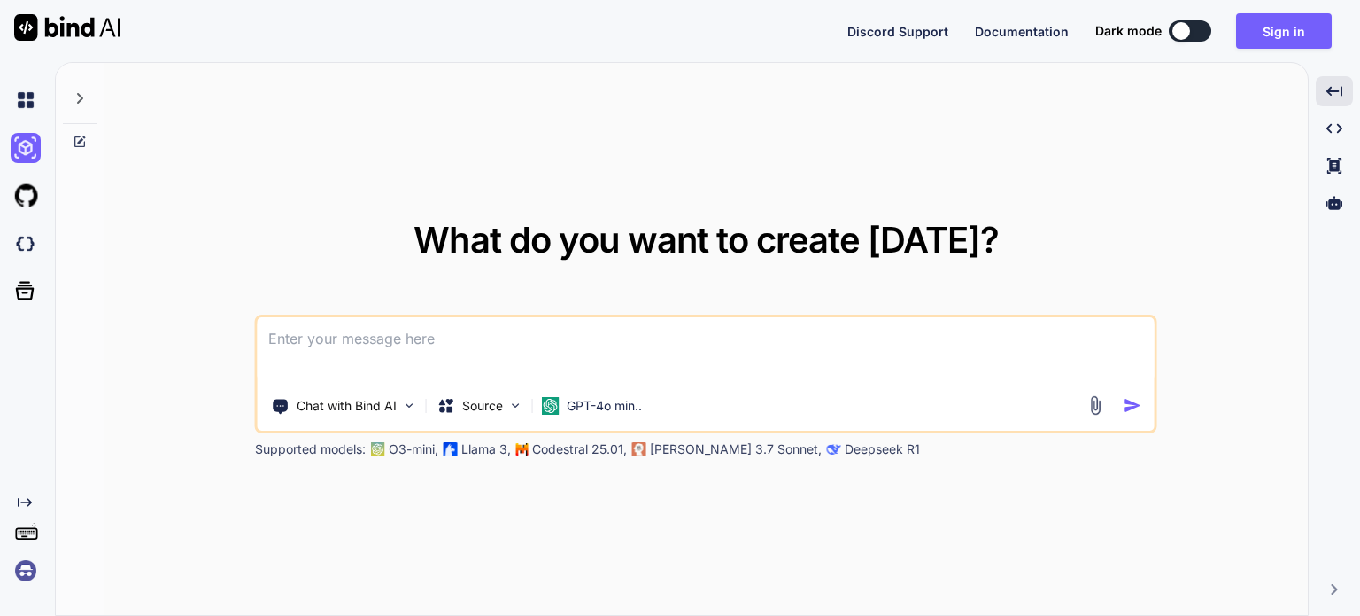
click at [1187, 27] on div at bounding box center [1182, 31] width 18 height 18
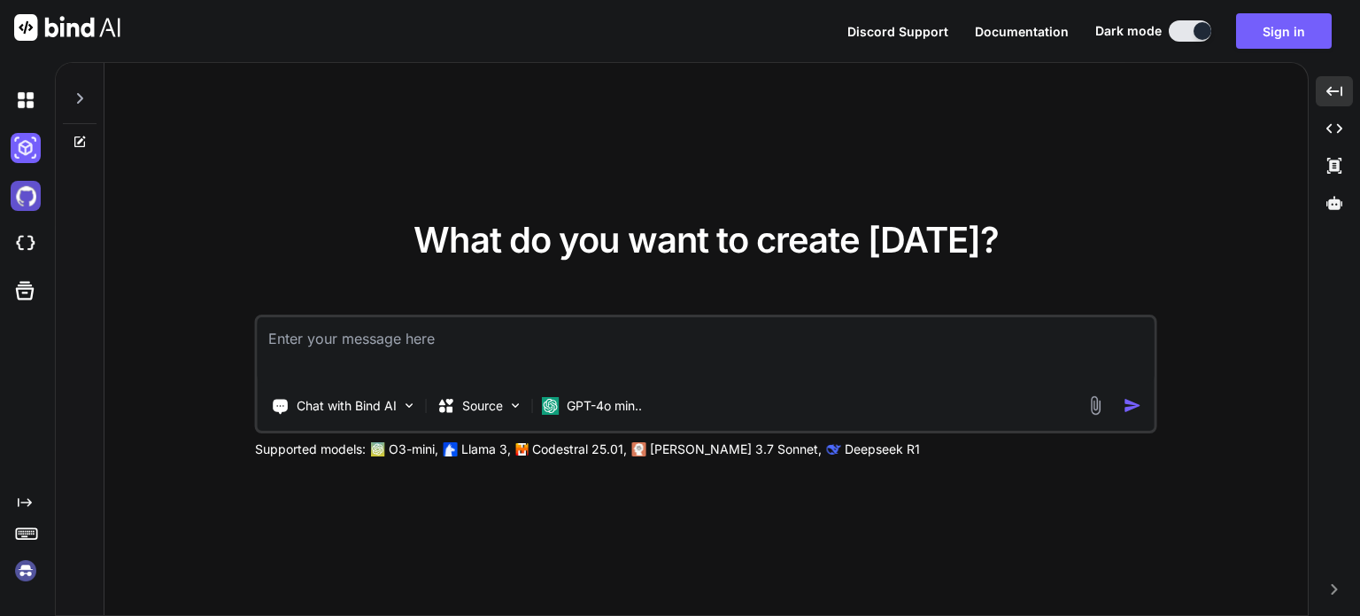
click at [28, 198] on img at bounding box center [26, 196] width 30 height 30
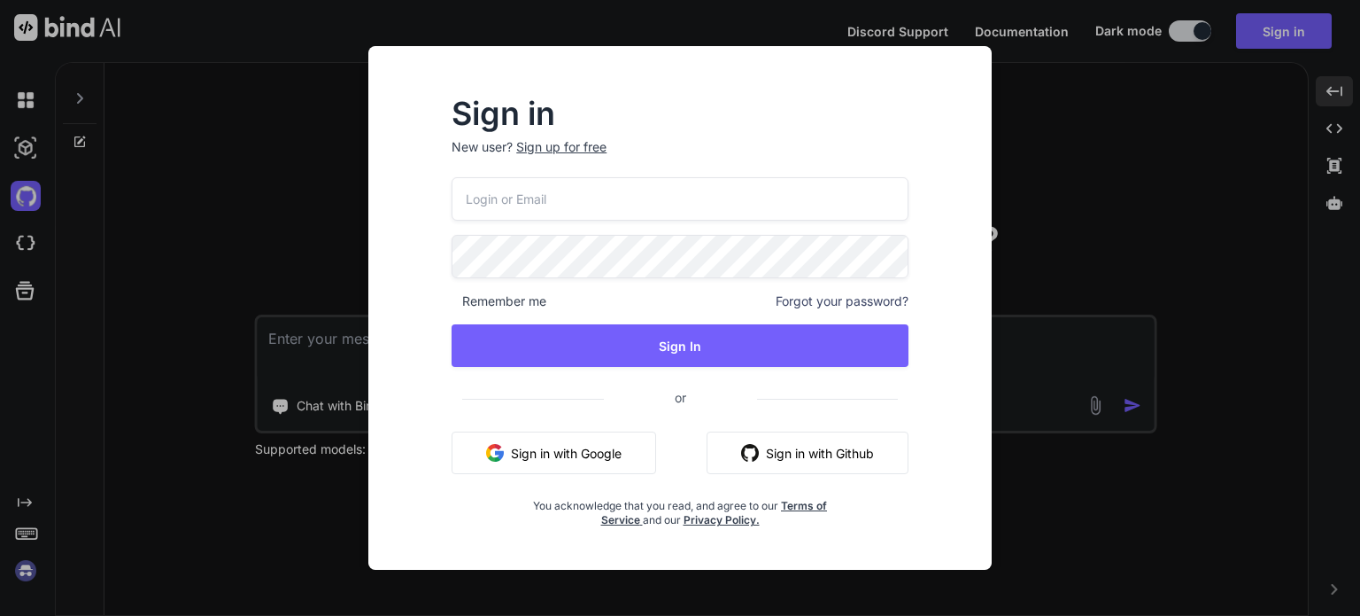
click at [27, 242] on div "Sign in New user? Sign up for free Remember me Forgot your password? Sign In or…" at bounding box center [680, 308] width 1360 height 616
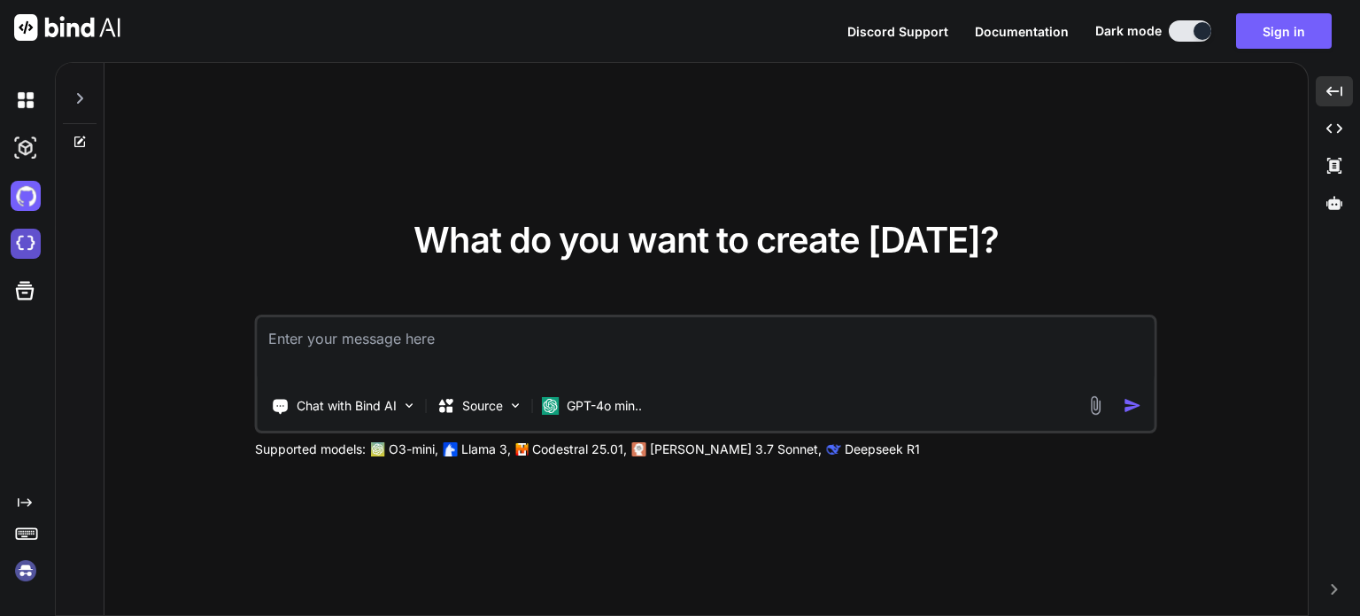
click at [30, 251] on img at bounding box center [26, 244] width 30 height 30
click at [10, 290] on div at bounding box center [24, 290] width 48 height 46
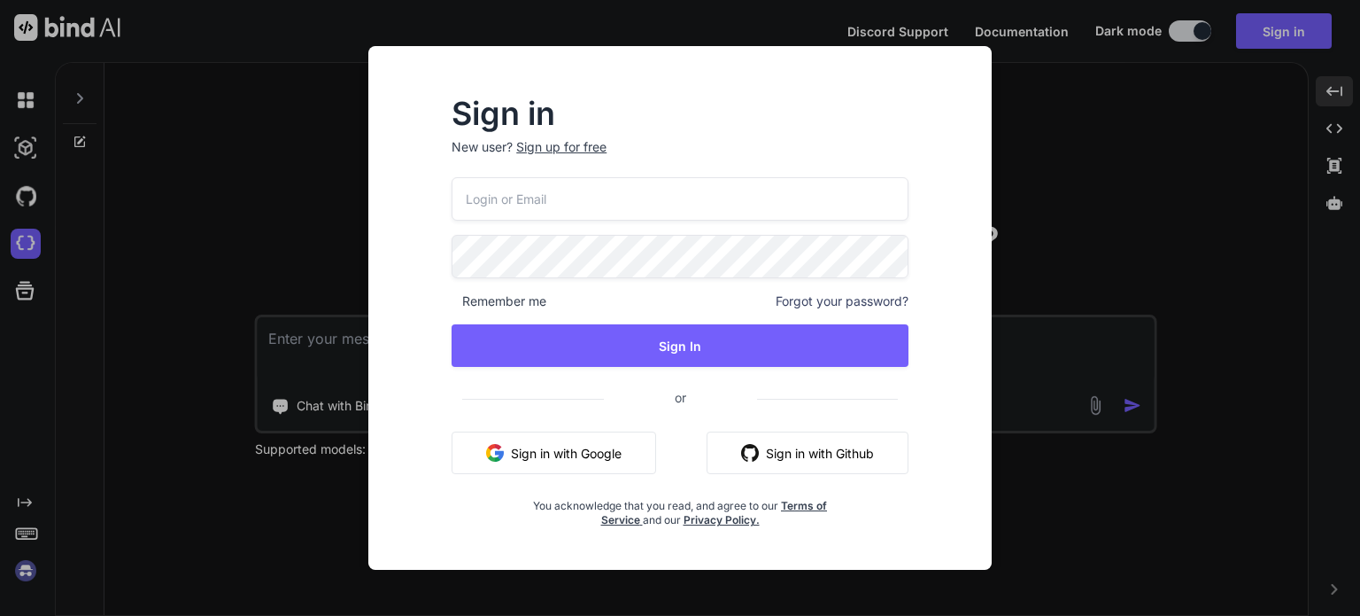
click at [19, 296] on div "Sign in New user? Sign up for free Remember me Forgot your password? Sign In or…" at bounding box center [680, 308] width 1360 height 616
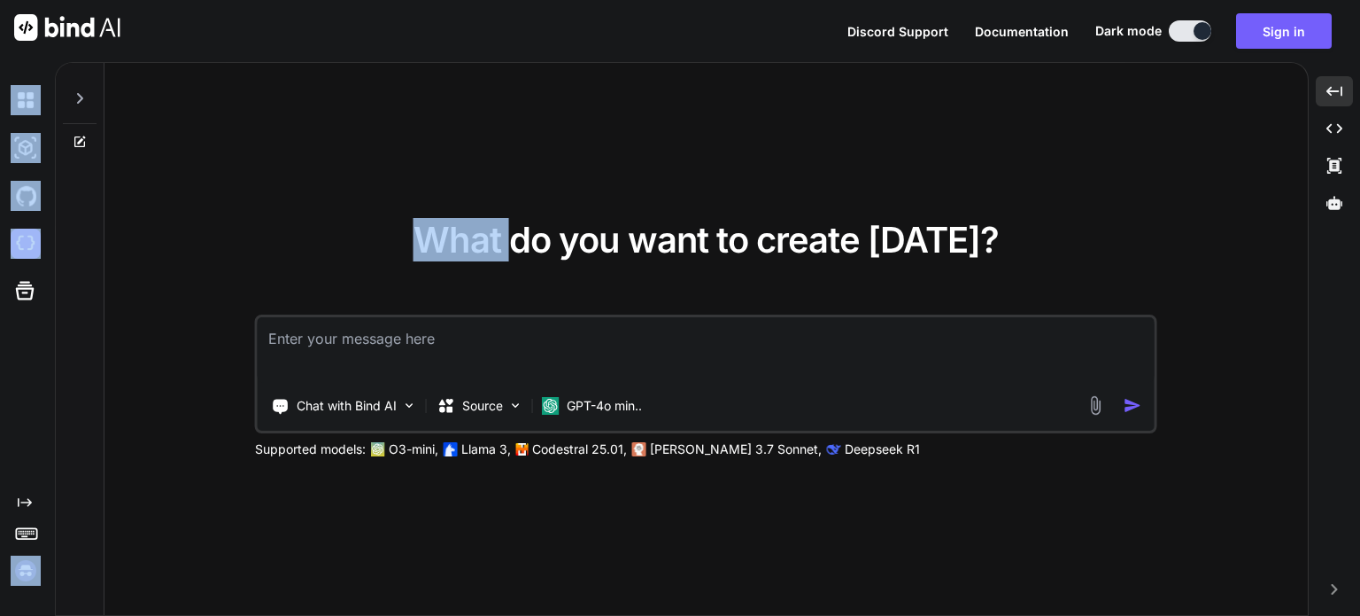
click at [19, 296] on icon at bounding box center [24, 290] width 25 height 25
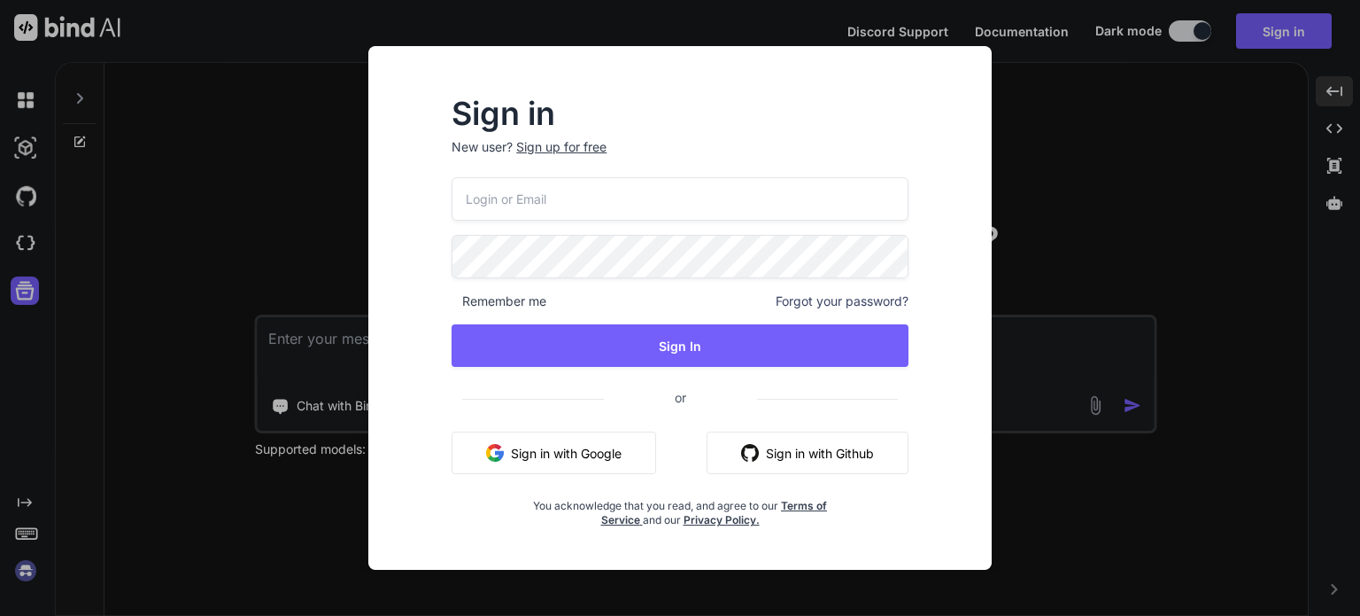
click at [19, 296] on div "Sign in New user? Sign up for free Remember me Forgot your password? Sign In or…" at bounding box center [680, 308] width 1360 height 616
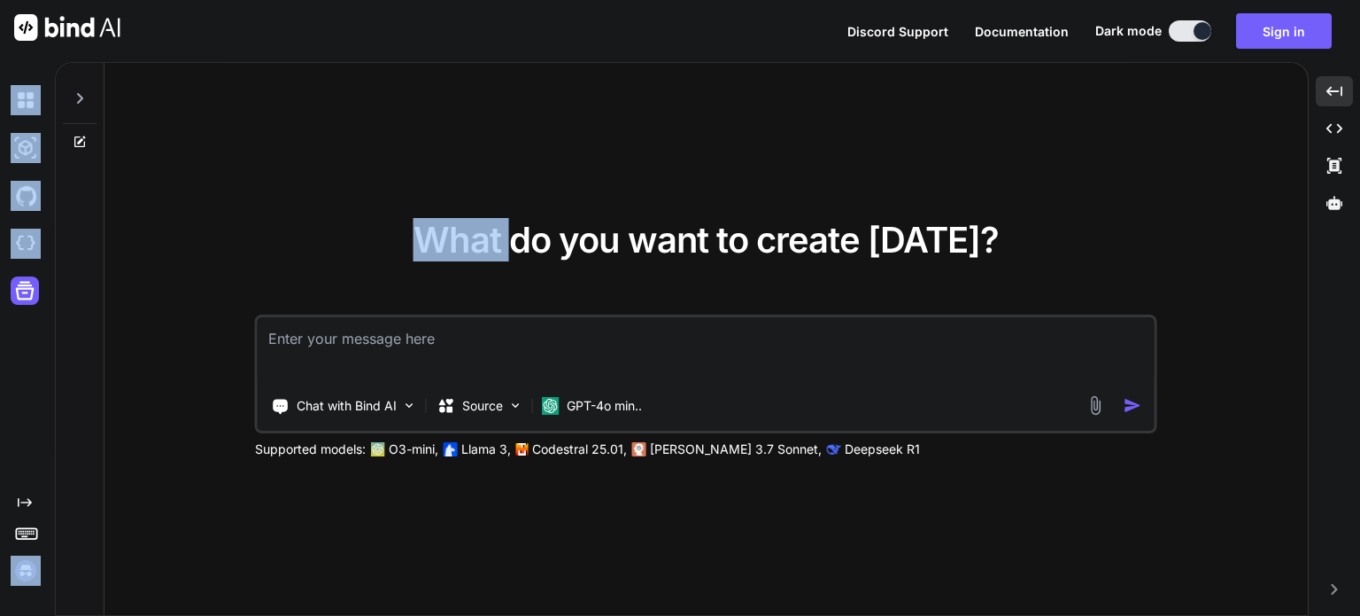
click at [19, 296] on icon at bounding box center [24, 290] width 25 height 25
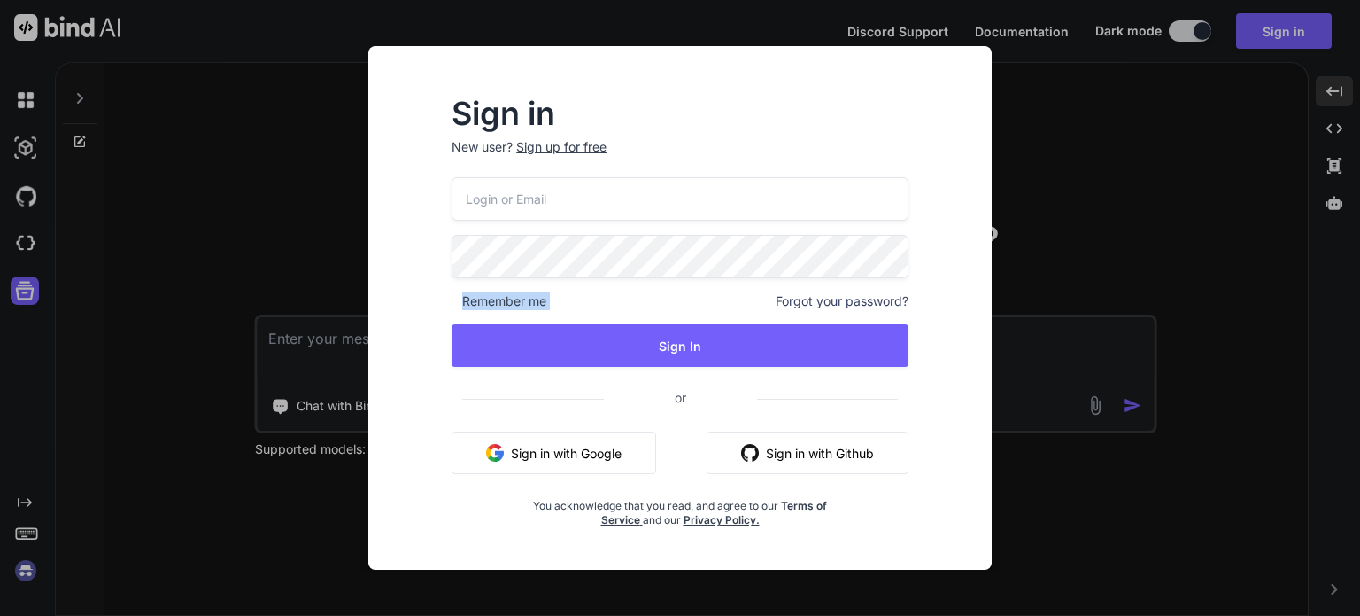
click at [19, 296] on div "Sign in New user? Sign up for free Remember me Forgot your password? Sign In or…" at bounding box center [680, 308] width 1360 height 616
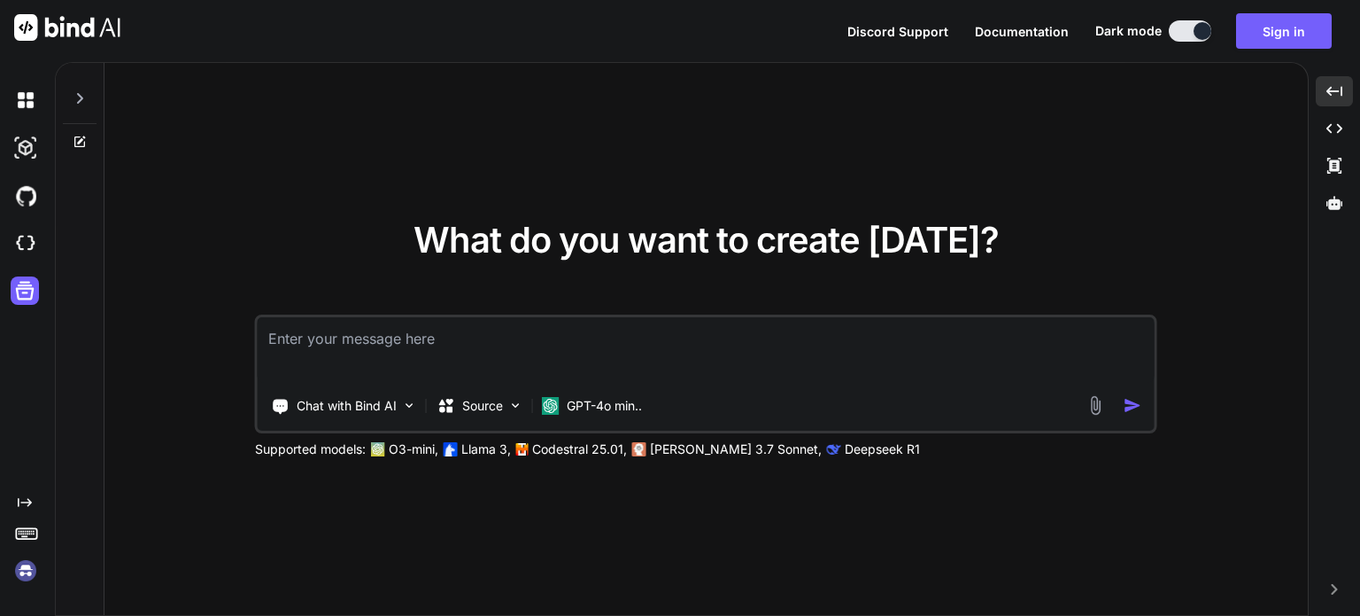
click at [41, 229] on div at bounding box center [29, 244] width 37 height 30
click at [500, 402] on p "Source" at bounding box center [482, 406] width 41 height 18
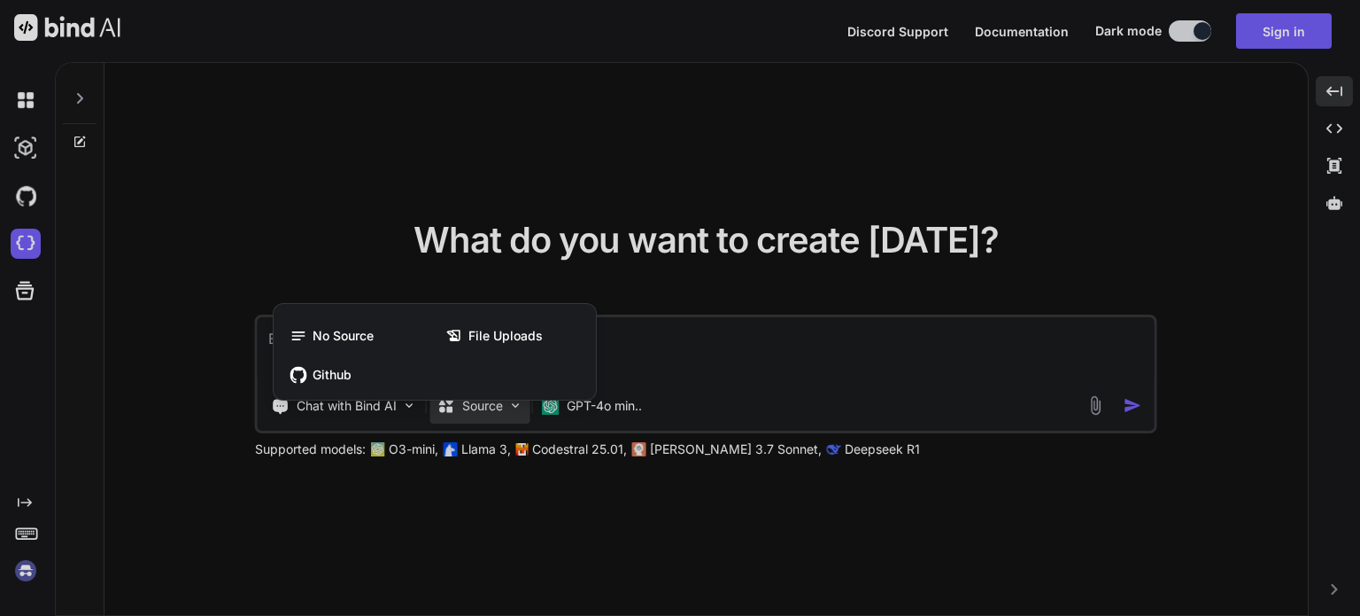
click at [606, 386] on div at bounding box center [680, 308] width 1360 height 616
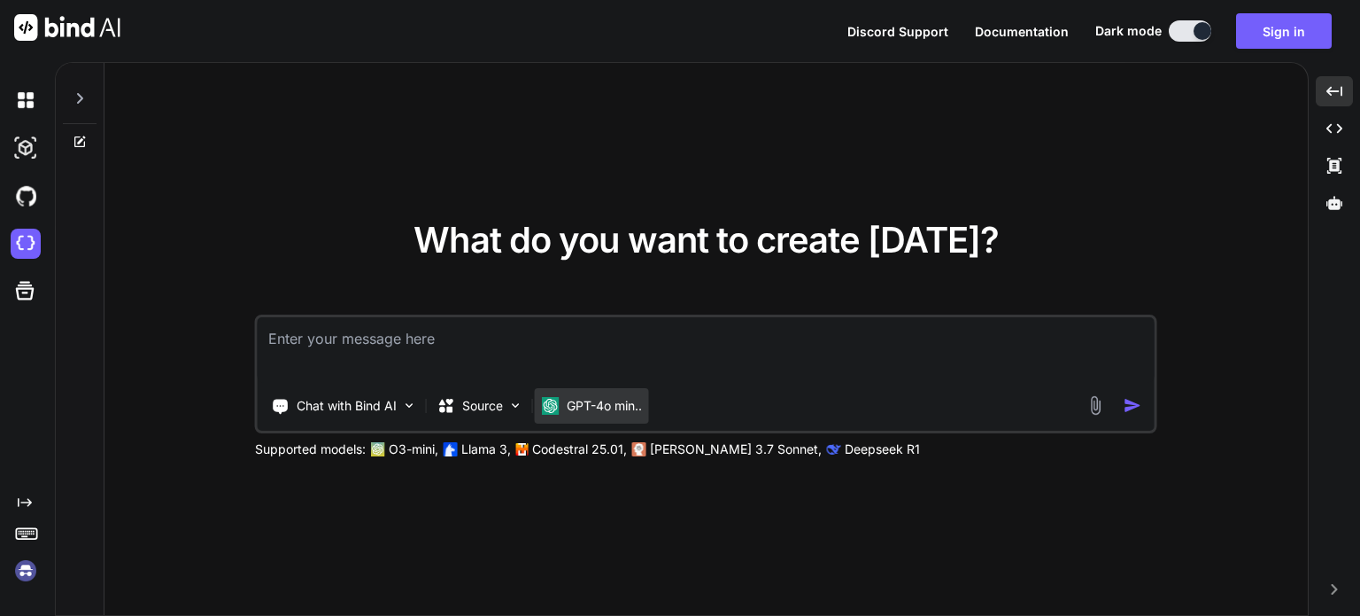
click at [616, 401] on p "GPT-4o min.." at bounding box center [604, 406] width 75 height 18
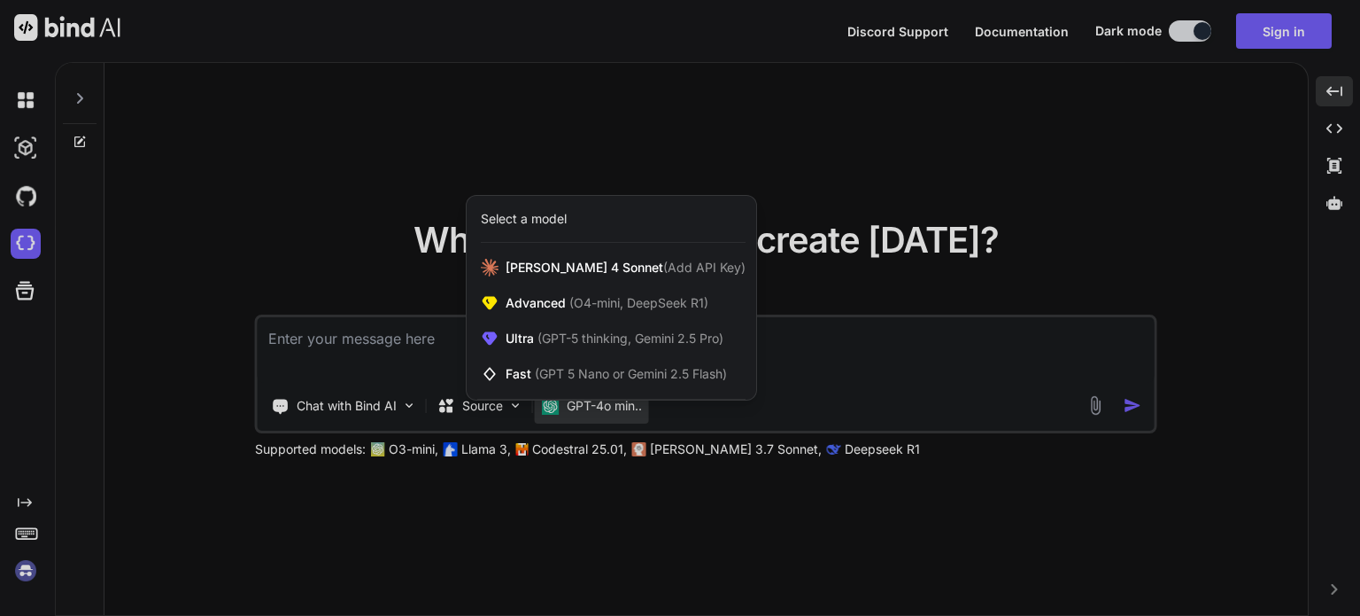
click at [833, 156] on div at bounding box center [680, 308] width 1360 height 616
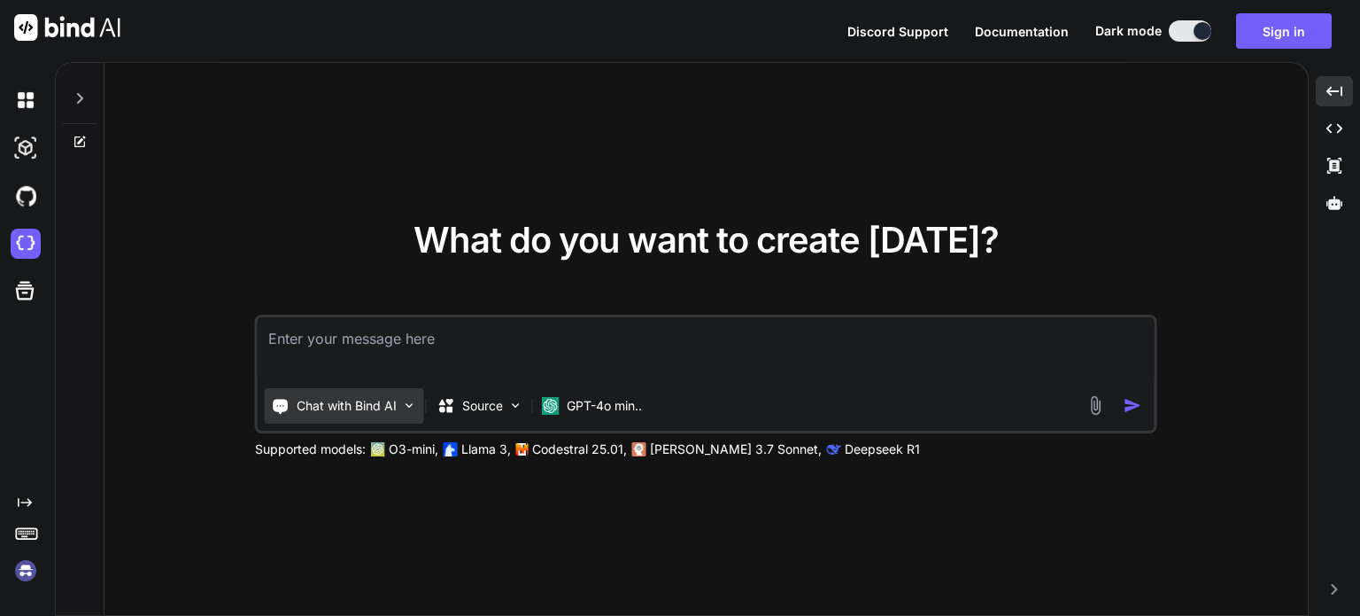
click at [382, 414] on div "Chat with Bind AI" at bounding box center [344, 405] width 159 height 35
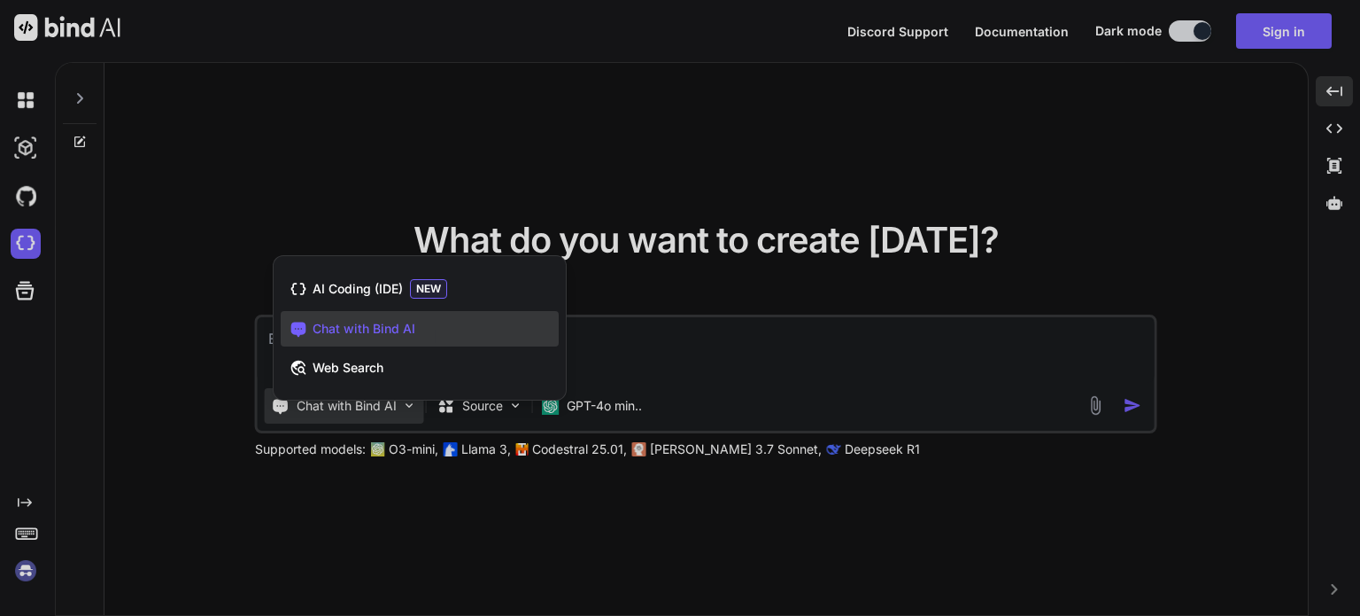
click at [710, 136] on div at bounding box center [680, 308] width 1360 height 616
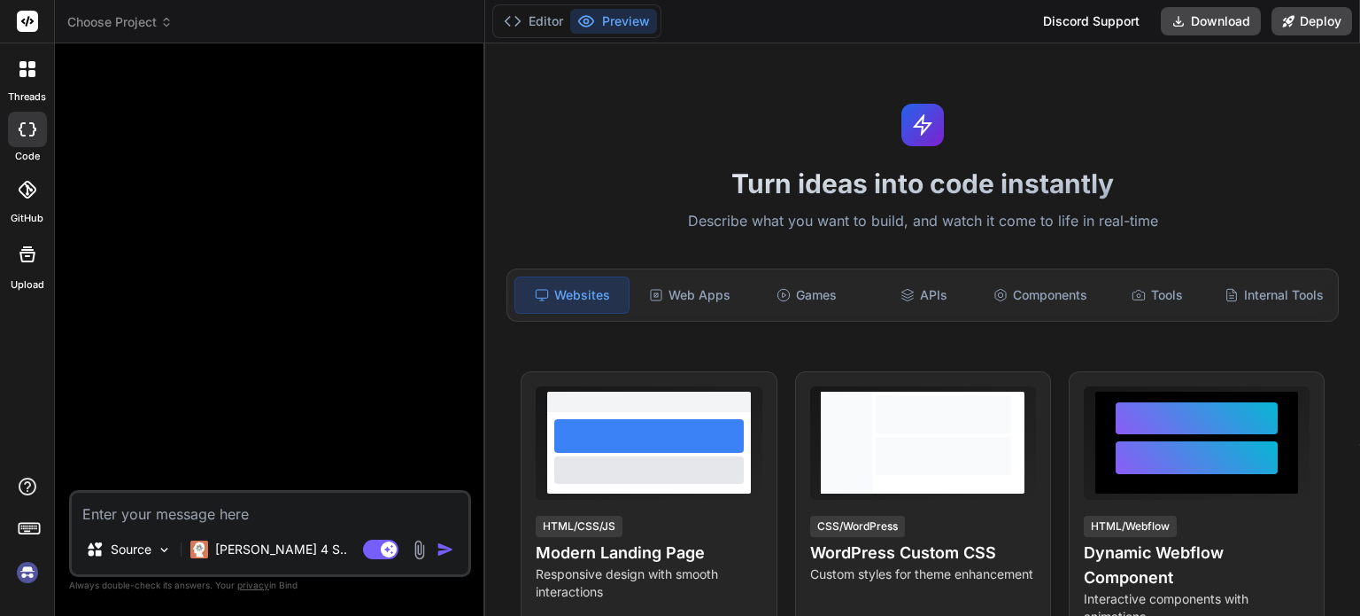
type textarea "x"
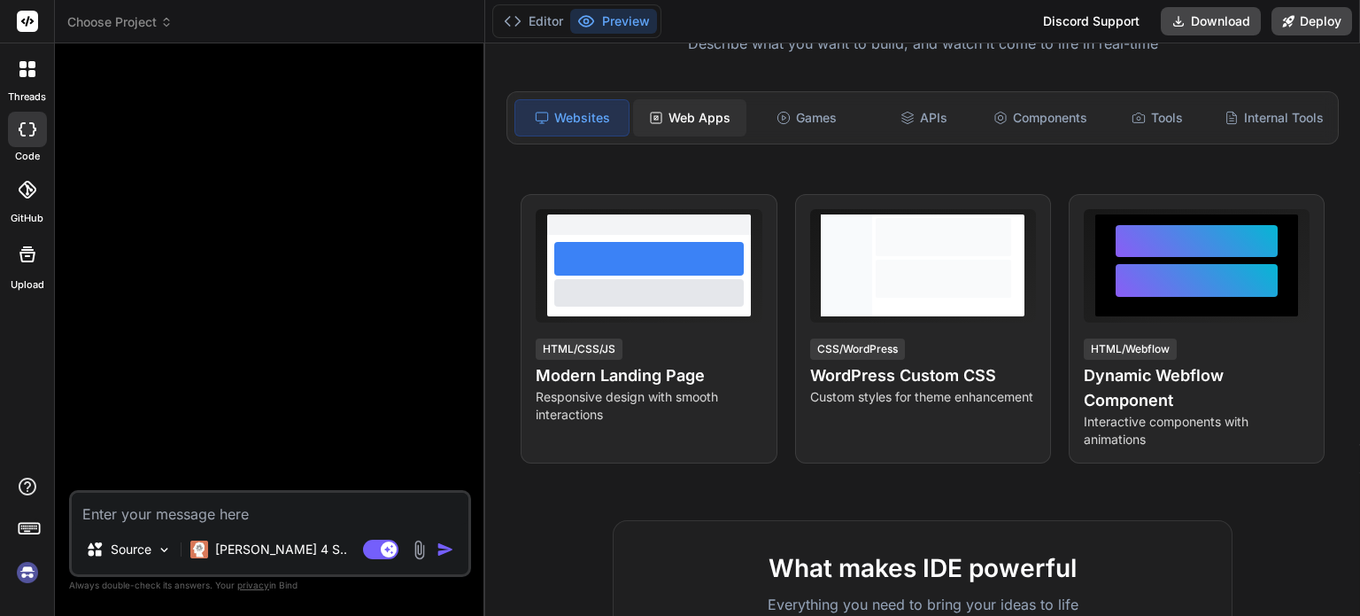
click at [653, 111] on icon at bounding box center [656, 118] width 14 height 14
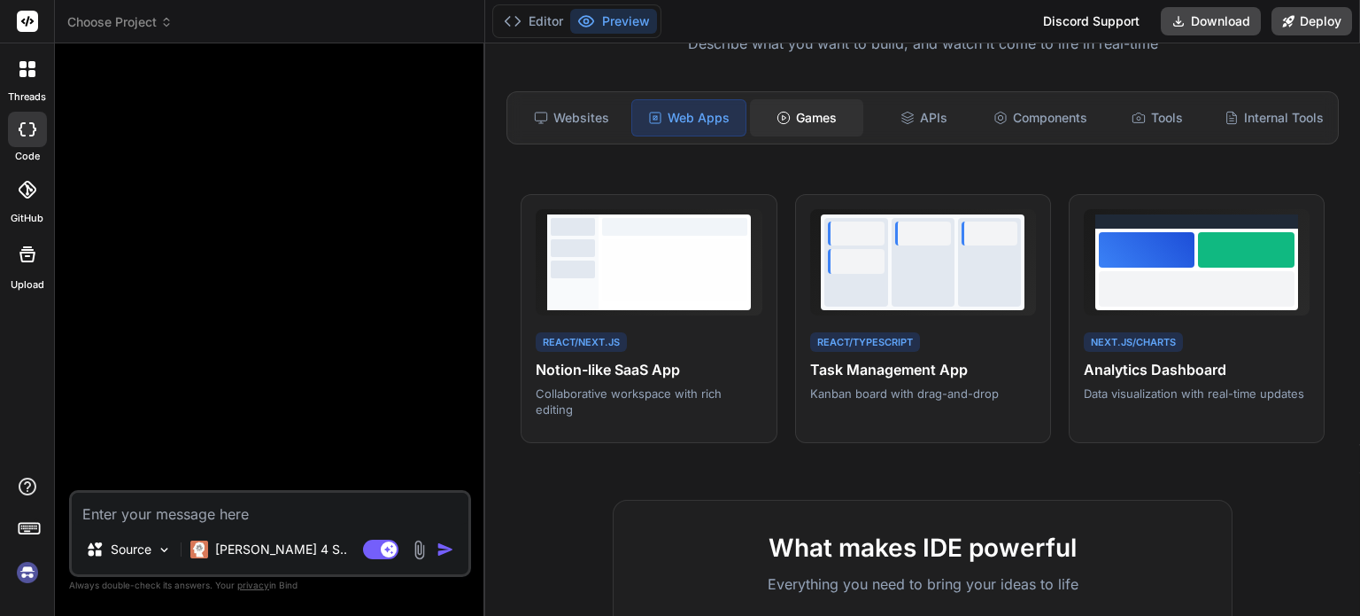
click at [784, 111] on icon at bounding box center [784, 118] width 14 height 14
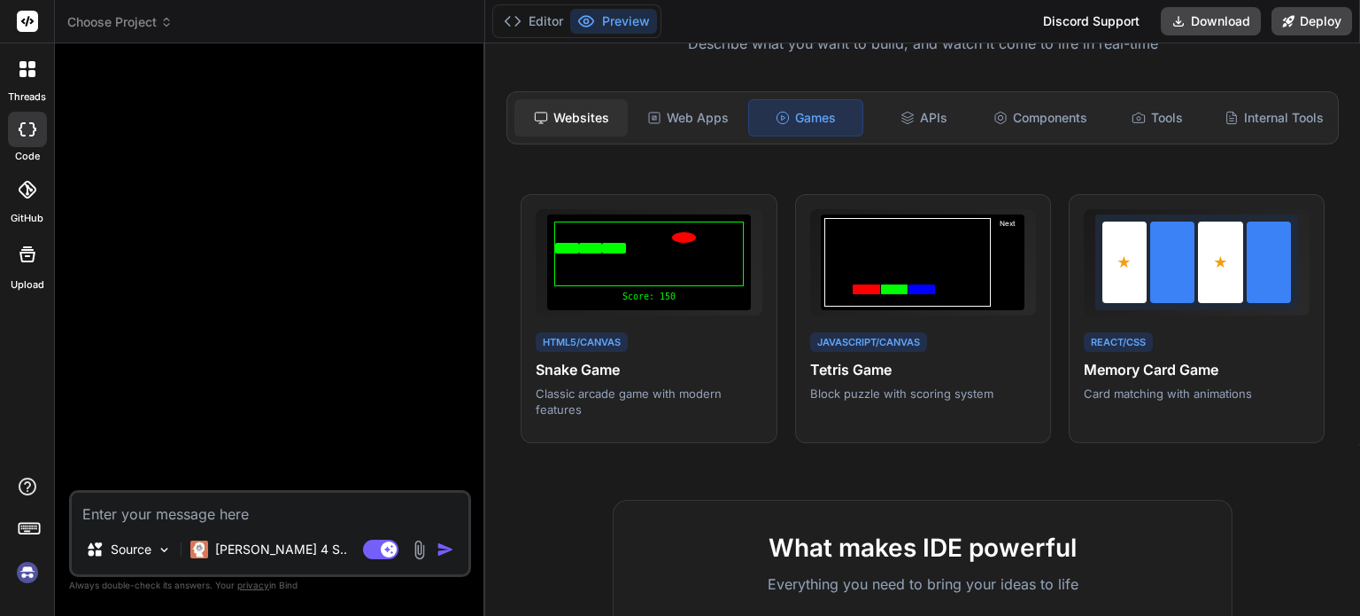
click at [572, 114] on div "Websites" at bounding box center [571, 117] width 113 height 37
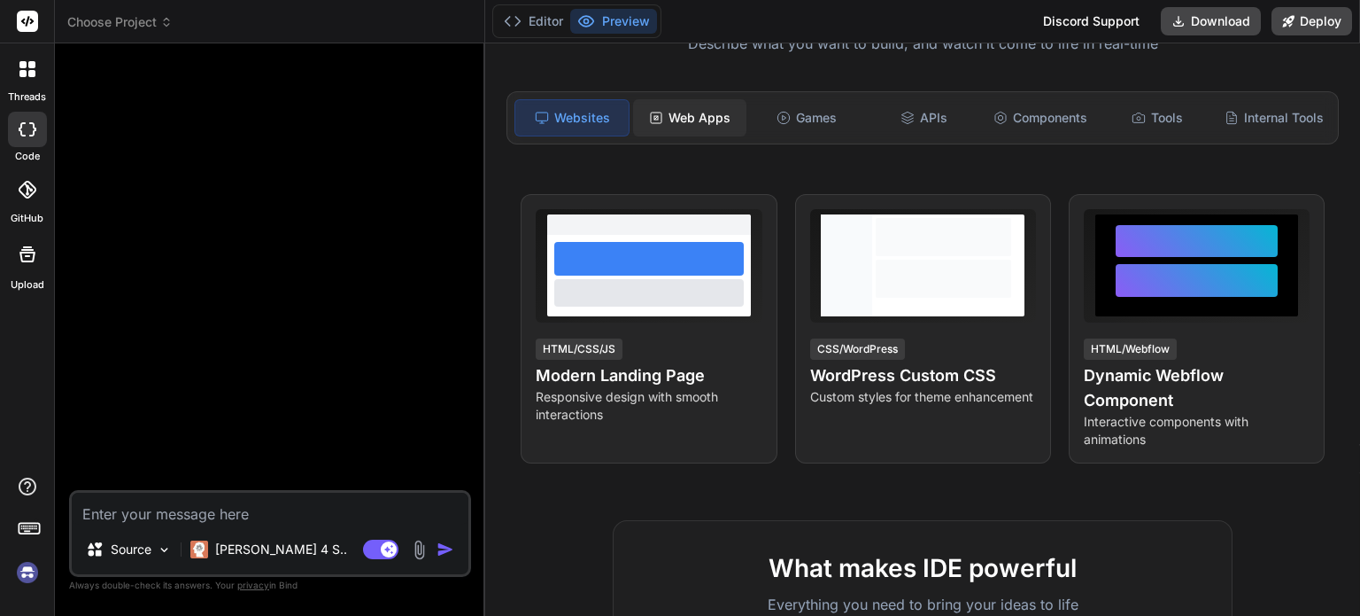
click at [703, 133] on div "Web Apps" at bounding box center [689, 117] width 113 height 37
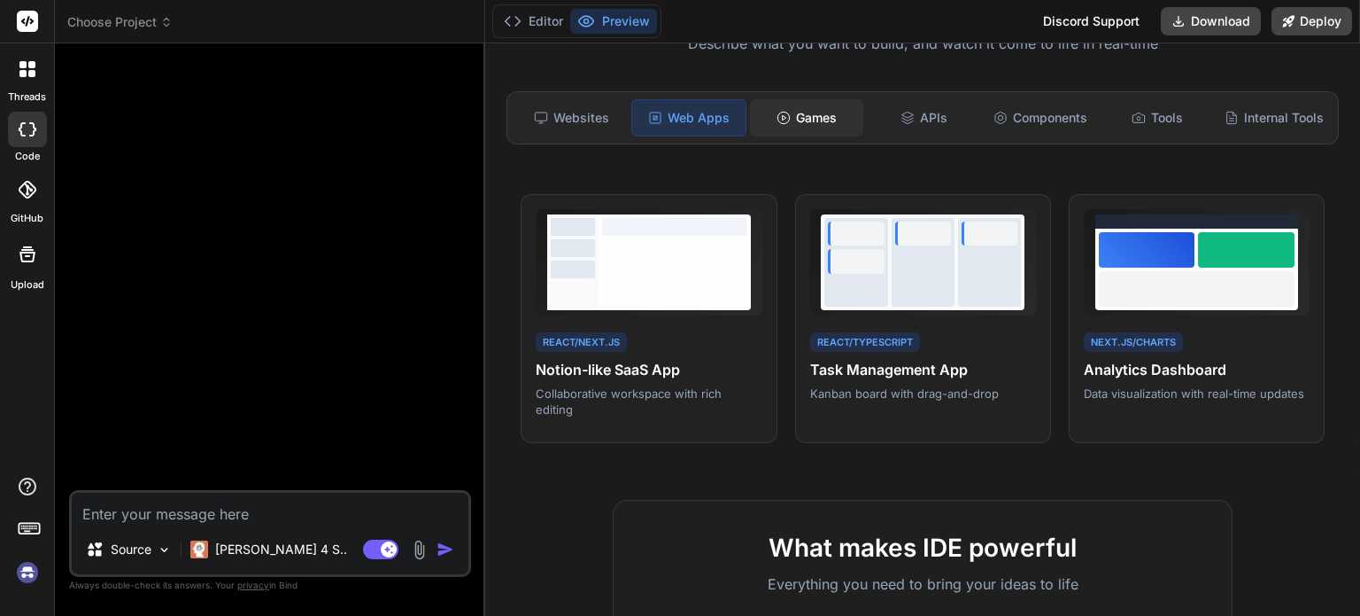
click at [822, 125] on div "Games" at bounding box center [806, 117] width 113 height 37
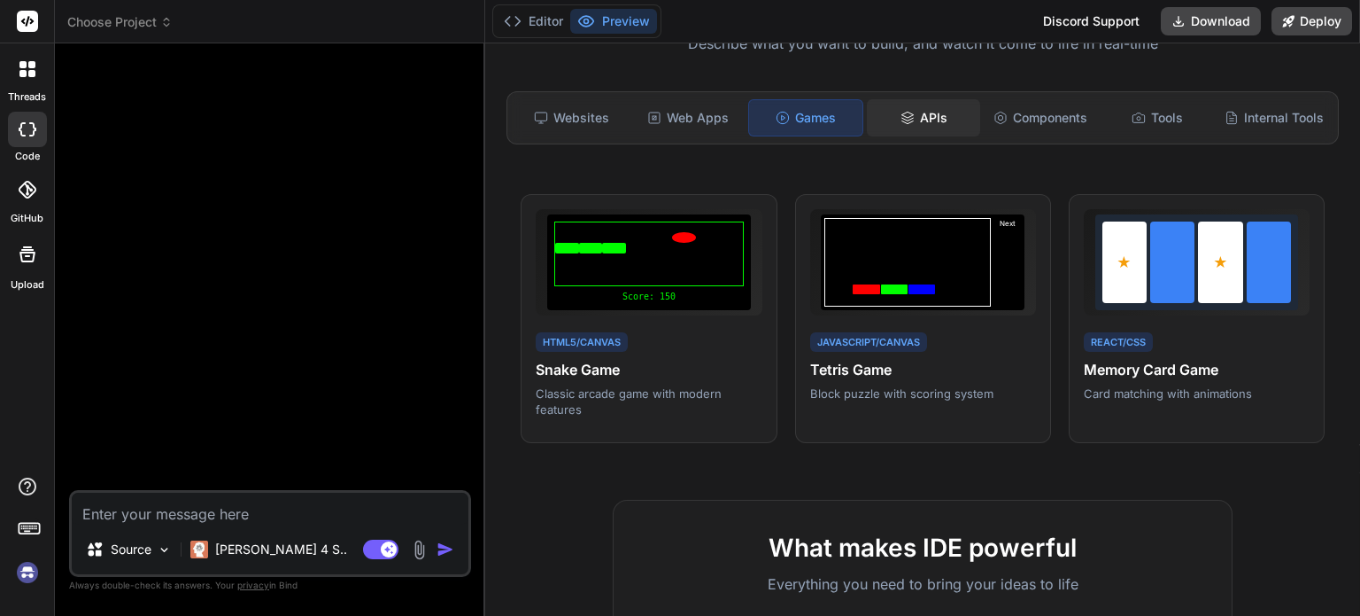
click at [922, 125] on div "APIs" at bounding box center [923, 117] width 113 height 37
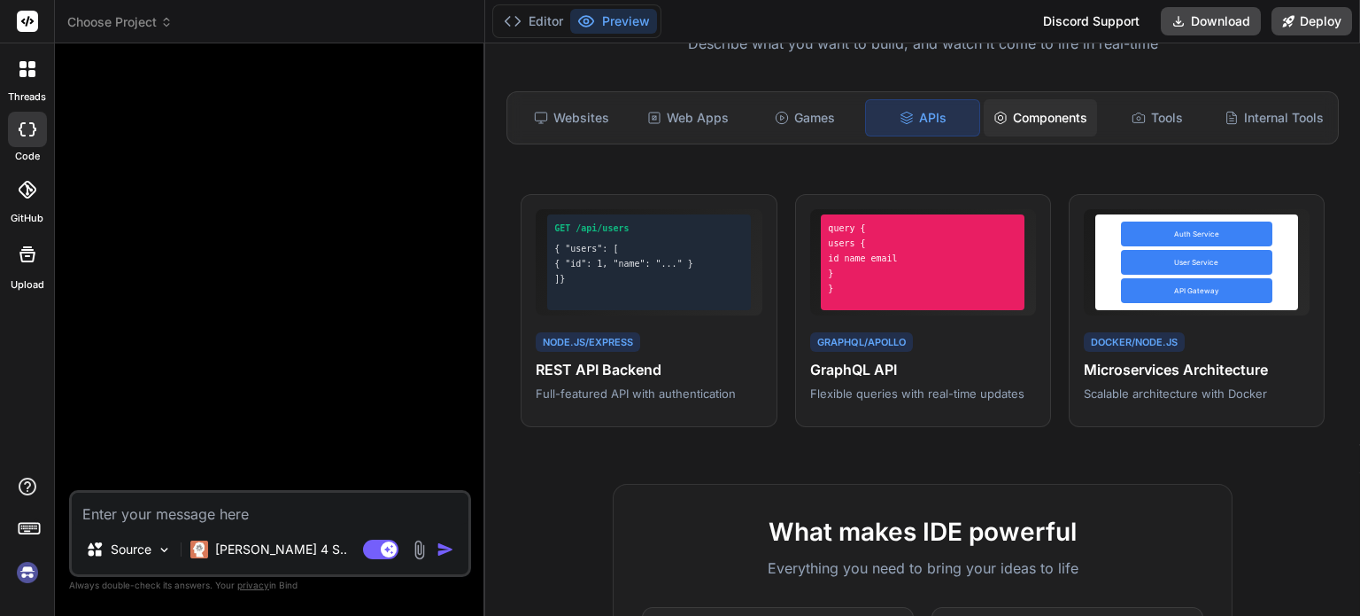
click at [1019, 125] on div "Components" at bounding box center [1040, 117] width 113 height 37
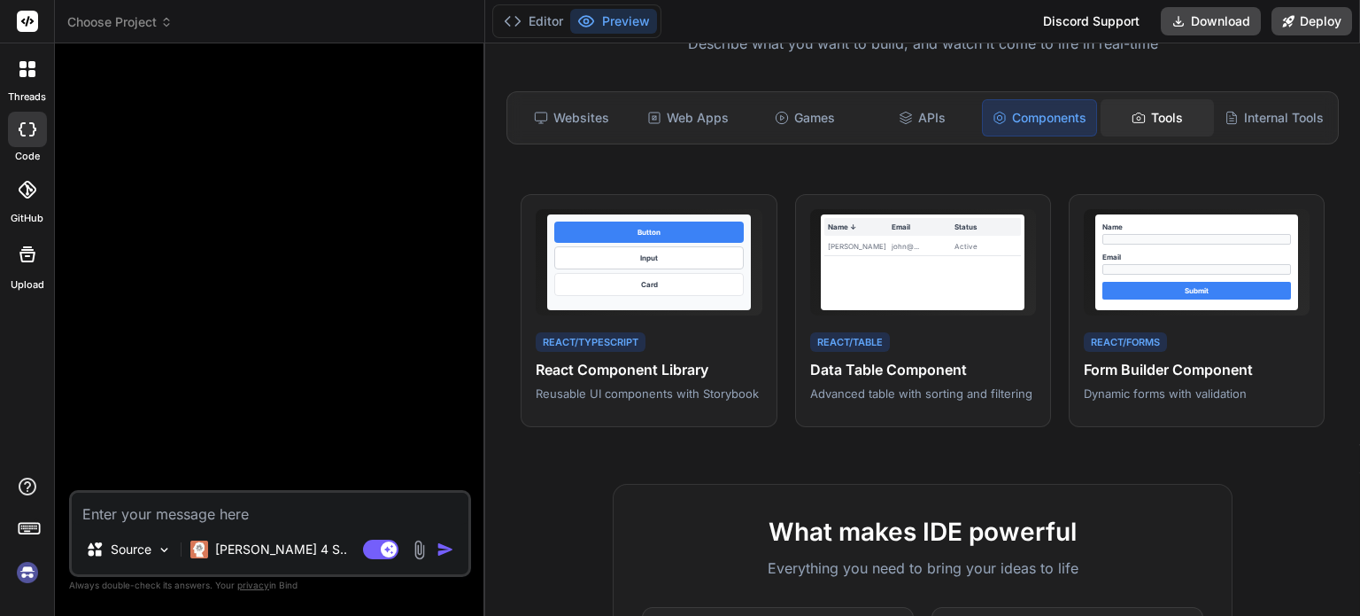
click at [1150, 117] on div "Tools" at bounding box center [1157, 117] width 113 height 37
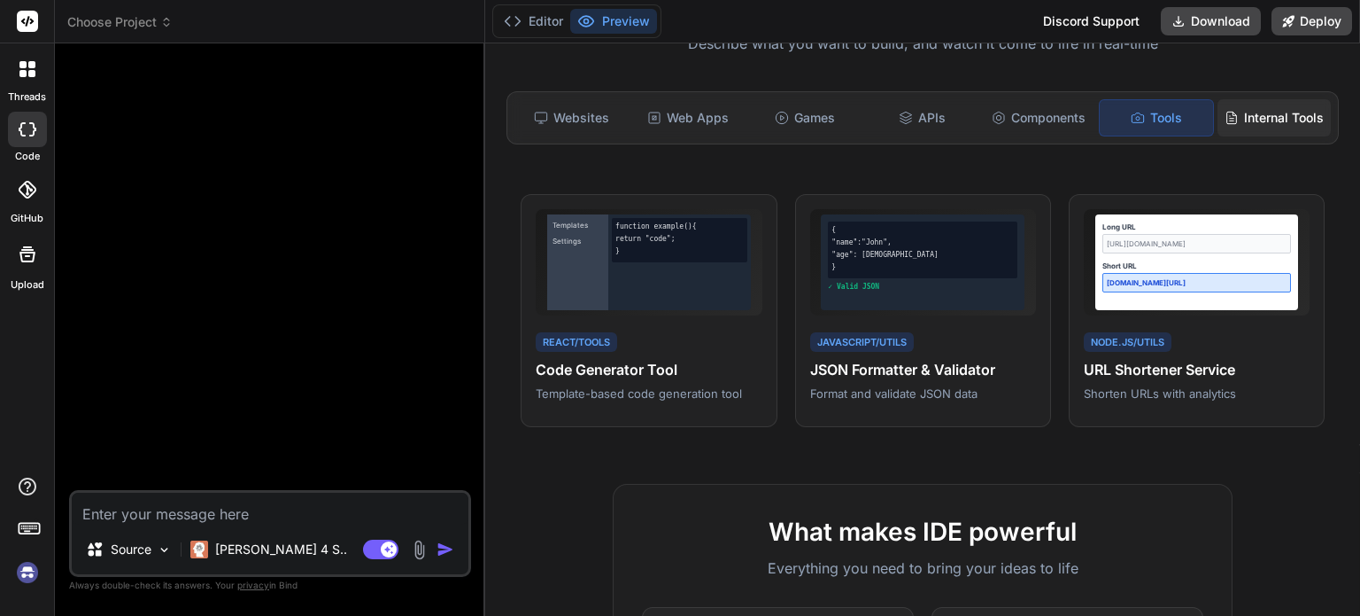
click at [1242, 120] on div "Internal Tools" at bounding box center [1274, 117] width 113 height 37
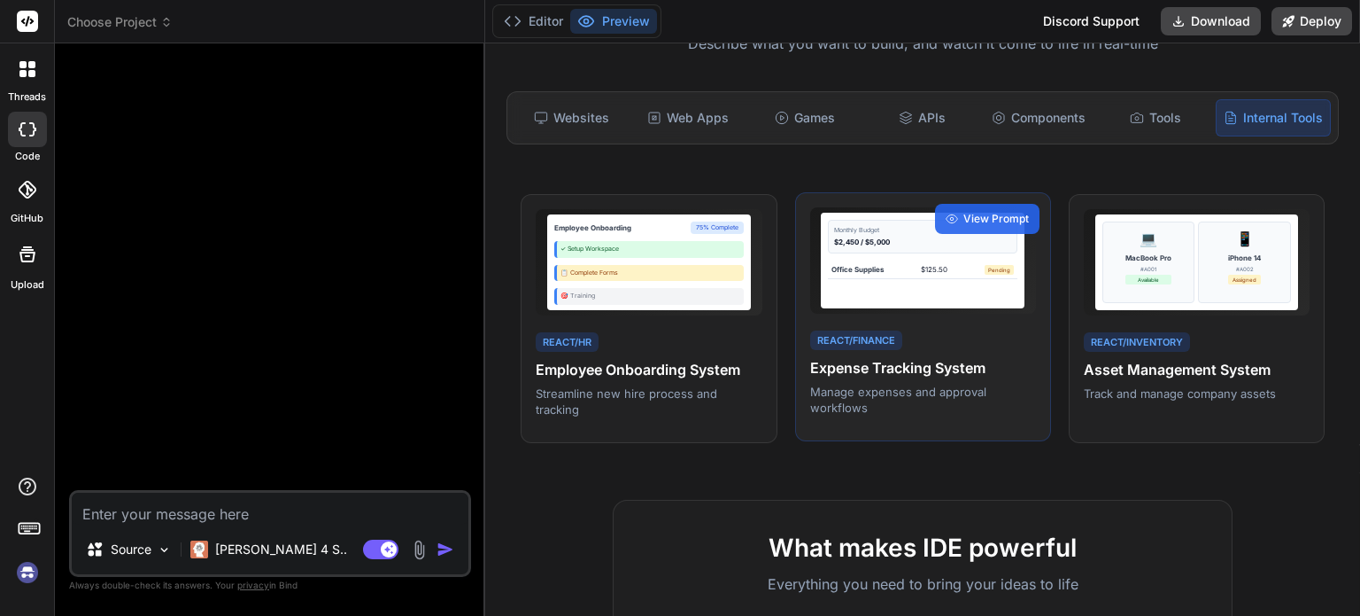
scroll to position [0, 0]
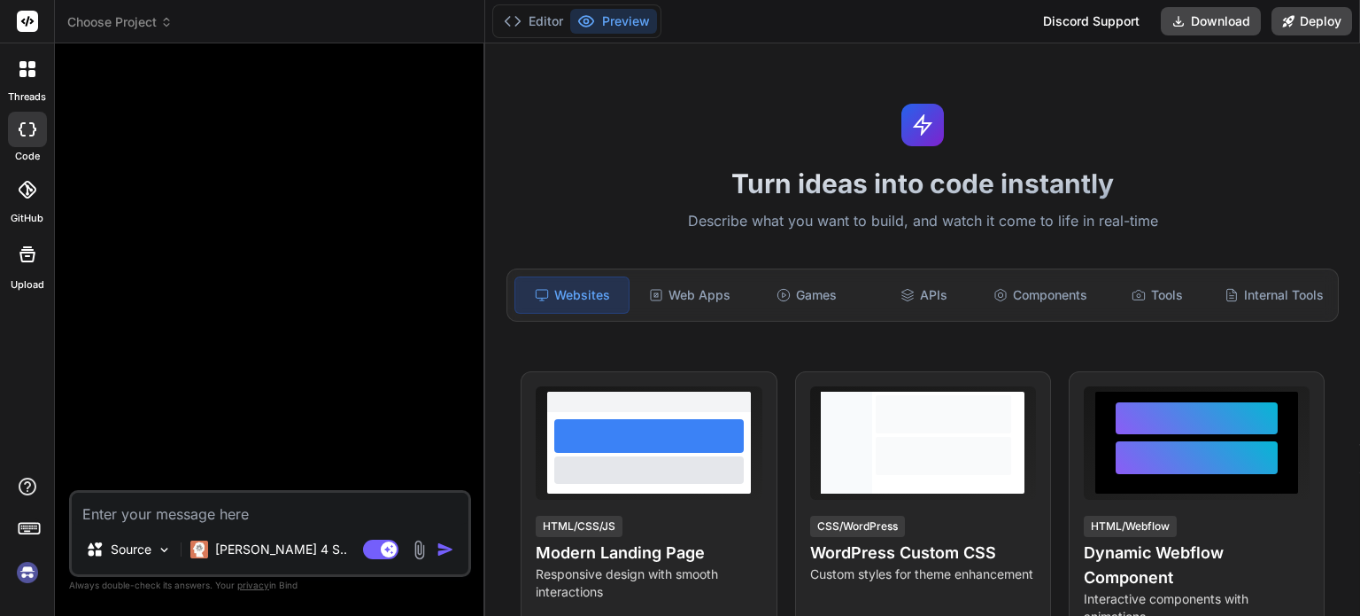
type textarea "x"
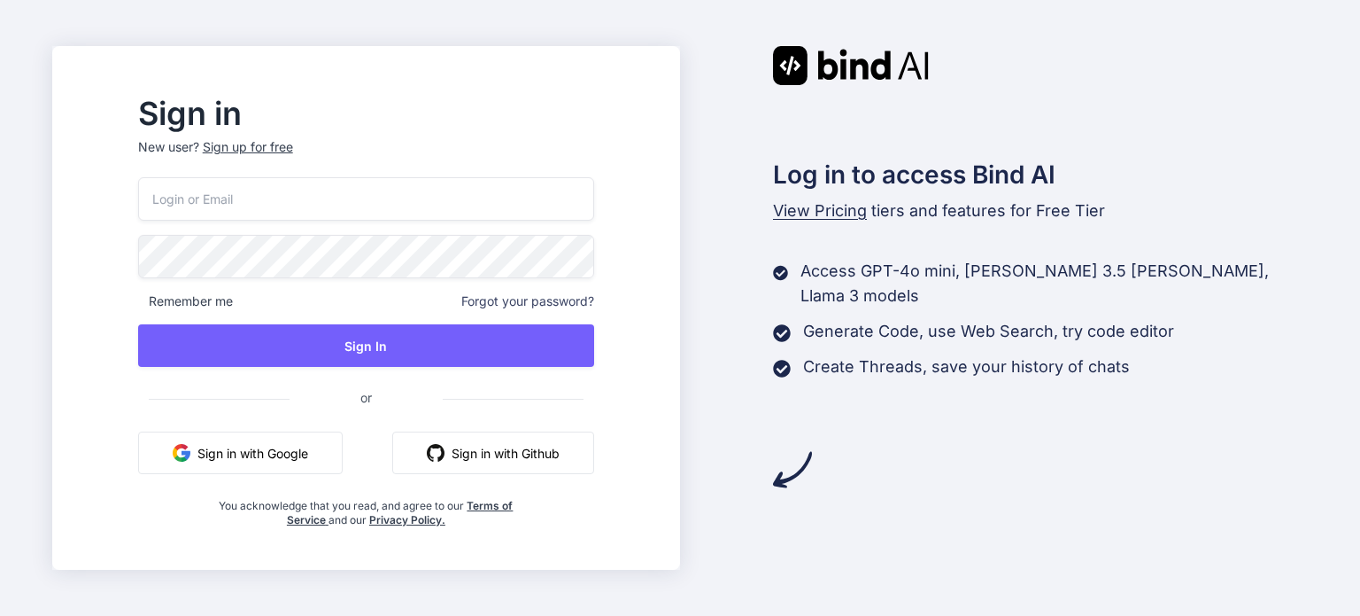
drag, startPoint x: 35, startPoint y: 267, endPoint x: 45, endPoint y: 261, distance: 11.5
